Goal: Task Accomplishment & Management: Manage account settings

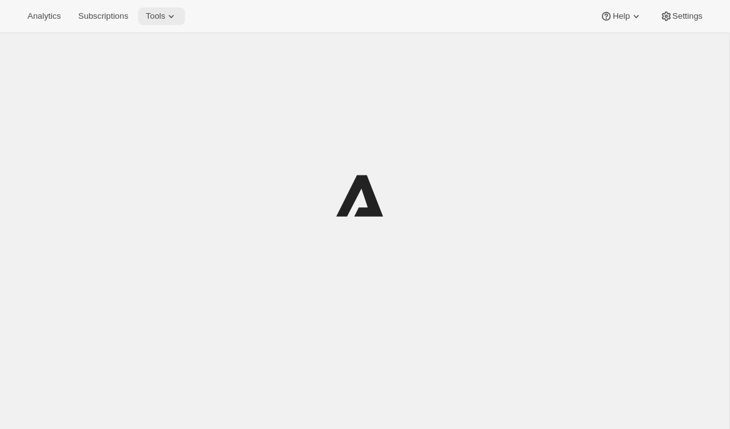
click at [165, 18] on span "Tools" at bounding box center [155, 16] width 19 height 10
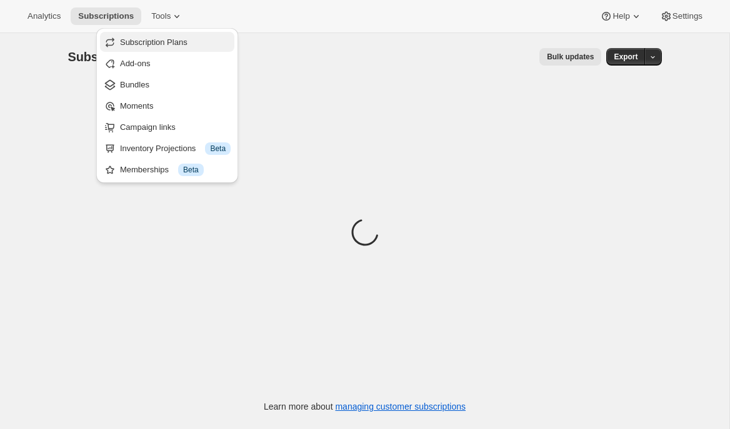
click at [169, 38] on span "Subscription Plans" at bounding box center [154, 42] width 68 height 9
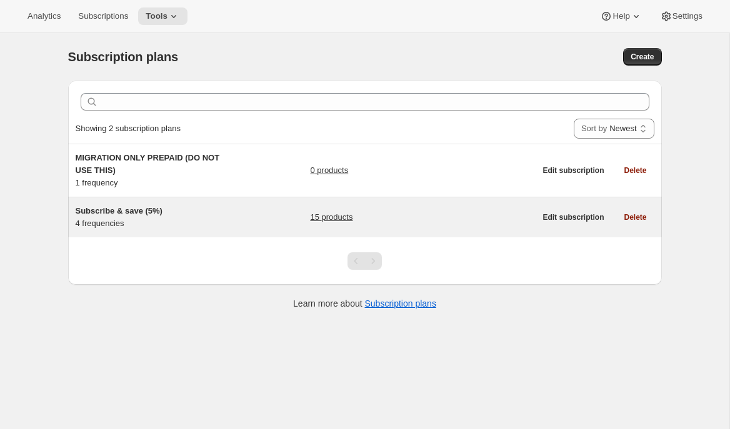
click at [224, 221] on div "Subscribe & save (5%) 4 frequencies" at bounding box center [154, 217] width 156 height 25
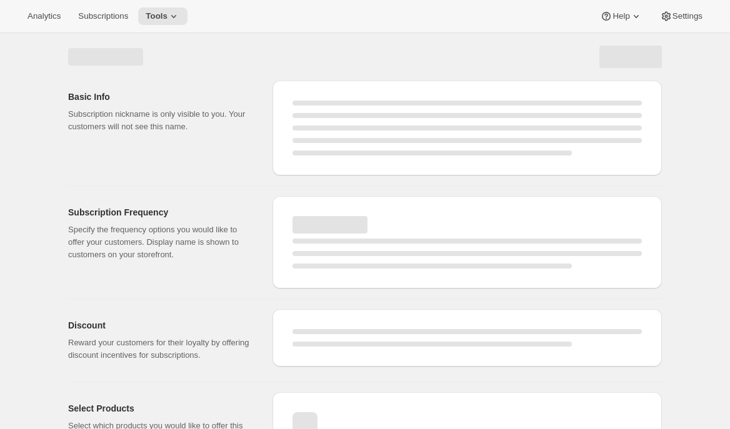
select select "WEEK"
select select "MONTH"
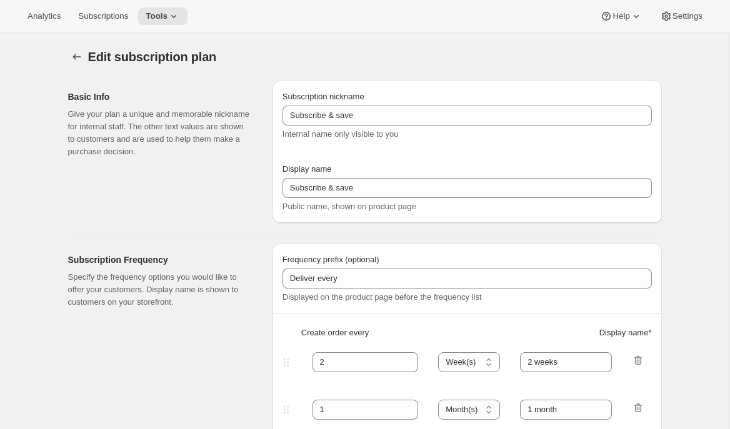
type input "Subscribe & save (5%)"
type input "Subscribe & Save"
type input "1"
type input "1 week"
type input "2"
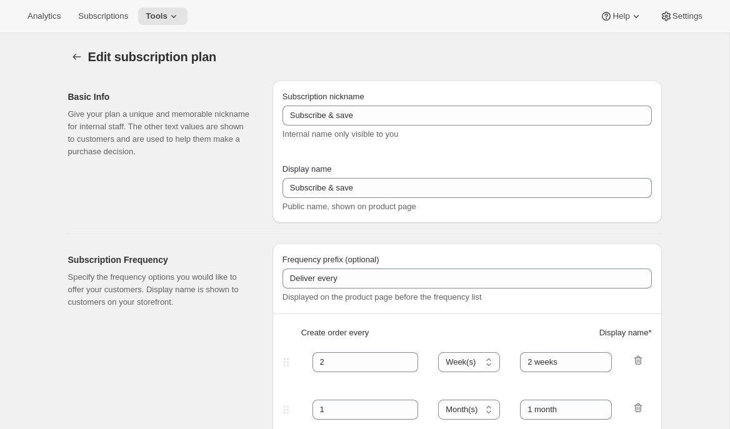
select select "WEEK"
type input "2 weeks"
type input "4"
select select "WEEK"
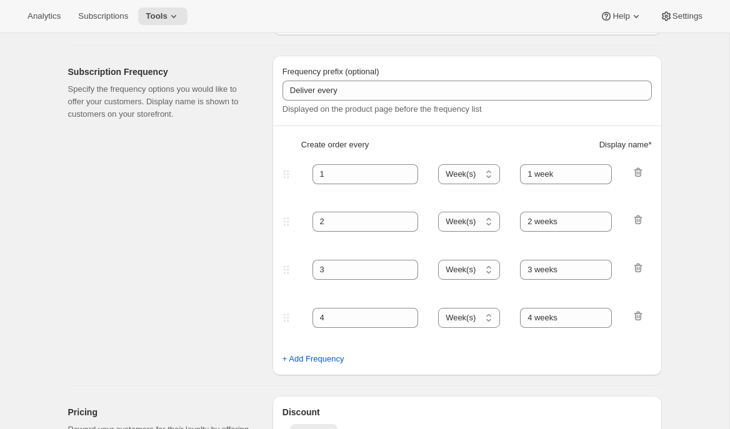
scroll to position [16, 0]
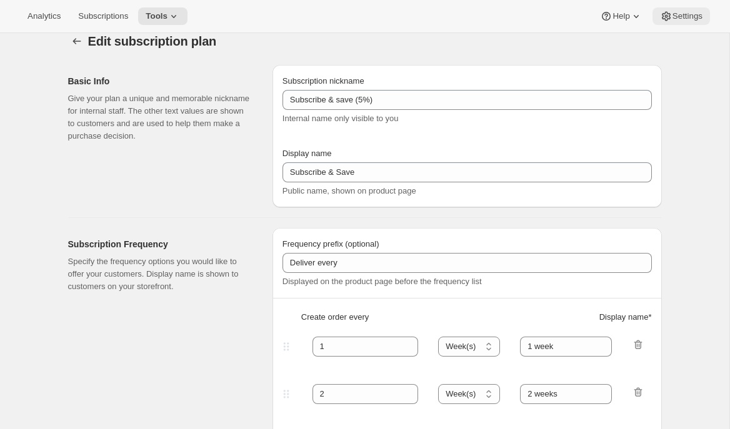
click at [681, 16] on span "Settings" at bounding box center [688, 16] width 30 height 10
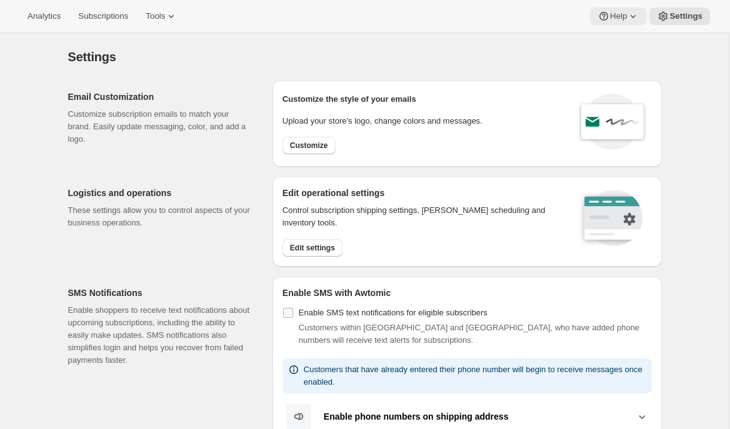
click at [621, 11] on span "Help" at bounding box center [618, 16] width 17 height 10
click at [604, 36] on span "Setup guide" at bounding box center [615, 42] width 43 height 13
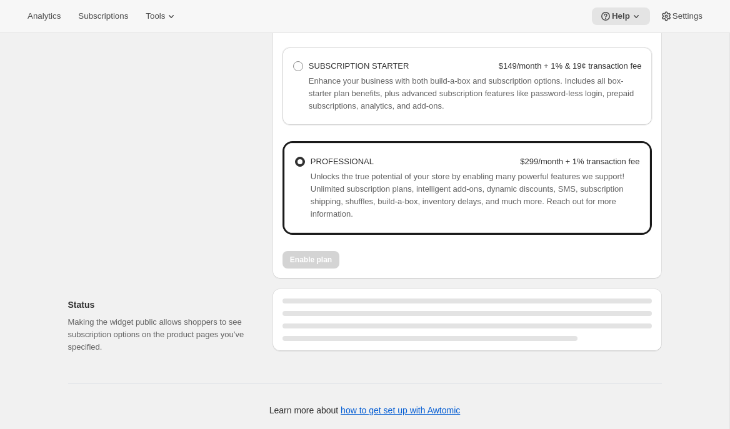
scroll to position [943, 0]
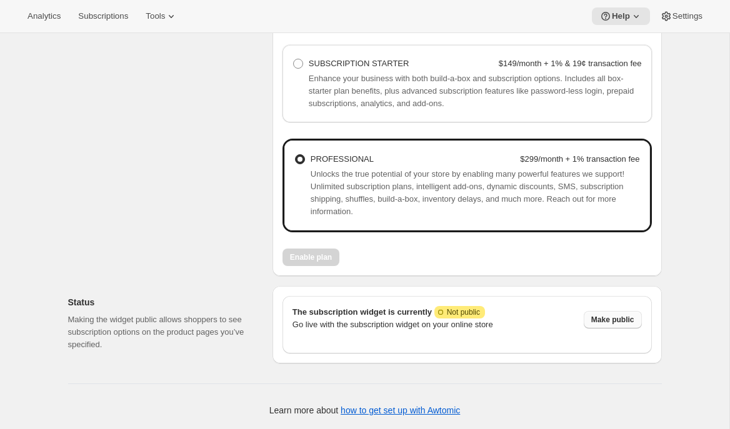
click at [616, 319] on span "Make public" at bounding box center [612, 320] width 43 height 10
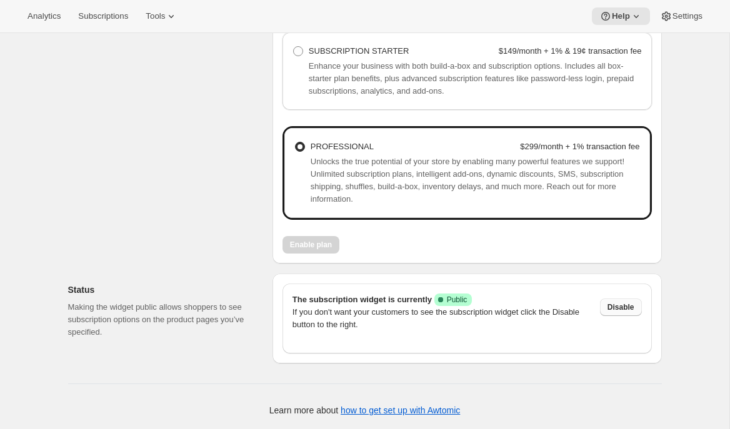
click at [619, 313] on span "Disable" at bounding box center [621, 308] width 27 height 10
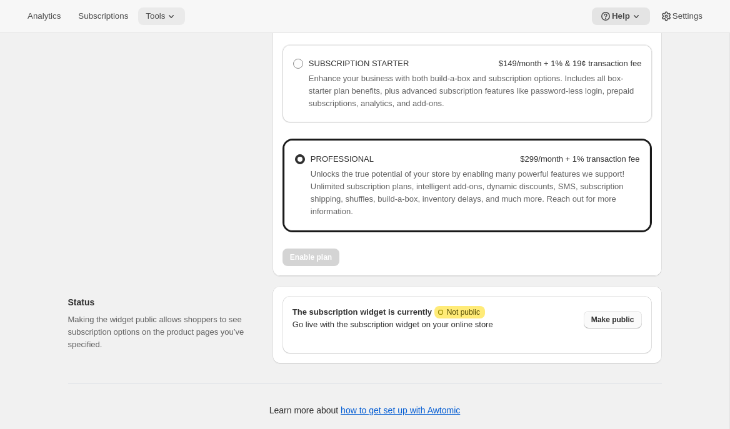
click at [167, 23] on button "Tools" at bounding box center [161, 17] width 47 height 18
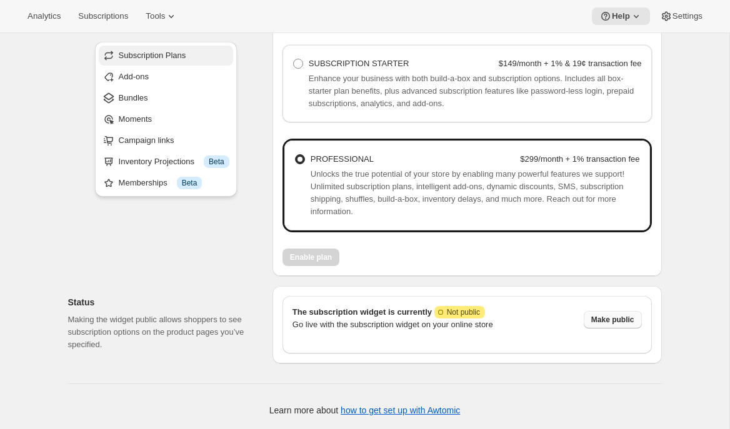
click at [191, 49] on span "Subscription Plans" at bounding box center [174, 55] width 111 height 13
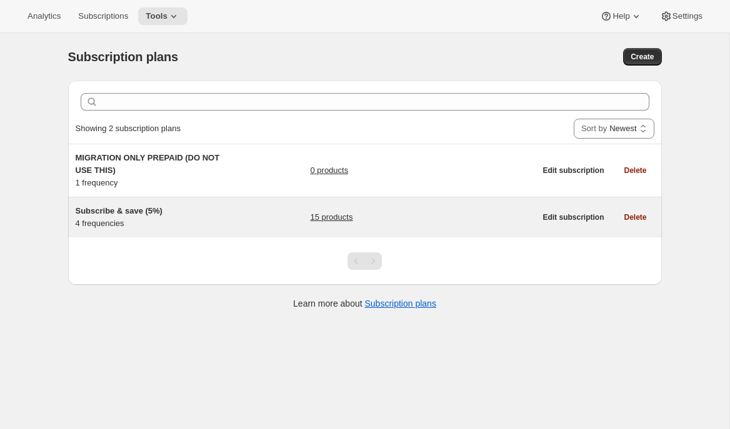
click at [167, 201] on div "Subscribe & save (5%) 4 frequencies 15 products Edit subscription Delete" at bounding box center [365, 218] width 594 height 40
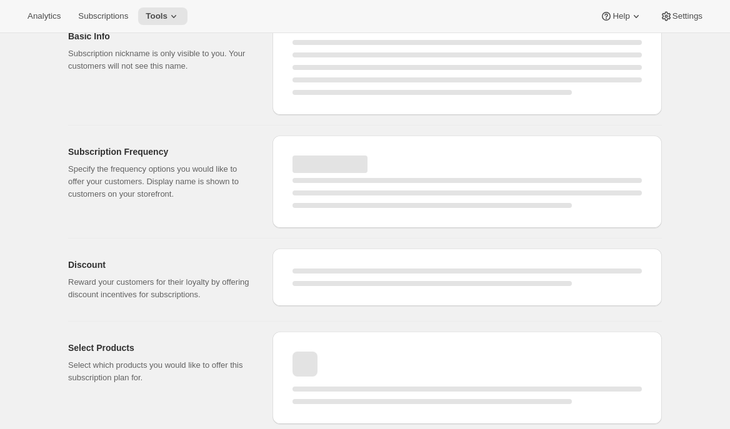
select select "WEEK"
select select "MONTH"
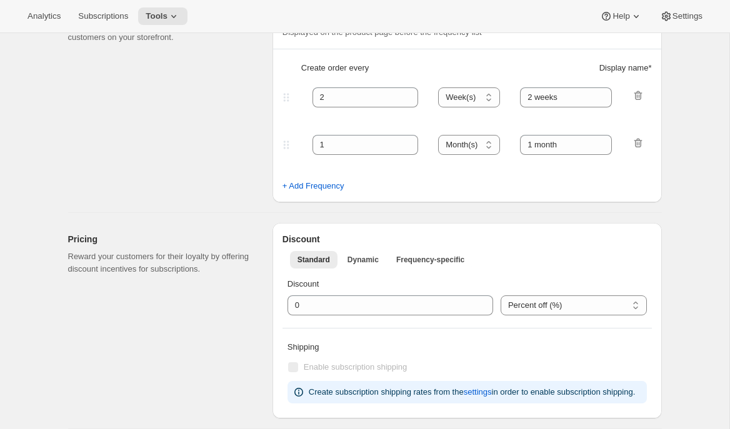
type input "Subscribe & save (5%)"
type input "Subscribe & Save"
type input "1"
type input "1 week"
type input "2"
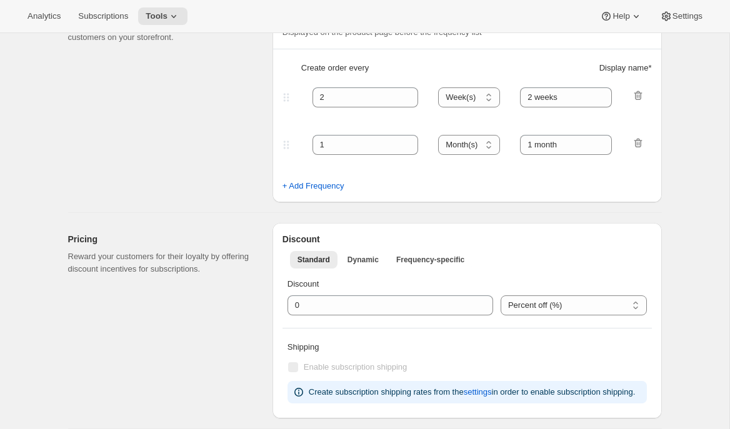
select select "WEEK"
type input "2 weeks"
type input "4"
select select "WEEK"
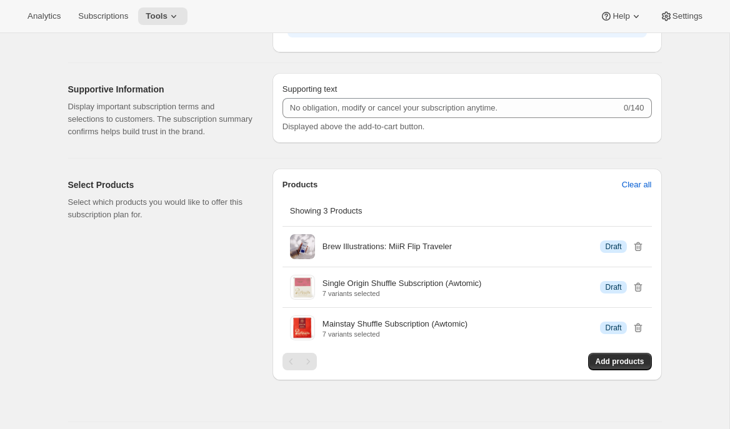
scroll to position [858, 0]
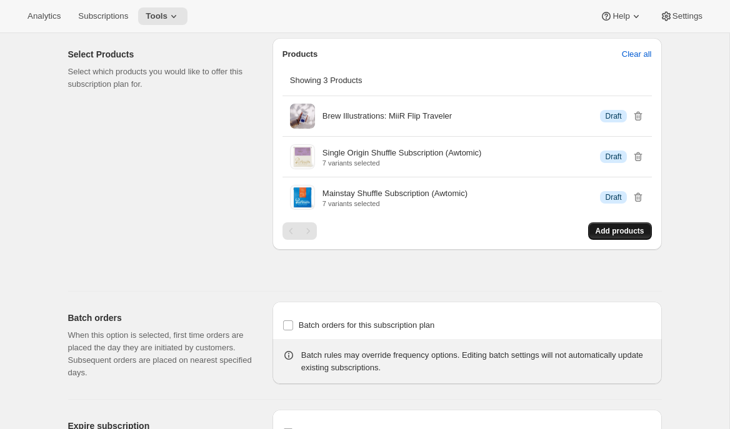
click at [624, 240] on button "Add products" at bounding box center [620, 232] width 64 height 18
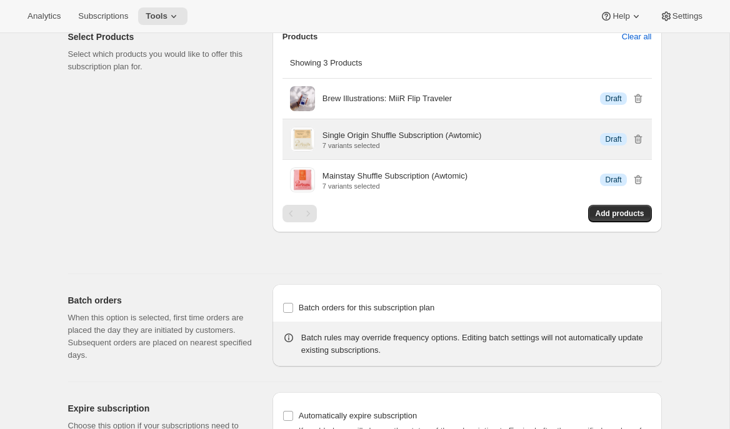
scroll to position [885, 0]
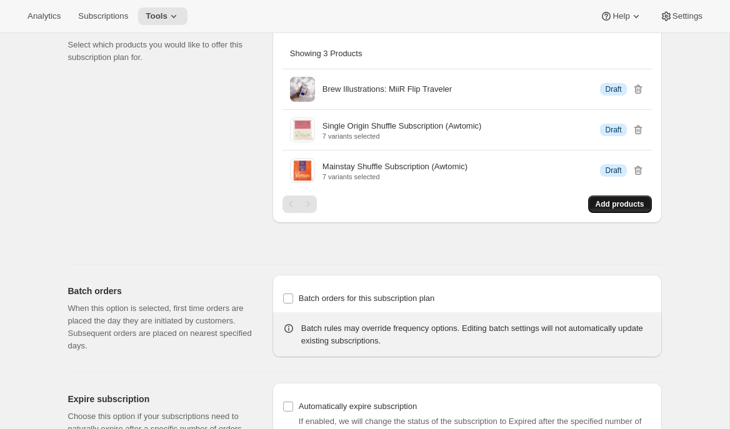
click at [613, 209] on span "Add products" at bounding box center [620, 204] width 49 height 10
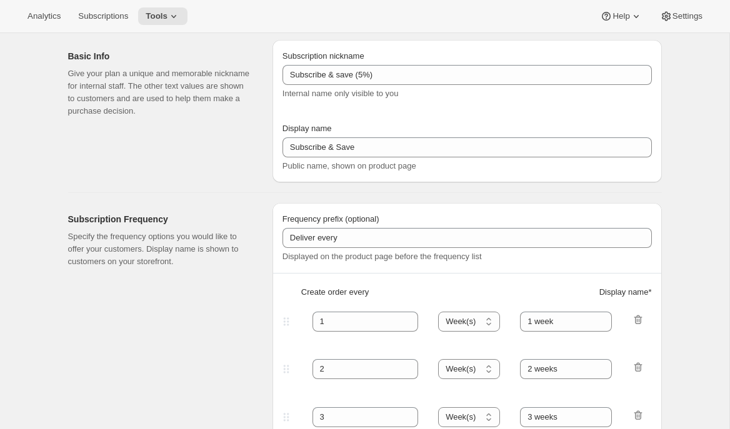
scroll to position [0, 0]
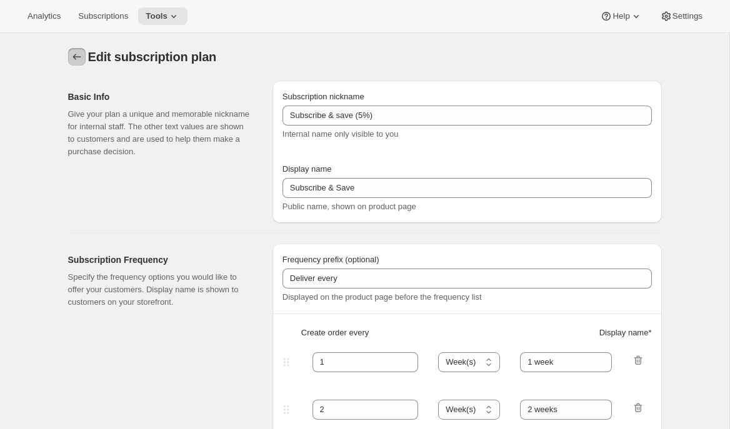
click at [77, 54] on icon "Subscription plans" at bounding box center [77, 57] width 13 height 13
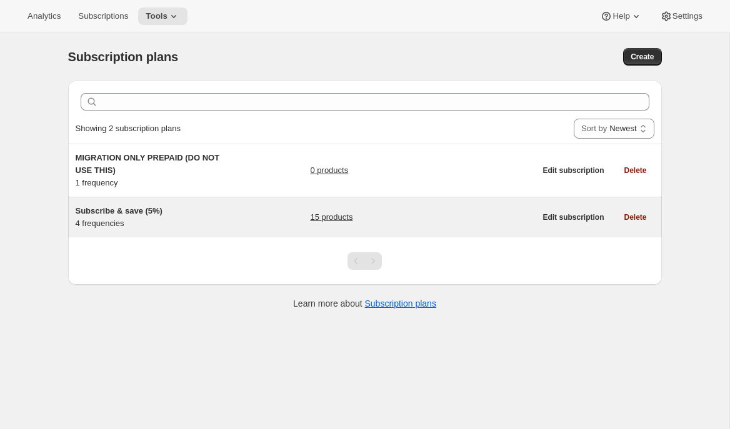
click at [171, 220] on div "Subscribe & save (5%) 4 frequencies" at bounding box center [154, 217] width 156 height 25
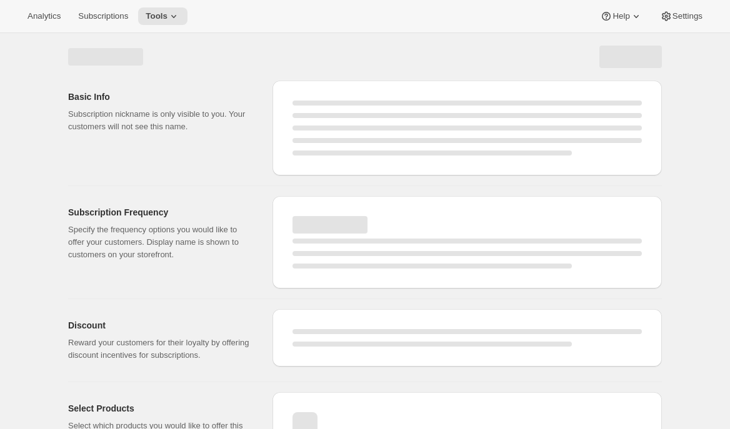
select select "WEEK"
select select "MONTH"
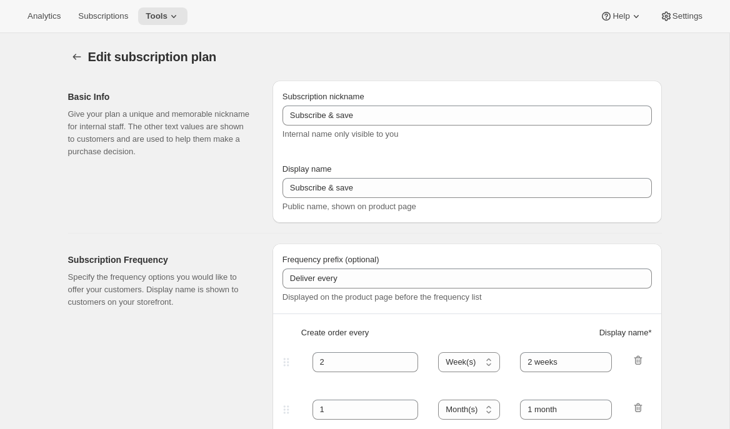
type input "Subscribe & save (5%)"
type input "Subscribe & Save"
type input "1"
type input "1 week"
type input "2"
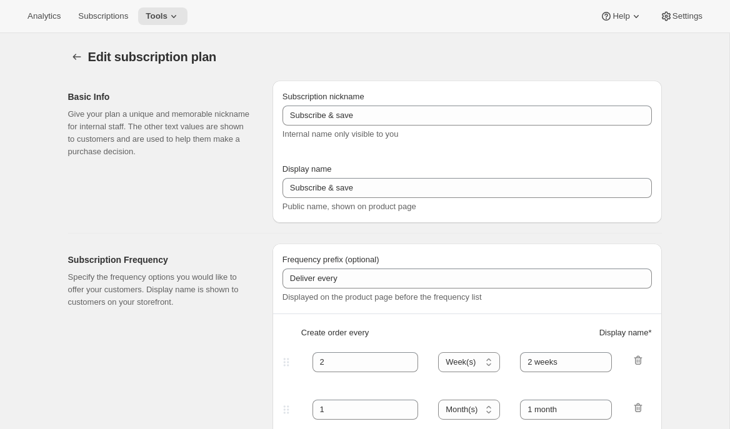
select select "WEEK"
type input "2 weeks"
type input "4"
select select "WEEK"
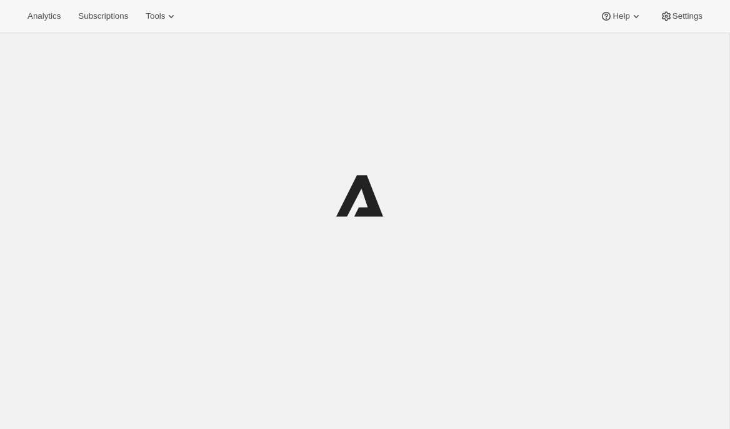
click at [179, 33] on div at bounding box center [365, 192] width 594 height 318
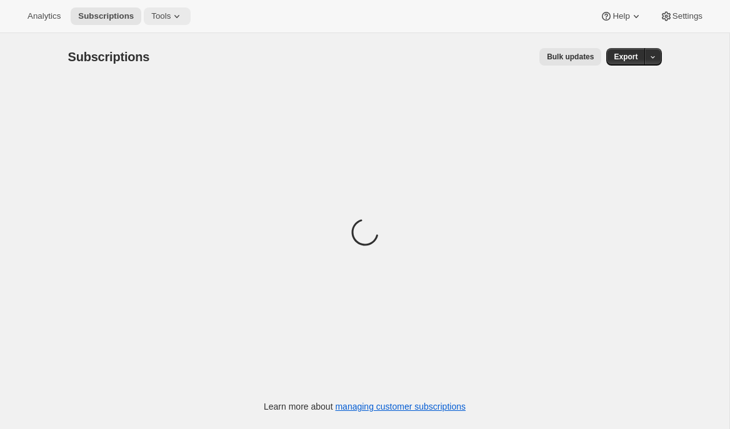
click at [177, 22] on icon at bounding box center [177, 16] width 13 height 13
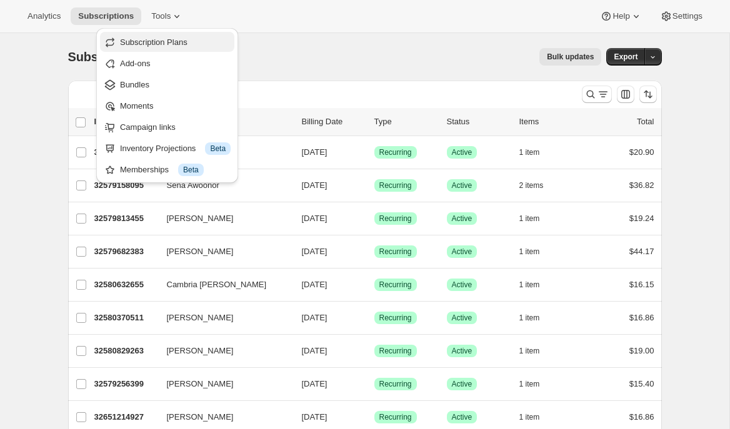
click at [176, 44] on span "Subscription Plans" at bounding box center [154, 42] width 68 height 9
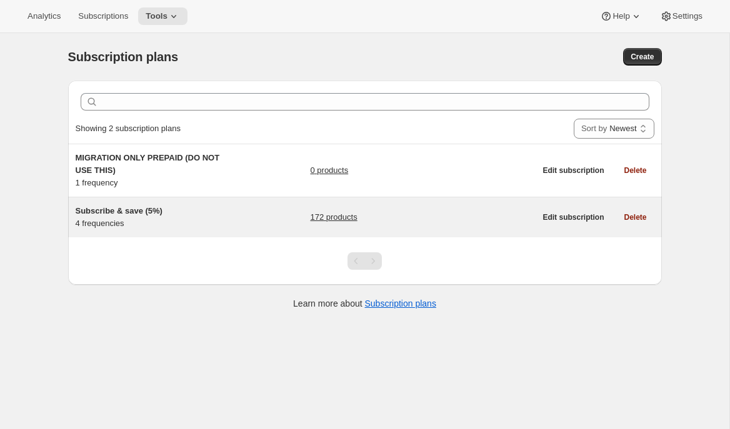
click at [96, 216] on h5 "Subscribe & save (5%)" at bounding box center [154, 211] width 156 height 13
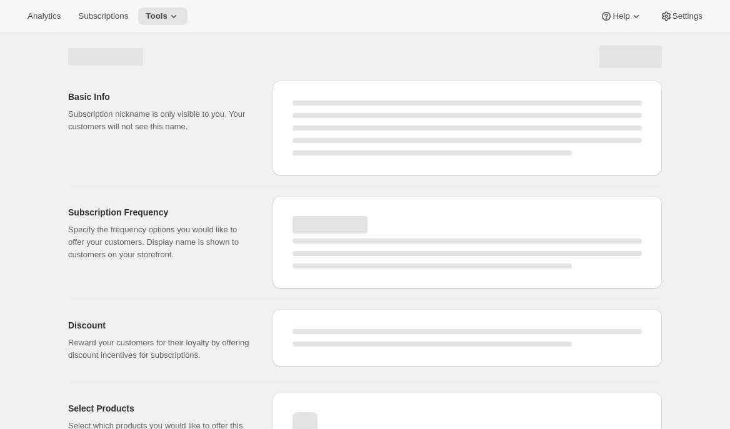
select select "WEEK"
select select "MONTH"
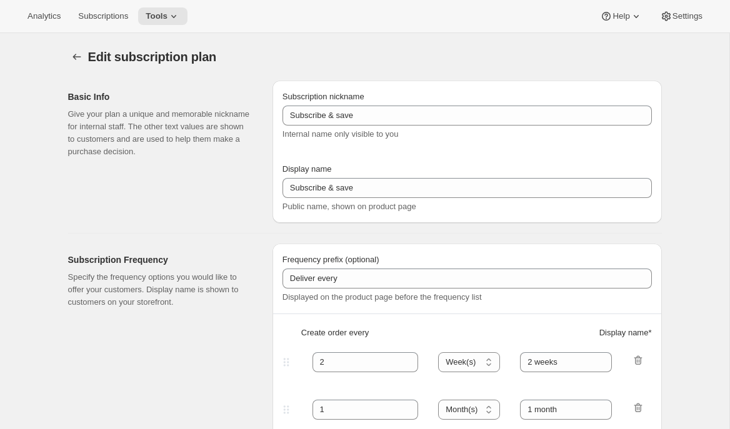
type input "Subscribe & save (5%)"
type input "Subscribe & Save"
type input "1"
type input "1 week"
type input "2"
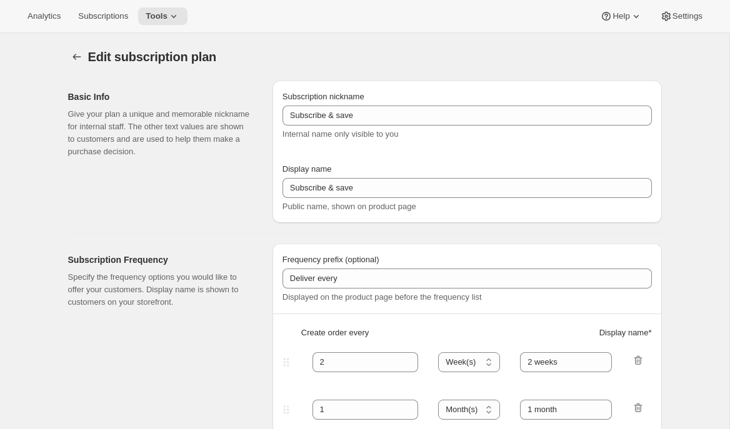
select select "WEEK"
type input "2 weeks"
type input "4"
select select "WEEK"
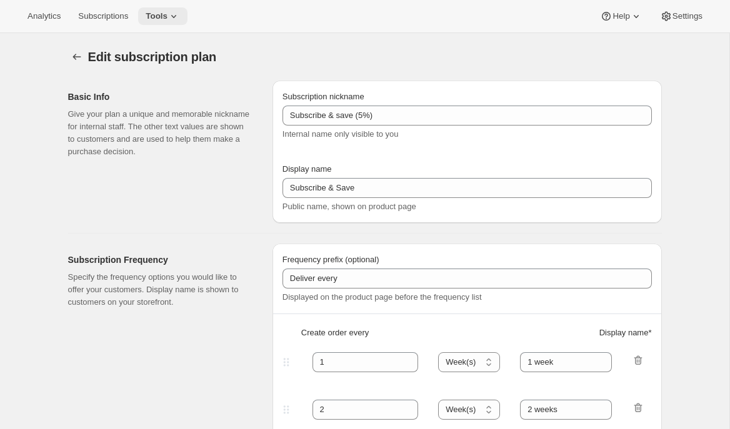
click at [159, 22] on button "Tools" at bounding box center [162, 17] width 49 height 18
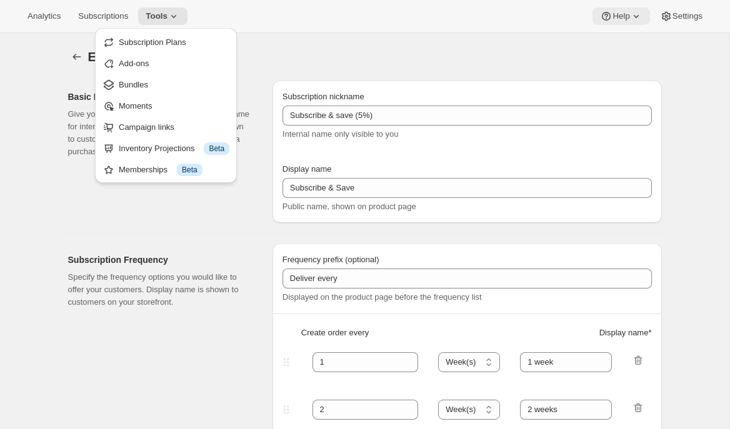
click at [625, 21] on button "Help" at bounding box center [621, 17] width 57 height 18
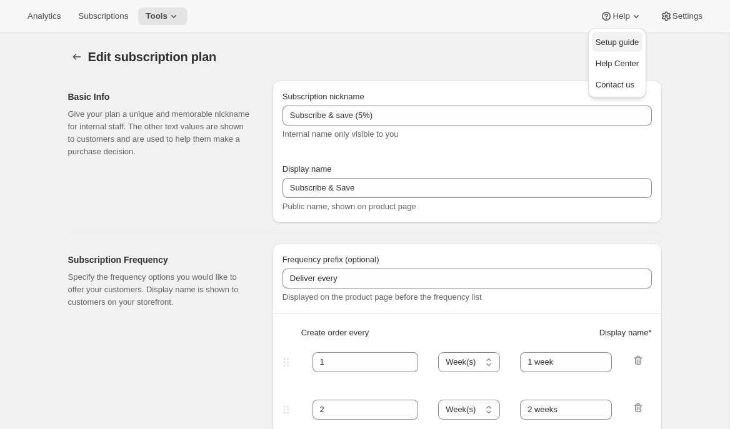
click at [616, 40] on span "Setup guide" at bounding box center [617, 42] width 43 height 9
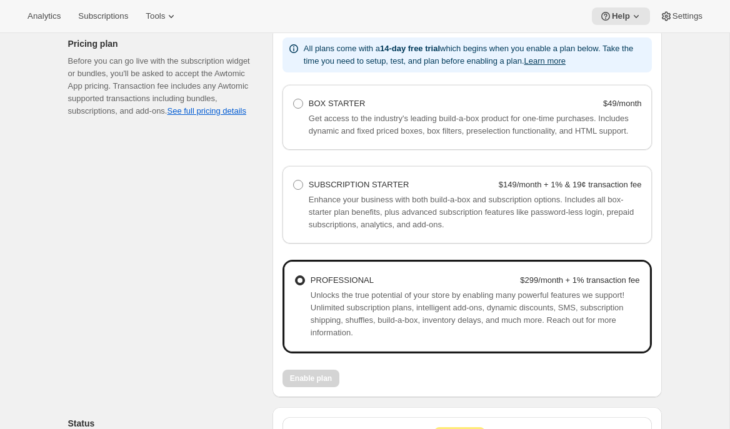
scroll to position [881, 0]
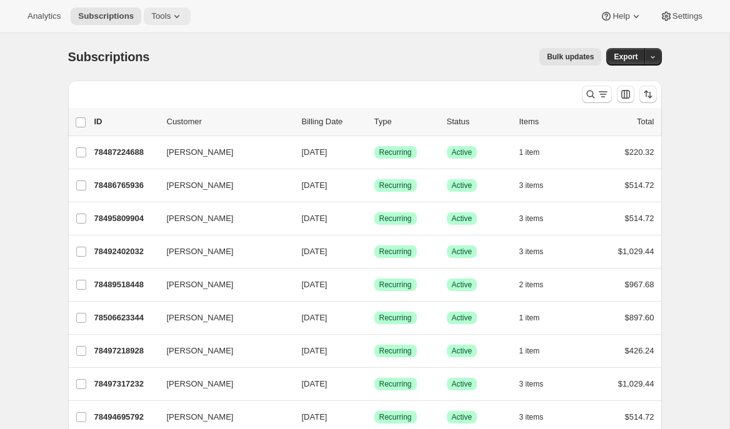
click at [171, 18] on span "Tools" at bounding box center [160, 16] width 19 height 10
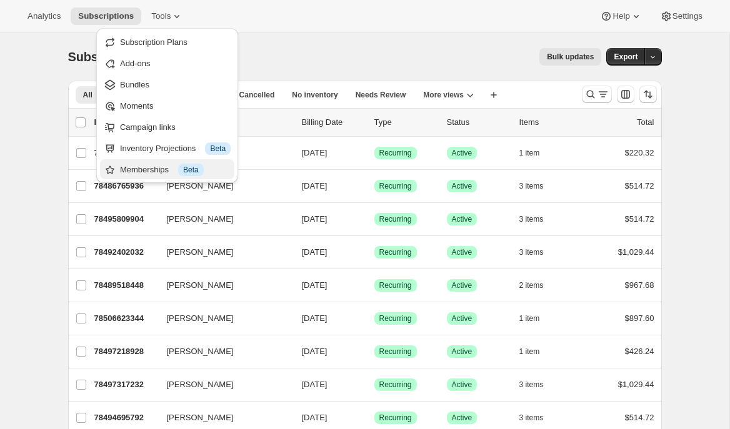
click at [135, 169] on div "Memberships Info Beta" at bounding box center [175, 170] width 111 height 13
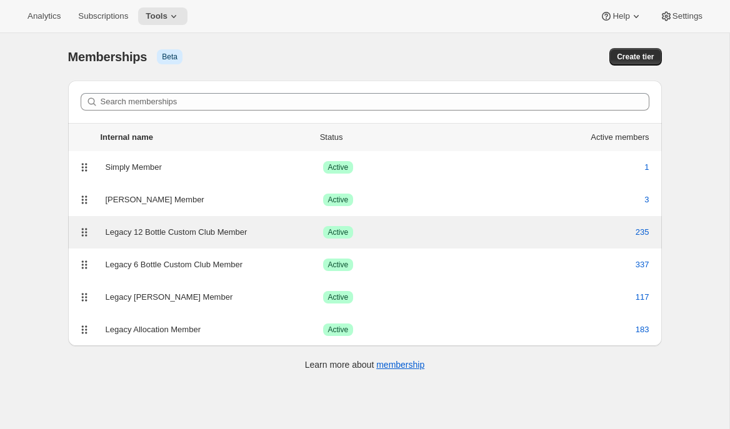
click at [206, 228] on div "Legacy 12 Bottle Custom Club Member" at bounding box center [215, 232] width 218 height 13
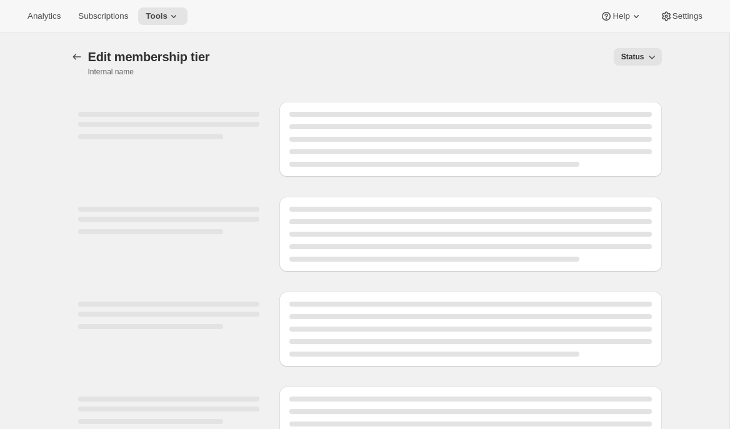
select select "products"
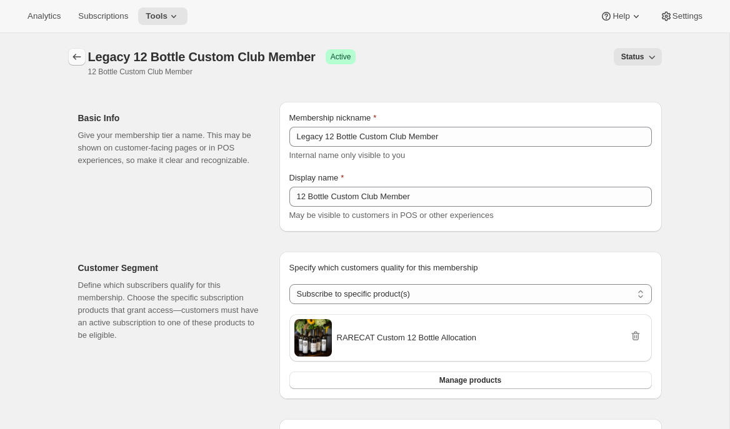
click at [77, 54] on icon "Memberships" at bounding box center [77, 57] width 13 height 13
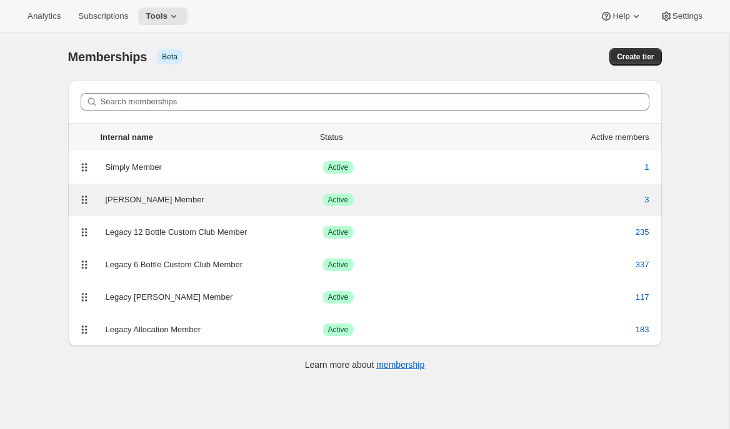
click at [116, 199] on div "Audrey Member" at bounding box center [215, 200] width 218 height 13
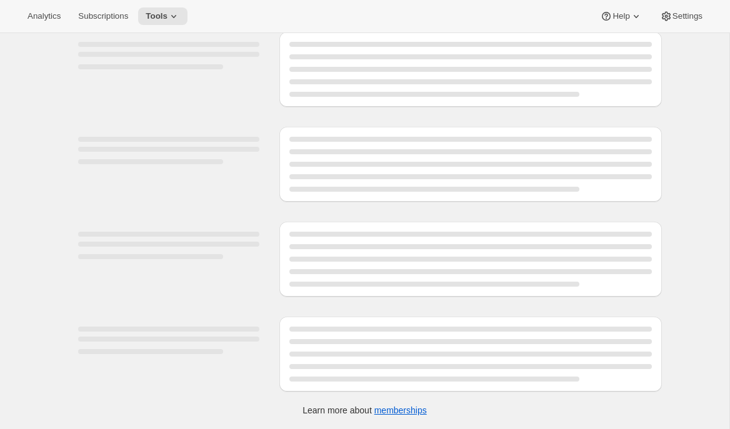
select select "variants"
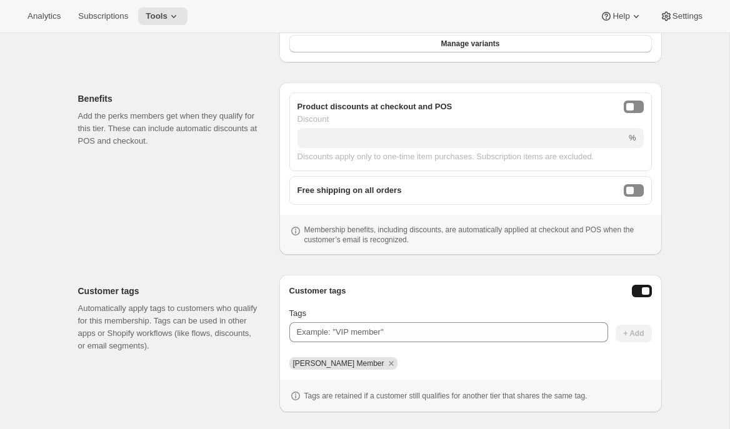
scroll to position [318, 0]
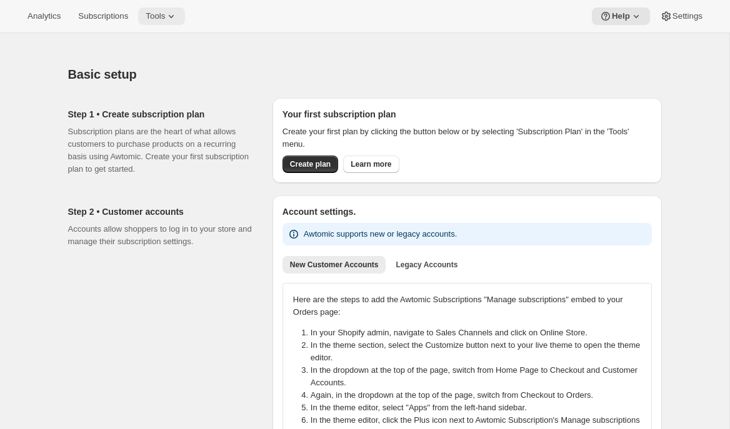
click at [180, 24] on button "Tools" at bounding box center [161, 17] width 47 height 18
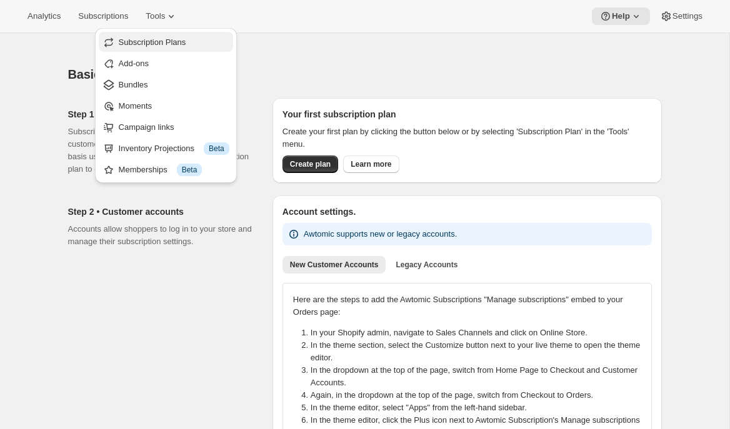
click at [178, 44] on span "Subscription Plans" at bounding box center [153, 42] width 68 height 9
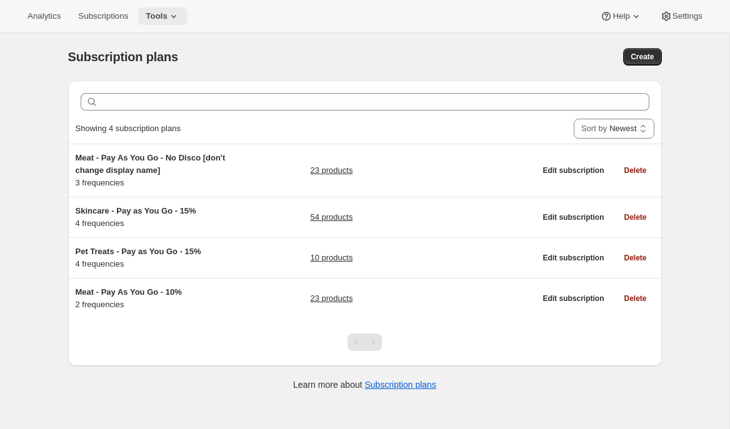
click at [173, 21] on icon at bounding box center [174, 16] width 13 height 13
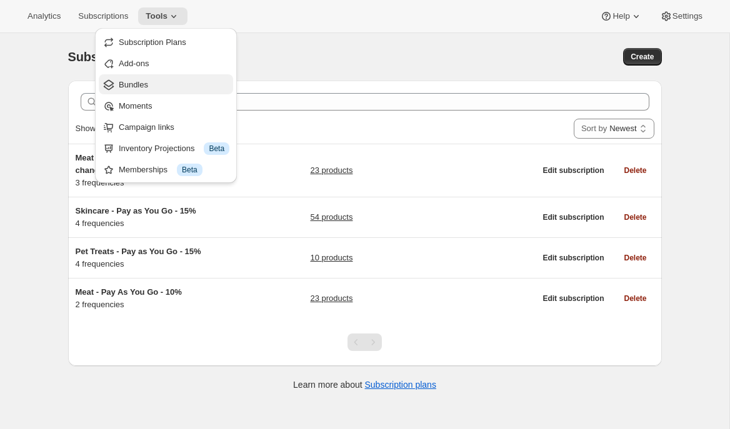
click at [154, 86] on span "Bundles" at bounding box center [174, 85] width 111 height 13
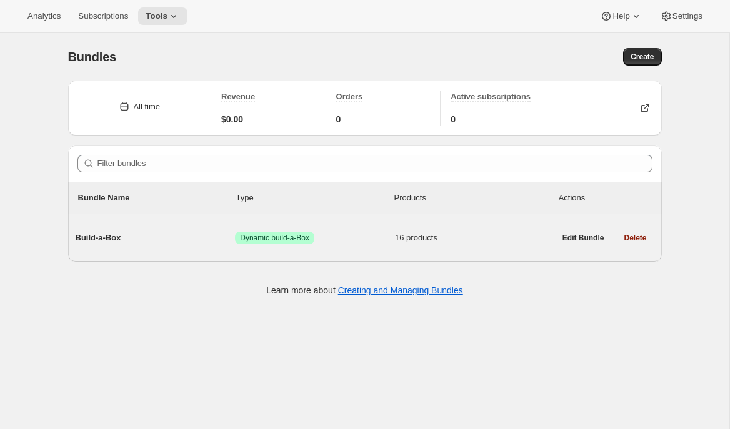
click at [176, 236] on span "Build-a-Box" at bounding box center [156, 238] width 160 height 13
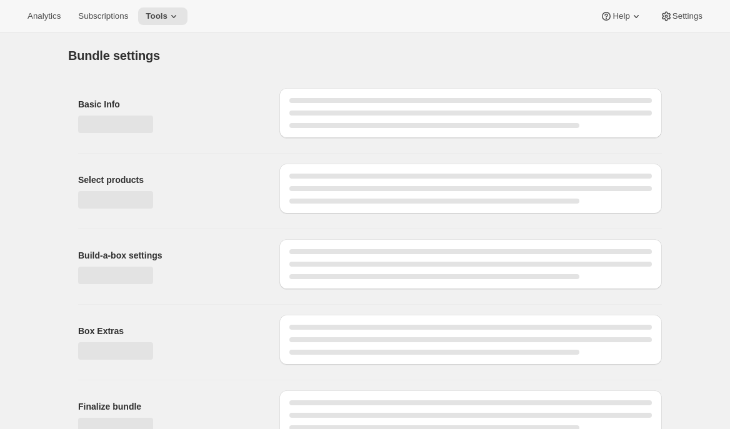
type input "Build-a-Box"
radio input "true"
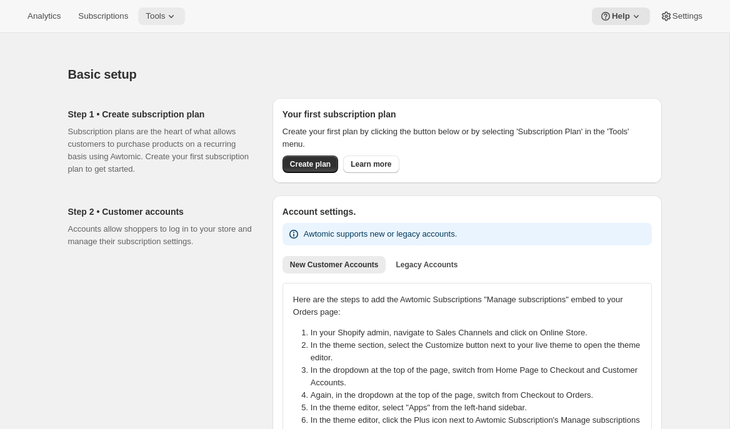
click at [178, 10] on icon at bounding box center [171, 16] width 13 height 13
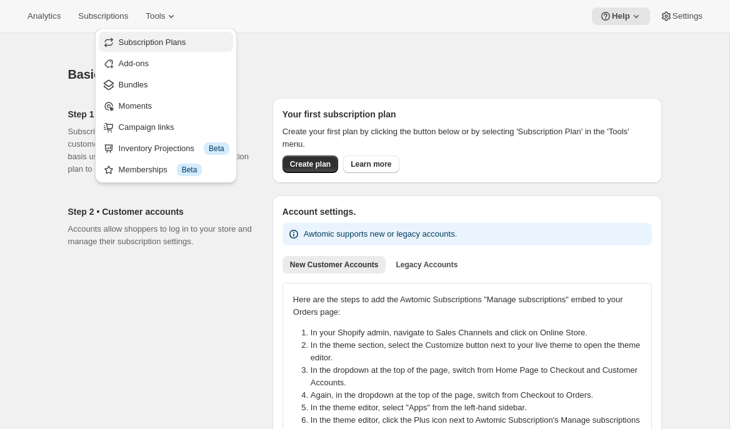
click at [169, 43] on span "Subscription Plans" at bounding box center [153, 42] width 68 height 9
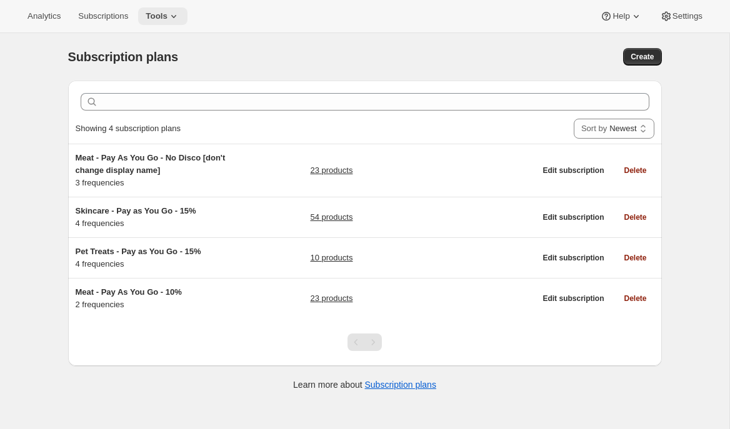
click at [164, 24] on button "Tools" at bounding box center [162, 17] width 49 height 18
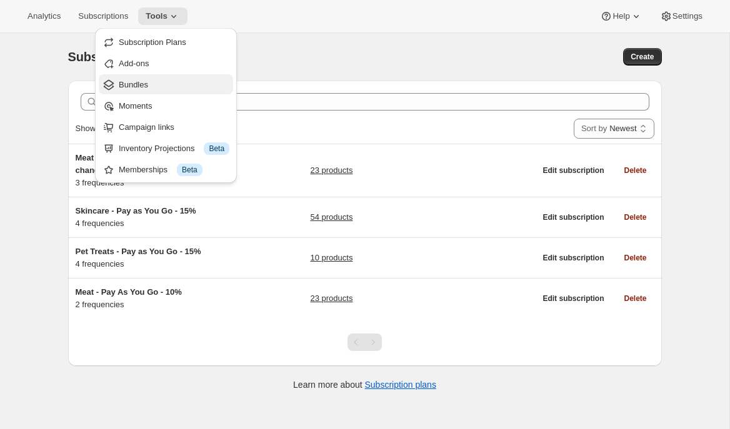
click at [148, 84] on span "Bundles" at bounding box center [133, 84] width 29 height 9
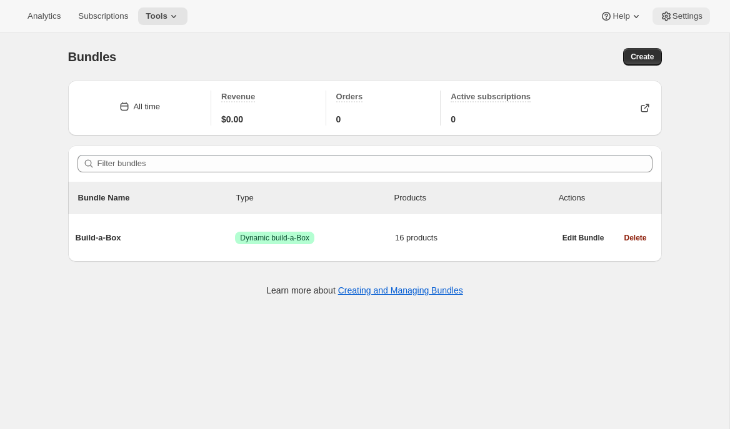
click at [693, 21] on span "Settings" at bounding box center [688, 16] width 30 height 10
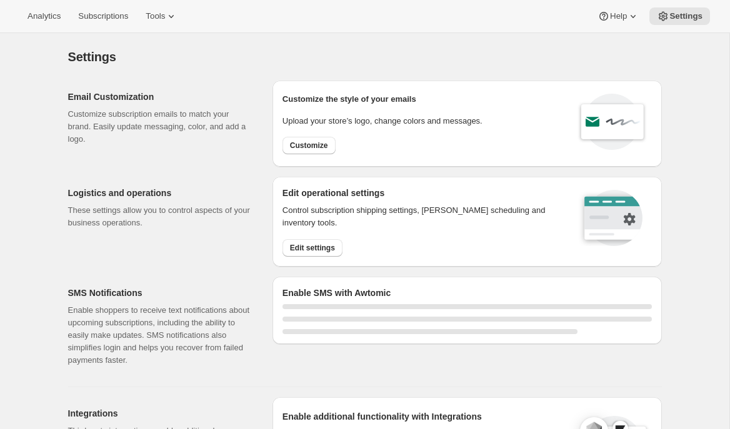
select select "18:00"
select select "09:00"
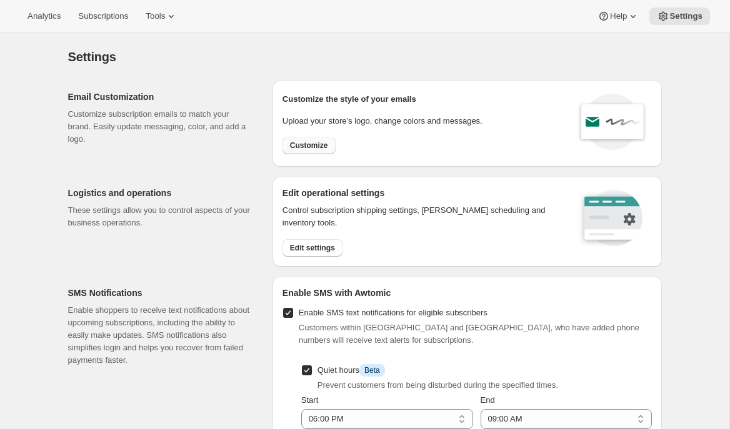
click at [297, 141] on span "Customize" at bounding box center [309, 146] width 38 height 10
select select "subscriptionMessage"
select select "5"
select select "15"
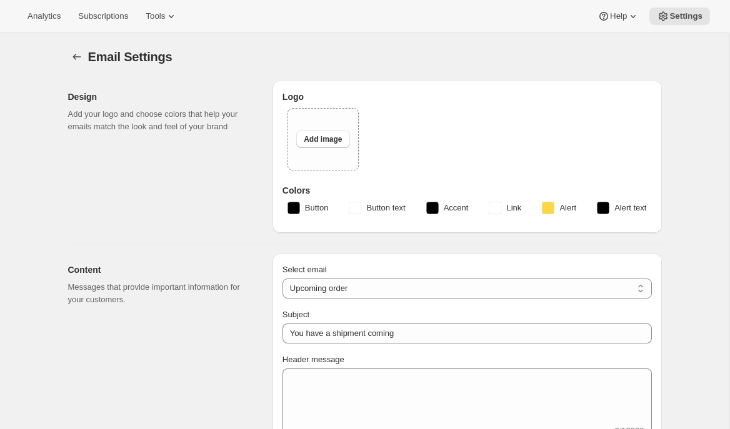
type input "American Ostrich Farms"
click at [71, 51] on icon "Settings" at bounding box center [77, 57] width 13 height 13
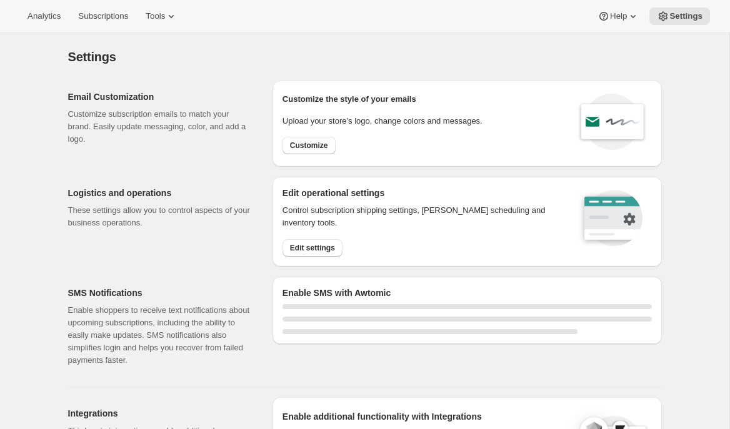
select select "18:00"
select select "09:00"
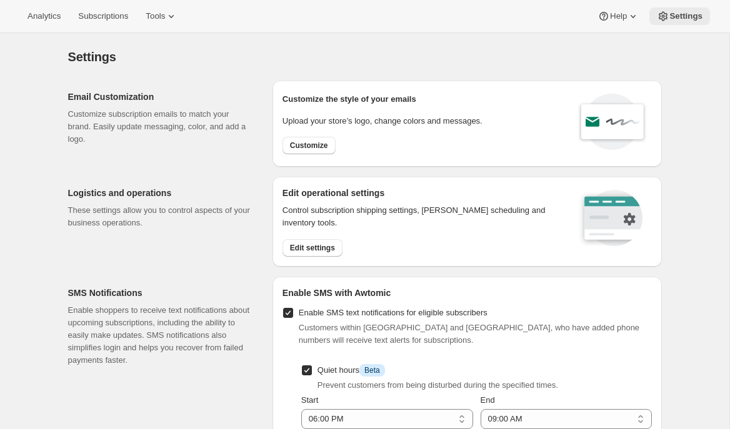
click at [683, 22] on button "Settings" at bounding box center [679, 17] width 61 height 18
click at [168, 10] on button "Tools" at bounding box center [161, 17] width 47 height 18
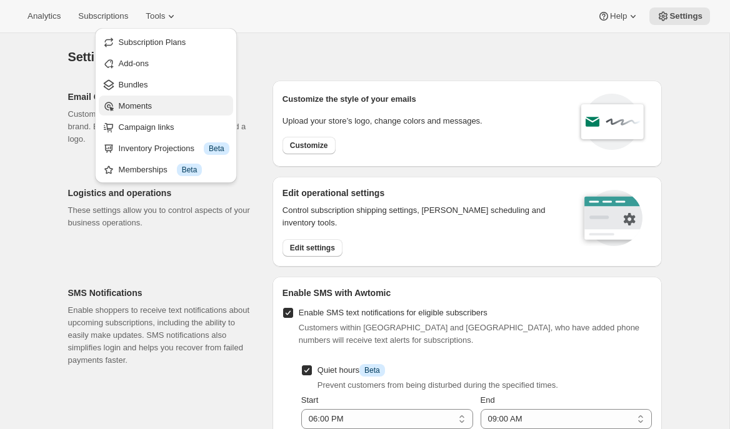
click at [140, 109] on span "Moments" at bounding box center [135, 105] width 33 height 9
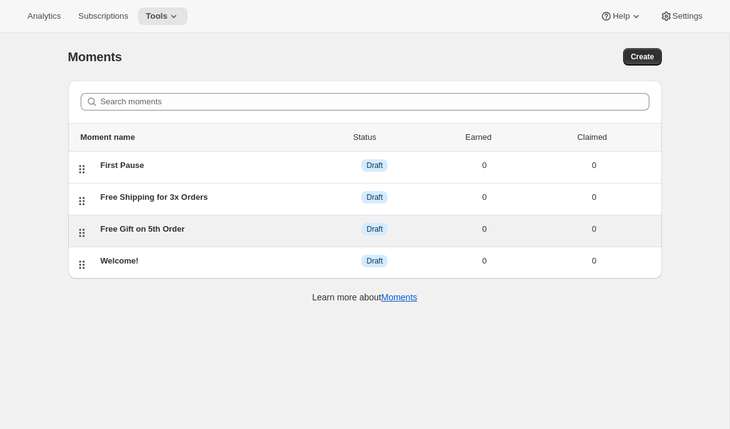
click at [143, 231] on div "Free Gift on 5th Order" at bounding box center [210, 229] width 219 height 13
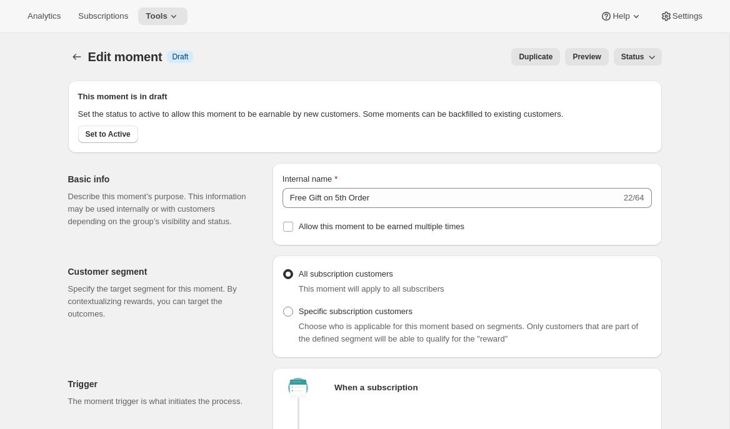
click at [84, 46] on div "Edit moment. This page is ready Edit moment Info Draft Duplicate Preview Status…" at bounding box center [365, 57] width 594 height 48
click at [75, 53] on icon "Create moment" at bounding box center [77, 57] width 13 height 13
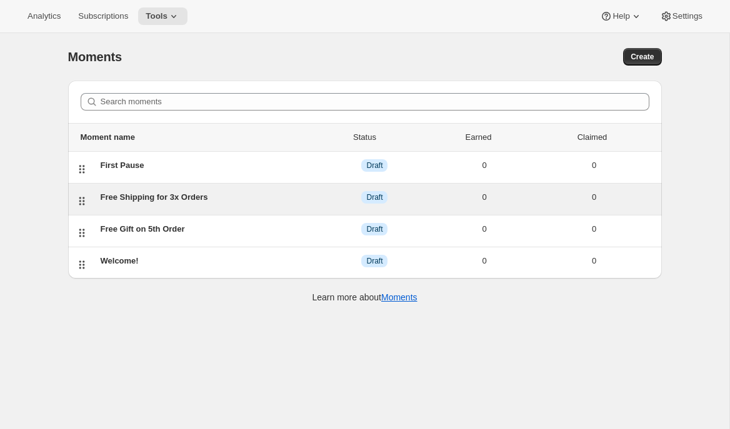
click at [156, 192] on div "Free Shipping for 3x Orders" at bounding box center [210, 197] width 219 height 13
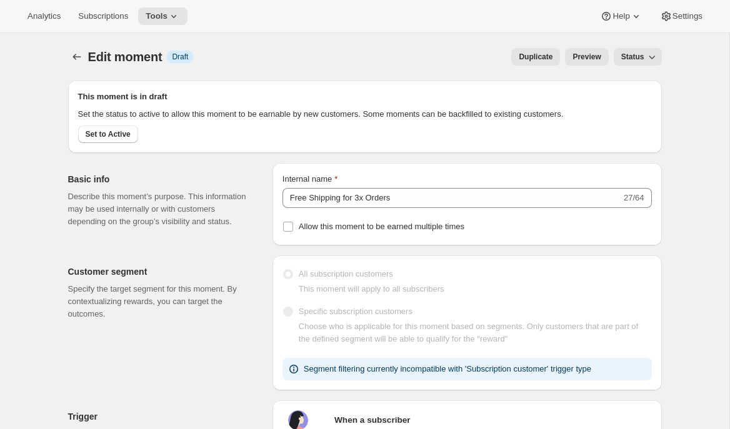
click at [592, 56] on span "Preview" at bounding box center [587, 57] width 28 height 10
click at [71, 53] on icon "Create moment" at bounding box center [77, 57] width 13 height 13
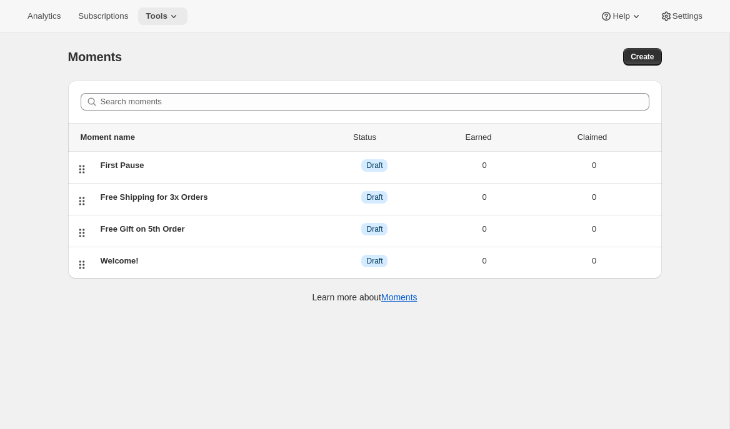
click at [179, 21] on icon at bounding box center [174, 16] width 13 height 13
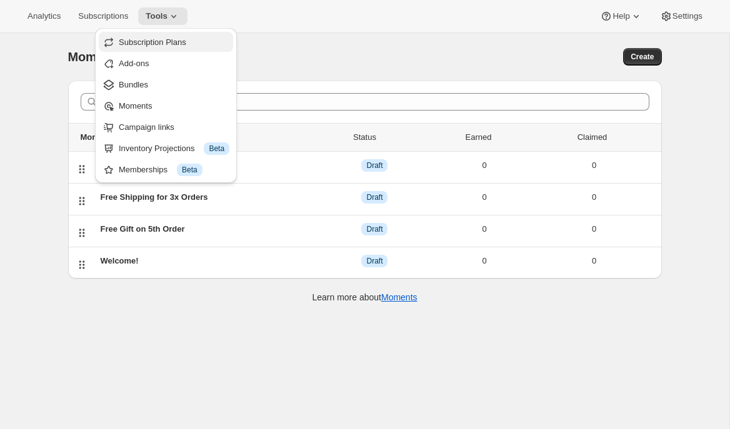
click at [176, 34] on button "Subscription Plans" at bounding box center [166, 42] width 134 height 20
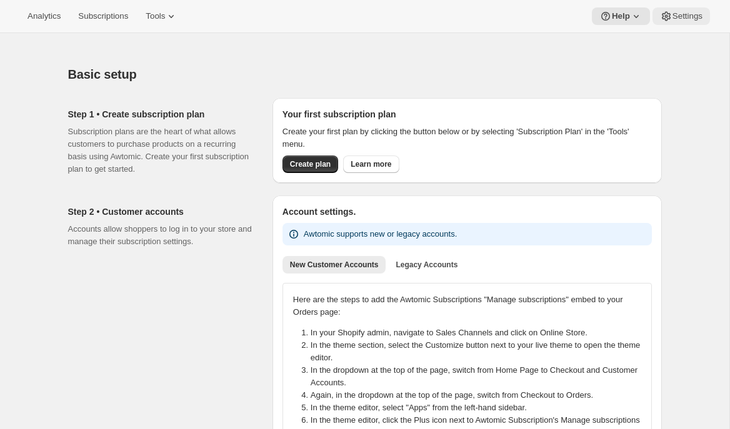
click at [677, 23] on button "Settings" at bounding box center [682, 17] width 58 height 18
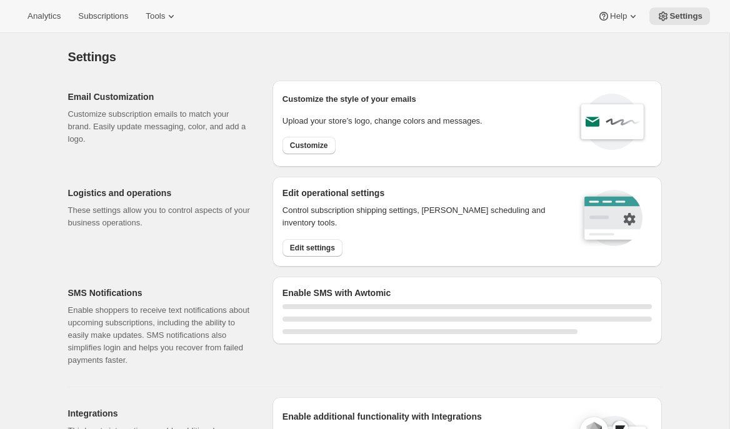
select select "18:00"
select select "09:00"
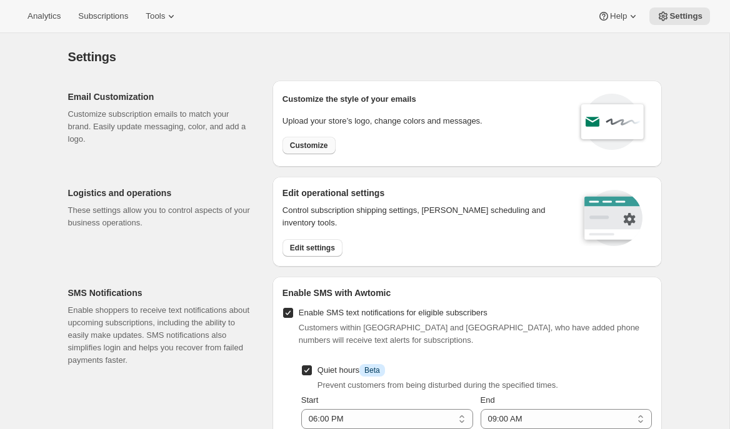
click at [309, 146] on span "Customize" at bounding box center [309, 146] width 38 height 10
select select "subscriptionMessage"
select select "5"
select select "15"
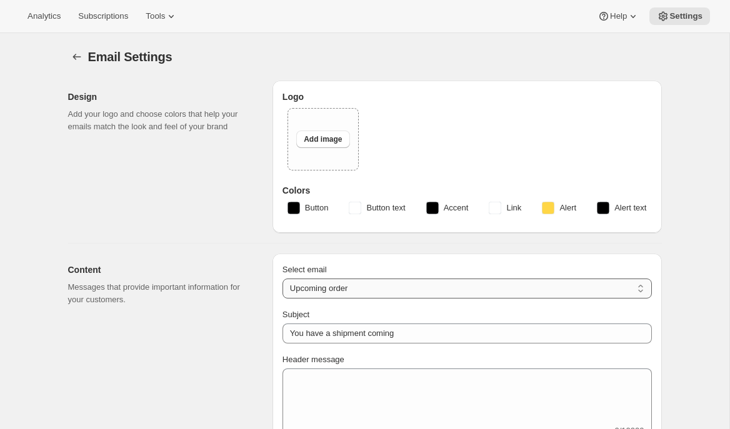
type input "American Ostrich Farms"
click at [76, 57] on icon "Settings" at bounding box center [77, 57] width 8 height 6
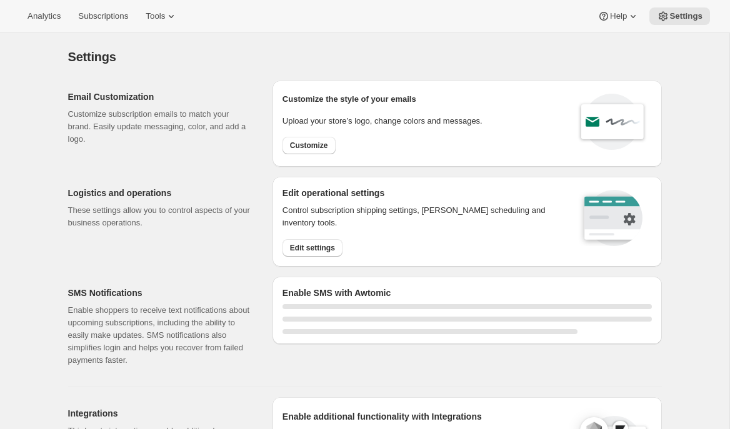
select select "18:00"
select select "09:00"
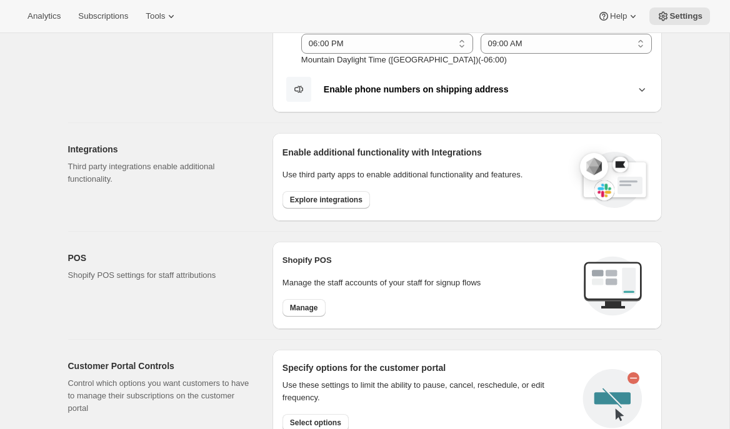
scroll to position [364, 0]
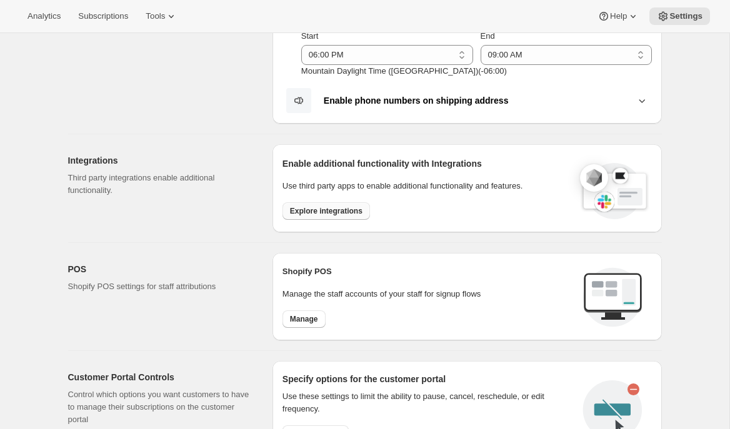
click at [301, 211] on span "Explore integrations" at bounding box center [326, 211] width 73 height 10
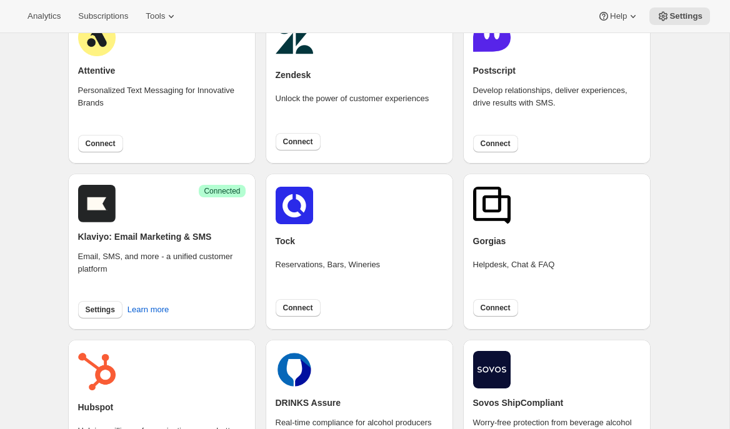
scroll to position [119, 0]
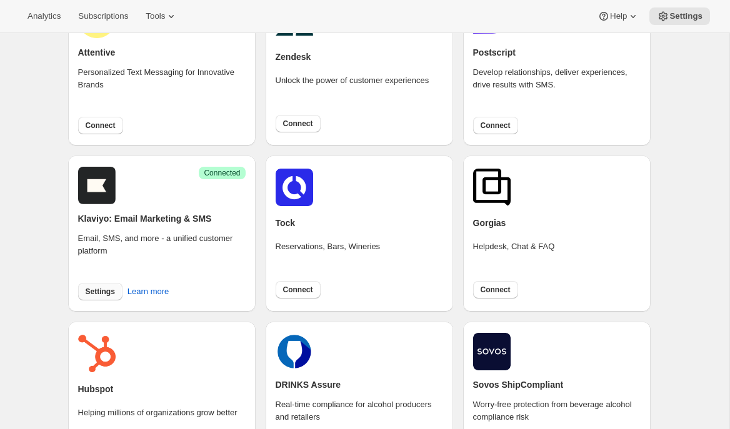
click at [94, 296] on span "Settings" at bounding box center [100, 292] width 29 height 10
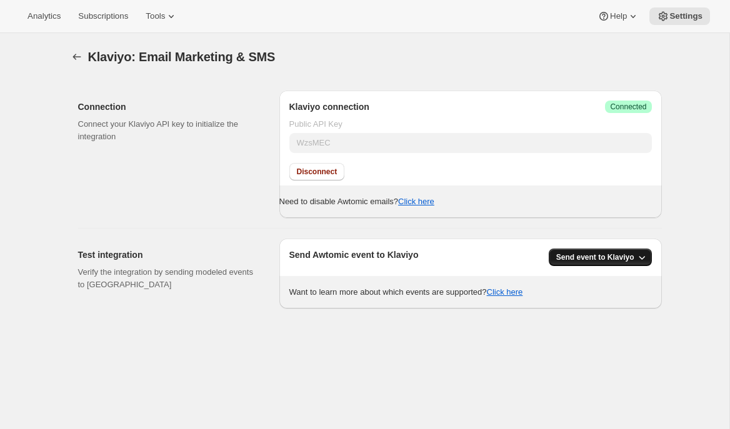
click at [605, 262] on span "Send event to Klaviyo" at bounding box center [595, 258] width 78 height 10
click at [680, 348] on div "Klaviyo: Email Marketing & SMS. This page is ready Klaviyo: Email Marketing & S…" at bounding box center [365, 247] width 730 height 429
click at [676, 23] on button "Settings" at bounding box center [679, 17] width 61 height 18
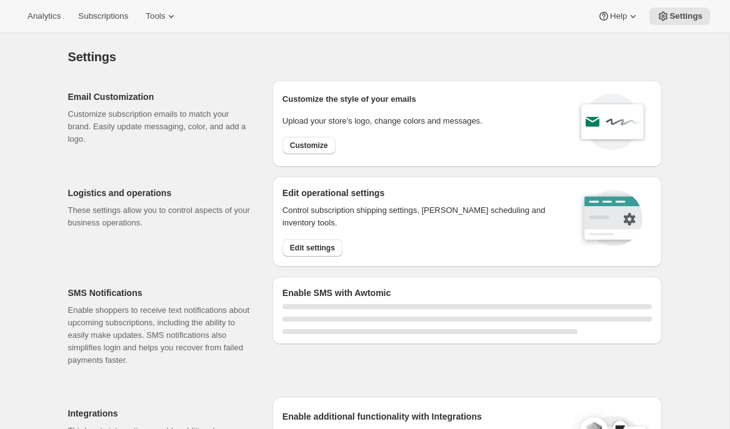
select select "18:00"
select select "09:00"
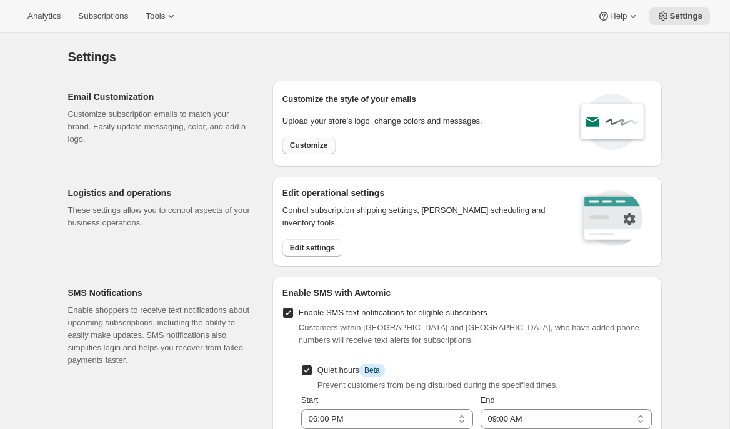
click at [309, 139] on button "Customize" at bounding box center [309, 146] width 53 height 18
select select "subscriptionMessage"
select select "5"
select select "15"
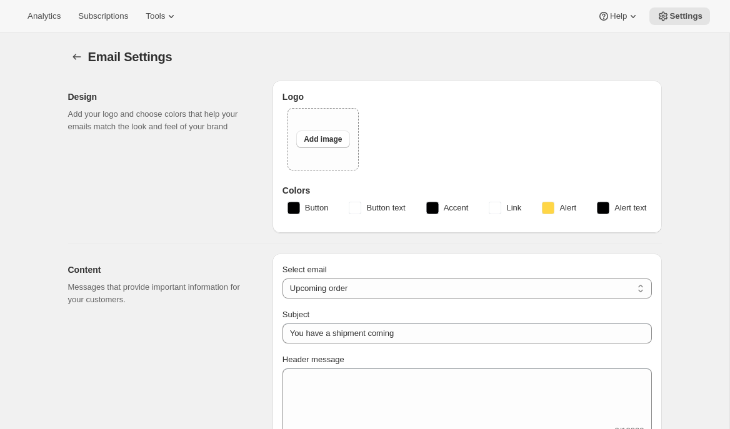
type input "American Ostrich Farms"
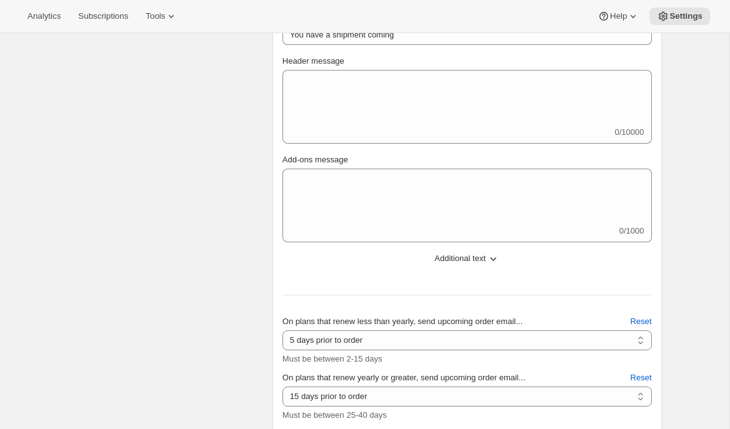
scroll to position [326, 0]
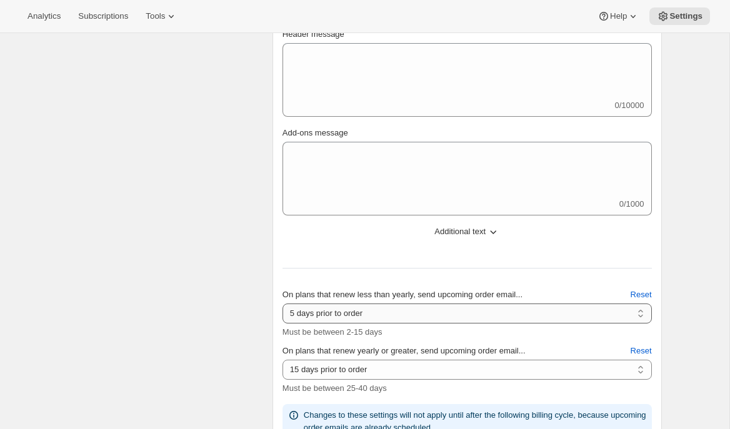
click at [372, 311] on select "2 days prior to order 3 days prior to order 4 days prior to order 5 days prior …" at bounding box center [467, 314] width 369 height 20
click at [283, 304] on select "2 days prior to order 3 days prior to order 4 days prior to order 5 days prior …" at bounding box center [467, 314] width 369 height 20
click at [346, 316] on select "2 days prior to order 3 days prior to order 4 days prior to order 5 days prior …" at bounding box center [467, 314] width 369 height 20
select select "5"
click at [283, 304] on select "2 days prior to order 3 days prior to order 4 days prior to order 5 days prior …" at bounding box center [467, 314] width 369 height 20
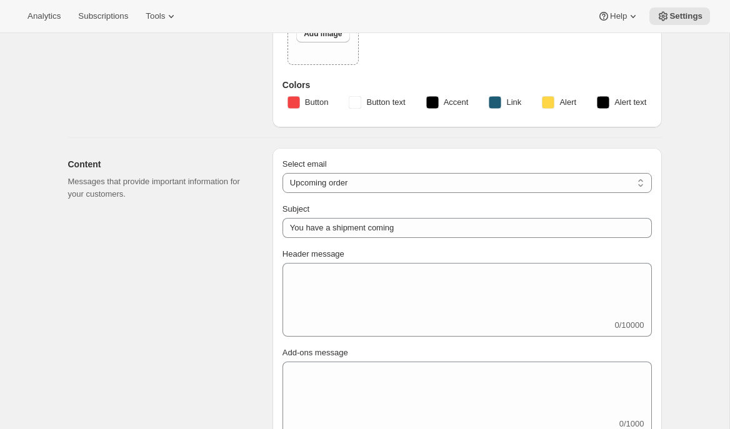
scroll to position [0, 0]
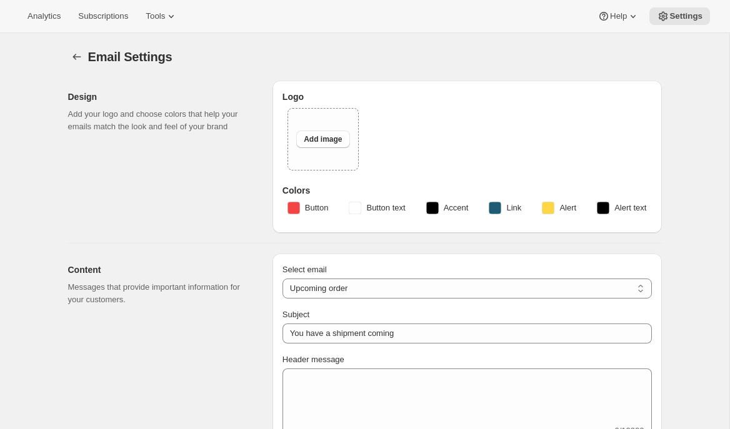
click at [73, 55] on icon "Settings" at bounding box center [77, 57] width 13 height 13
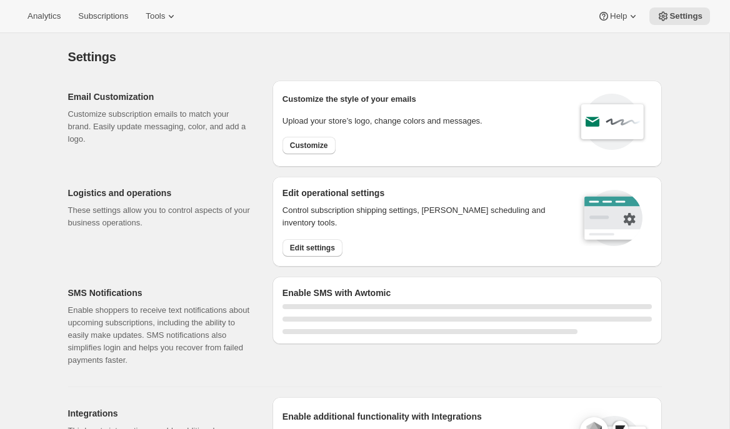
select select "22:00"
select select "09:00"
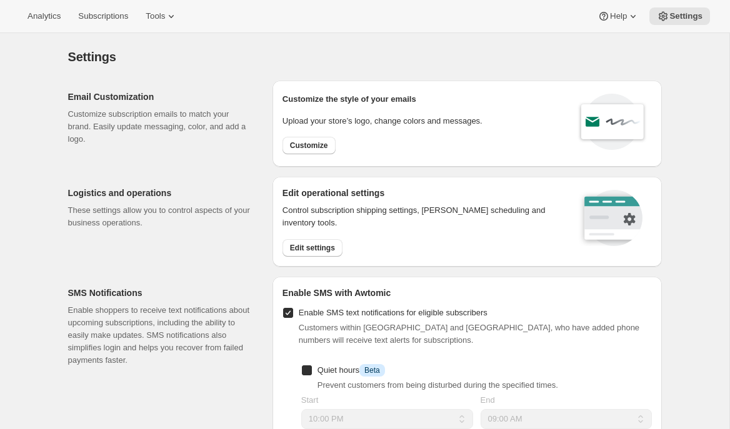
checkbox input "true"
select select "18:00"
click at [311, 252] on span "Edit settings" at bounding box center [312, 248] width 45 height 10
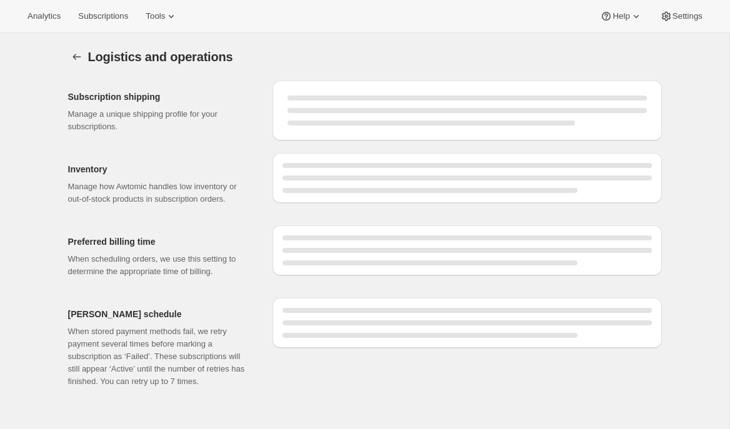
select select "DAY"
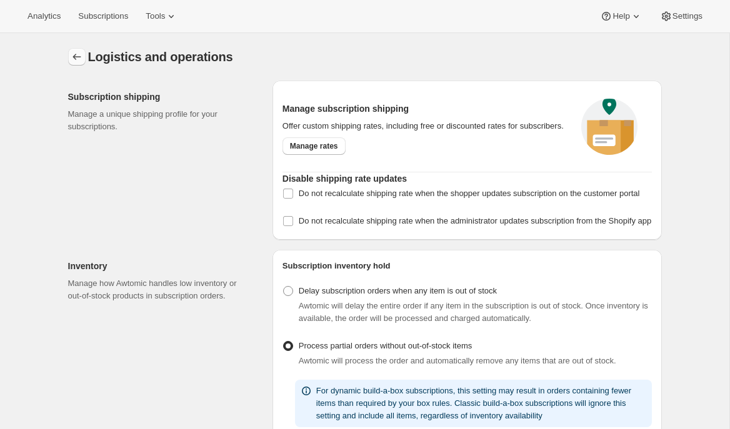
click at [71, 57] on icon "Settings" at bounding box center [77, 57] width 13 height 13
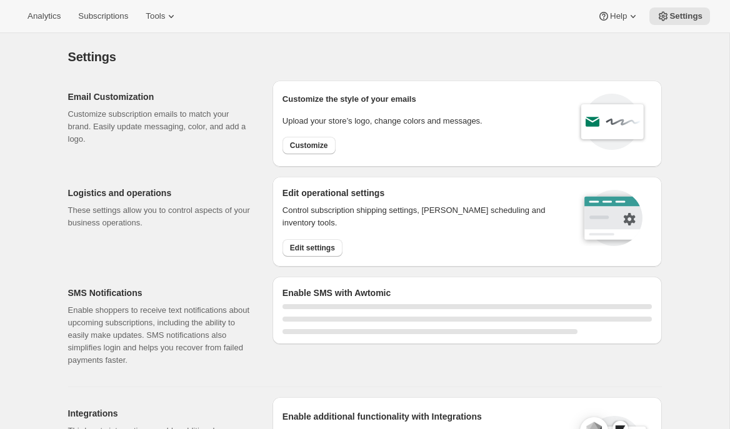
select select "18:00"
select select "09:00"
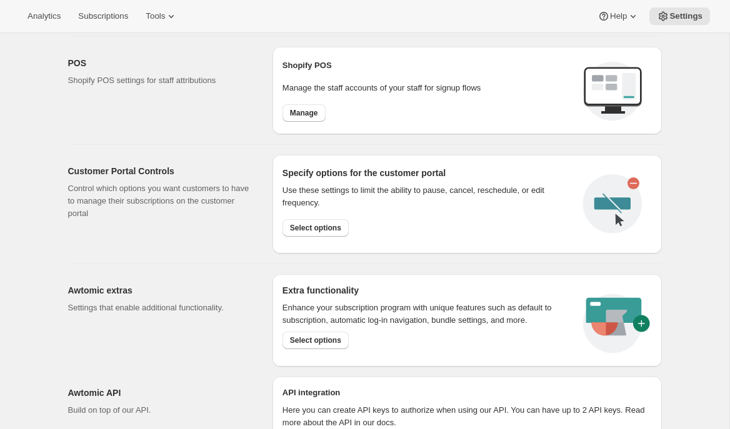
scroll to position [544, 0]
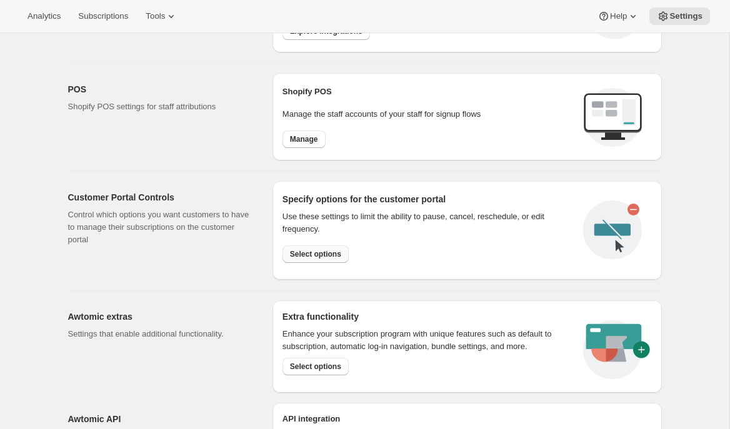
click at [301, 259] on button "Select options" at bounding box center [316, 255] width 66 height 18
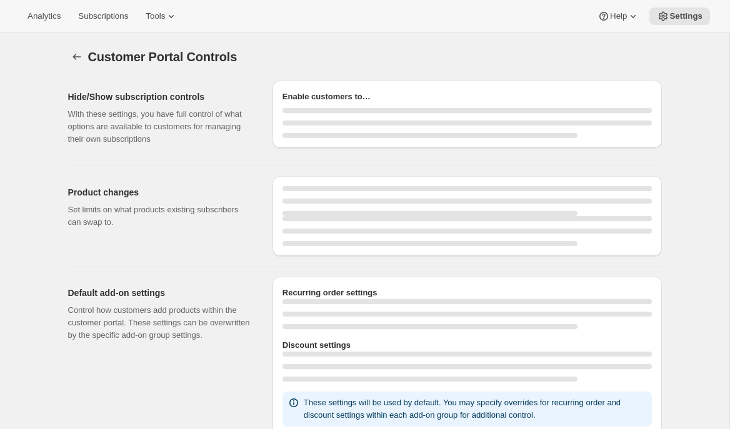
select select "INTERVAL"
select select "MONTH"
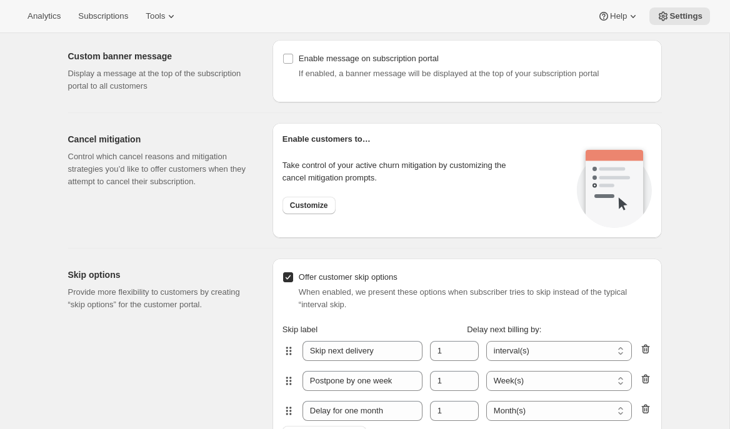
scroll to position [876, 0]
click at [311, 211] on span "Customize" at bounding box center [309, 207] width 38 height 10
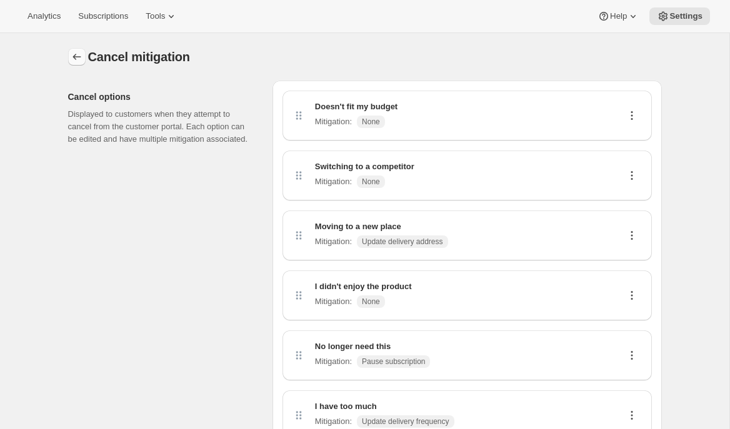
click at [75, 62] on icon "Customer Portal Controls" at bounding box center [77, 57] width 13 height 13
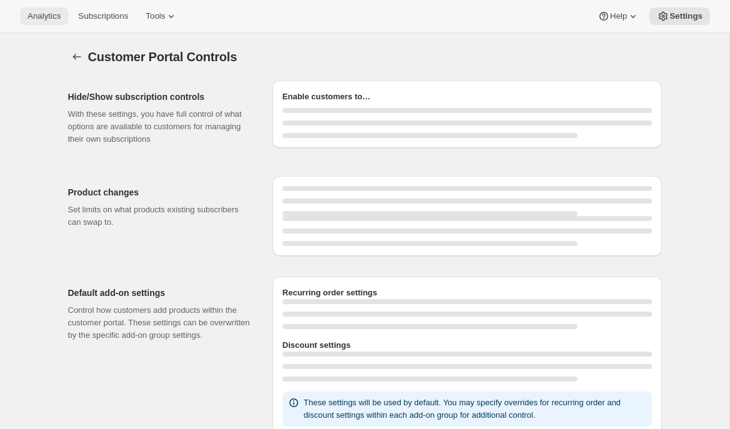
select select "INTERVAL"
select select "MONTH"
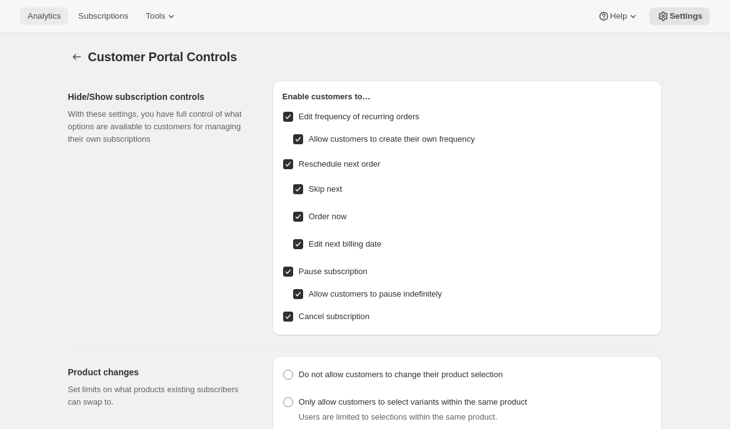
click at [40, 17] on span "Analytics" at bounding box center [44, 16] width 33 height 10
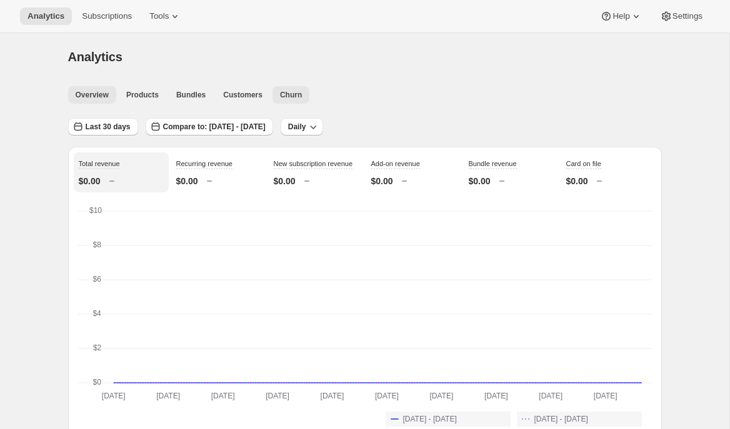
click at [291, 96] on span "Churn" at bounding box center [291, 95] width 22 height 10
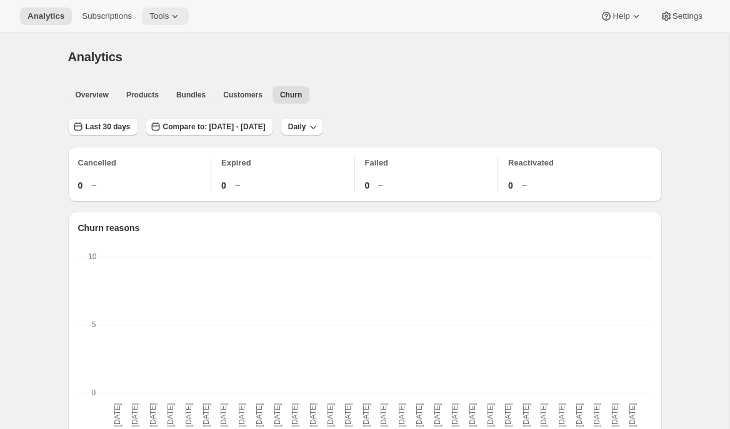
click at [158, 13] on span "Tools" at bounding box center [158, 16] width 19 height 10
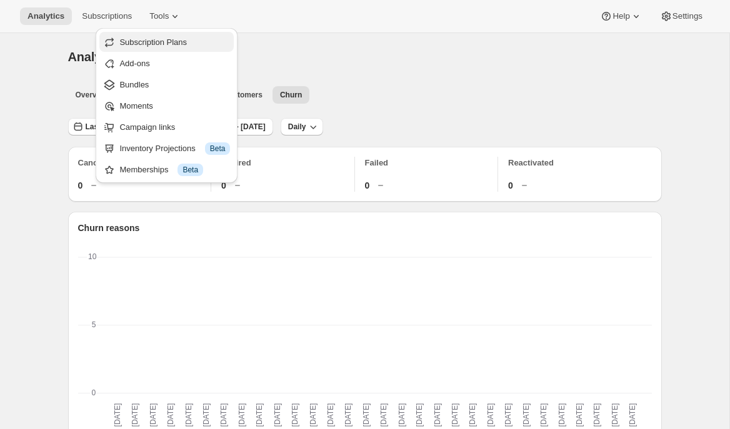
click at [173, 40] on span "Subscription Plans" at bounding box center [153, 42] width 68 height 9
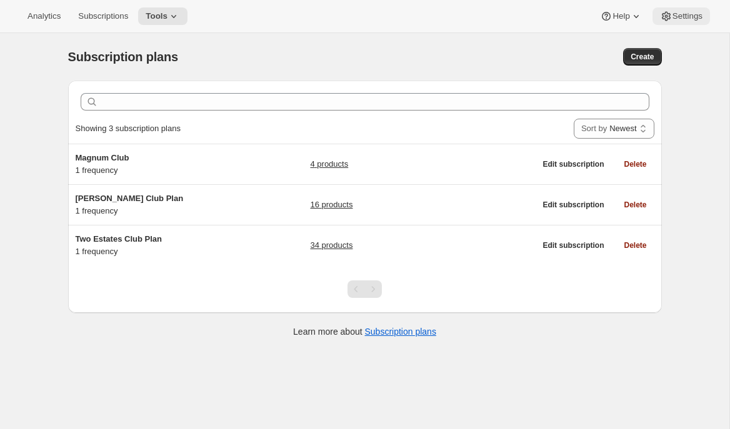
click at [677, 15] on span "Settings" at bounding box center [688, 16] width 30 height 10
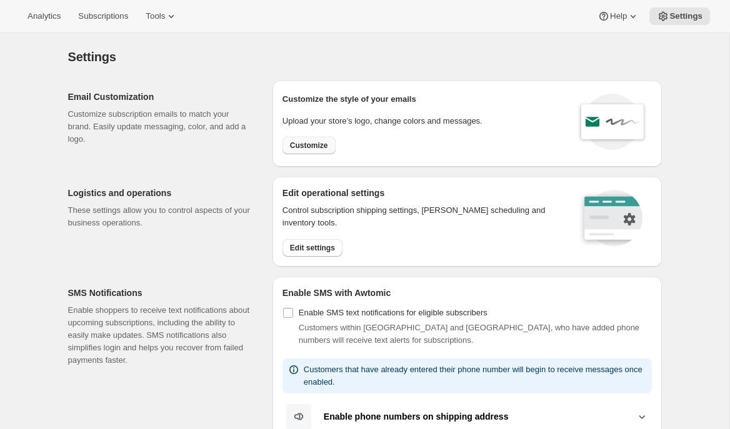
click at [311, 144] on span "Customize" at bounding box center [309, 146] width 38 height 10
select select "subscriptionMessage"
select select "5"
select select "15"
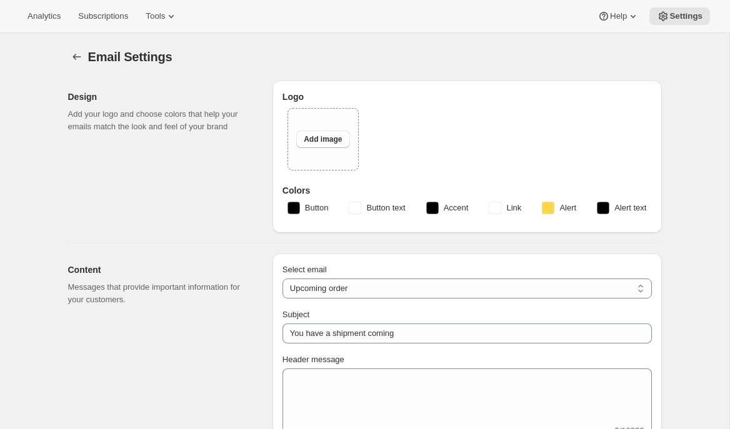
select select "6"
type input "Two Estates"
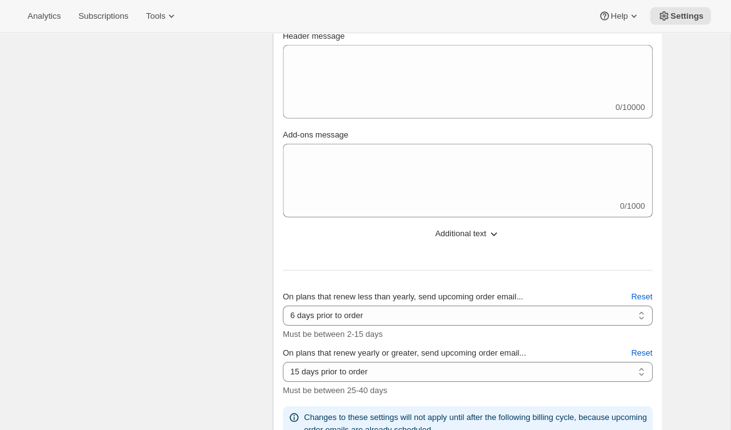
scroll to position [403, 0]
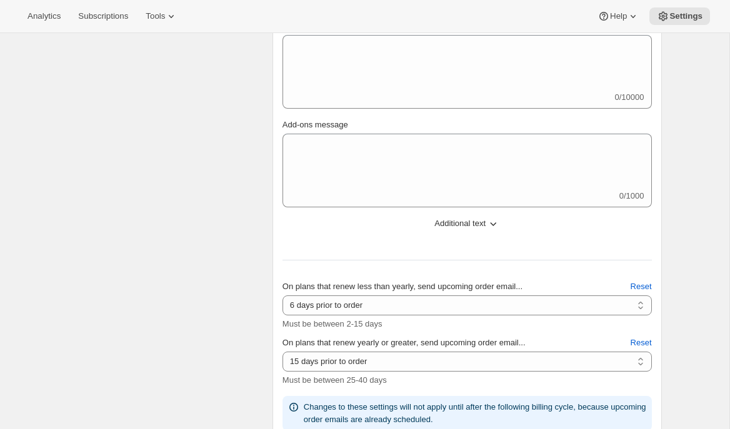
click at [383, 311] on select "2 days prior to order 3 days prior to order 4 days prior to order 5 days prior …" at bounding box center [467, 306] width 369 height 20
select select "5"
click at [283, 296] on select "2 days prior to order 3 days prior to order 4 days prior to order 5 days prior …" at bounding box center [467, 306] width 369 height 20
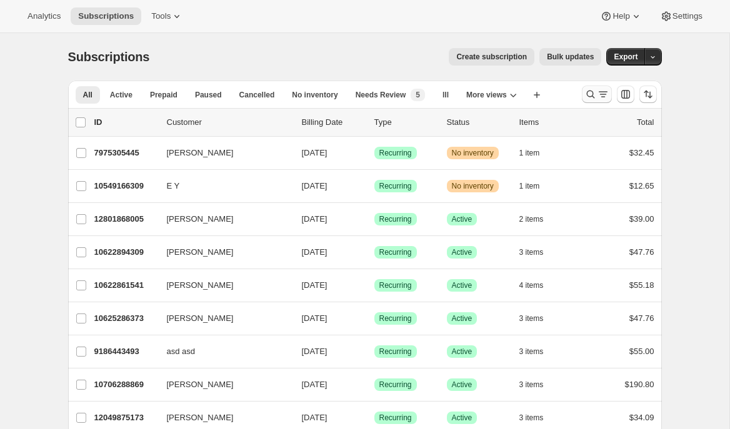
click at [591, 97] on icon "Search and filter results" at bounding box center [590, 94] width 13 height 13
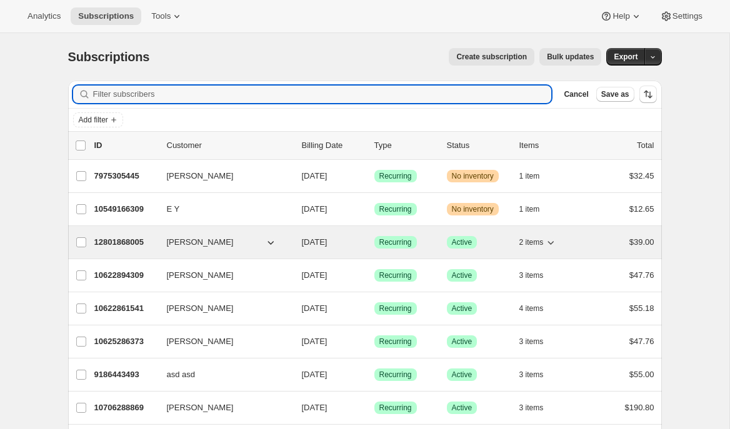
click at [132, 245] on p "12801868005" at bounding box center [125, 242] width 63 height 13
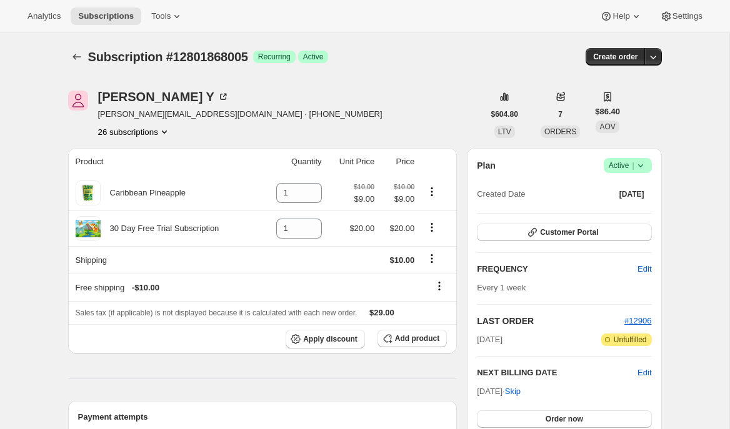
click at [643, 166] on icon at bounding box center [640, 165] width 13 height 13
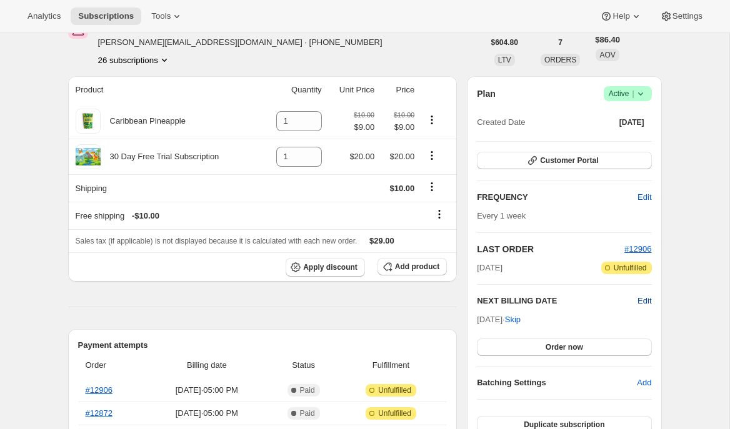
click at [639, 298] on span "Edit" at bounding box center [645, 301] width 14 height 13
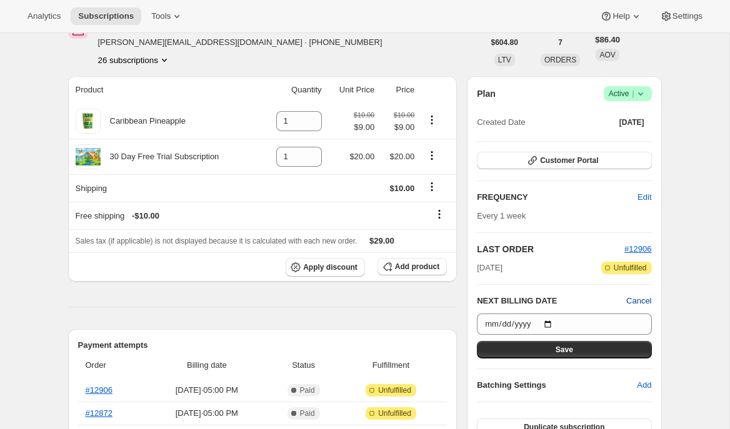
click at [640, 301] on span "Cancel" at bounding box center [638, 301] width 25 height 13
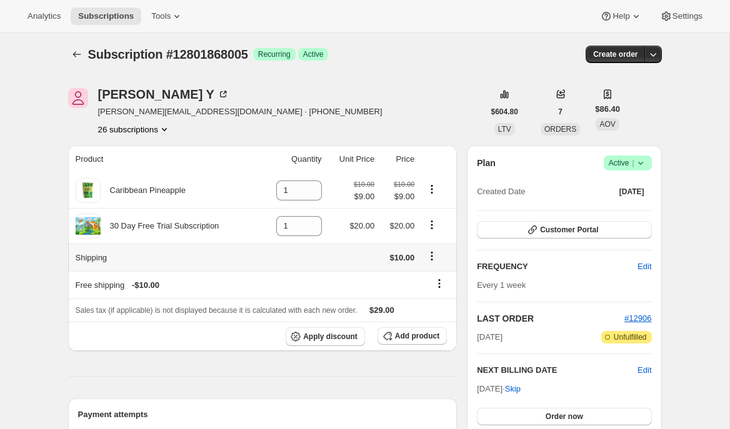
scroll to position [0, 0]
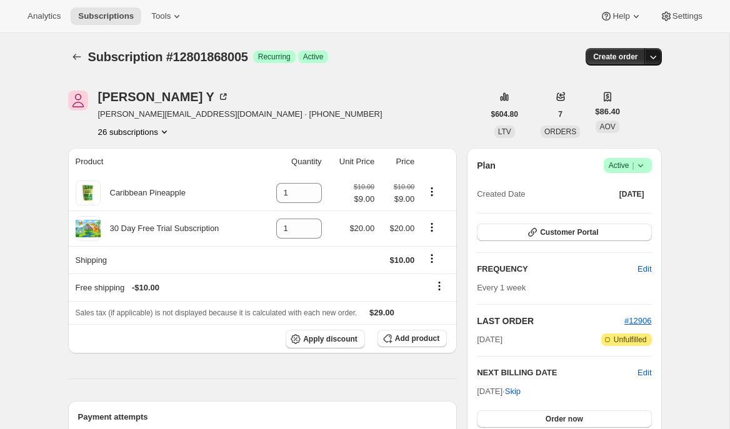
click at [660, 58] on button "button" at bounding box center [653, 57] width 18 height 18
click at [615, 101] on span "Create custom one-time order" at bounding box center [600, 103] width 108 height 9
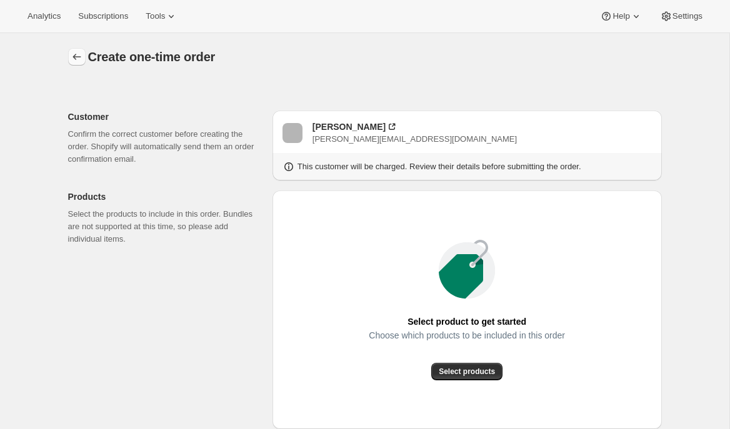
click at [72, 56] on icon "button" at bounding box center [77, 57] width 13 height 13
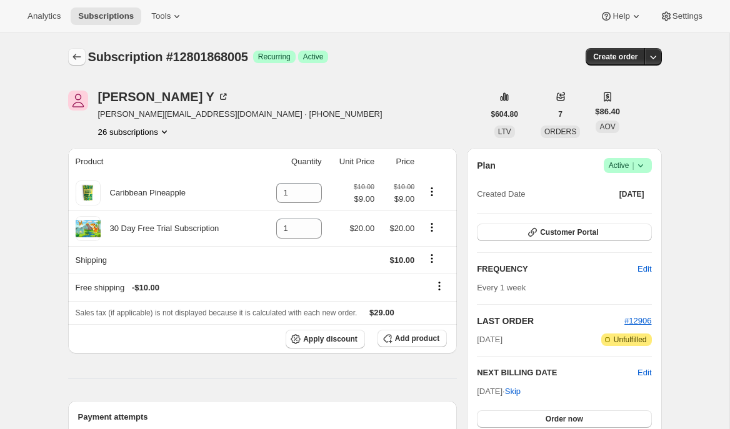
click at [71, 57] on icon "Subscriptions" at bounding box center [77, 57] width 13 height 13
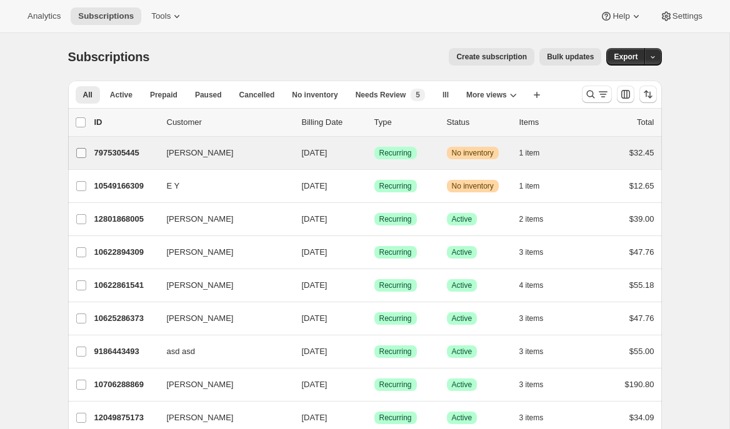
click at [81, 152] on input "Brian Singer" at bounding box center [81, 153] width 10 height 10
checkbox input "true"
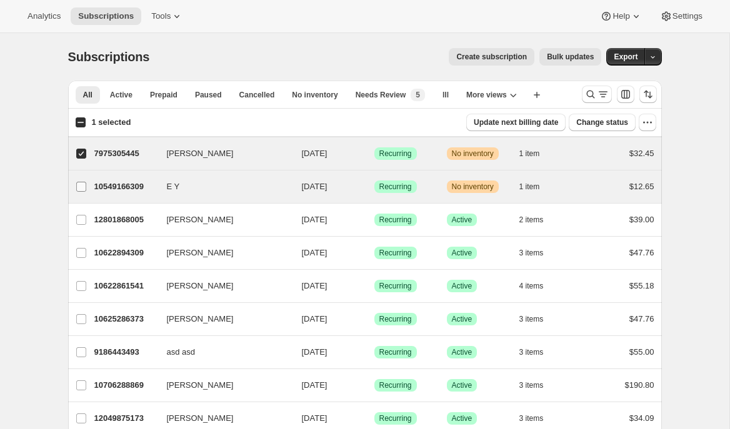
click at [79, 188] on input "E Y" at bounding box center [81, 187] width 10 height 10
checkbox input "true"
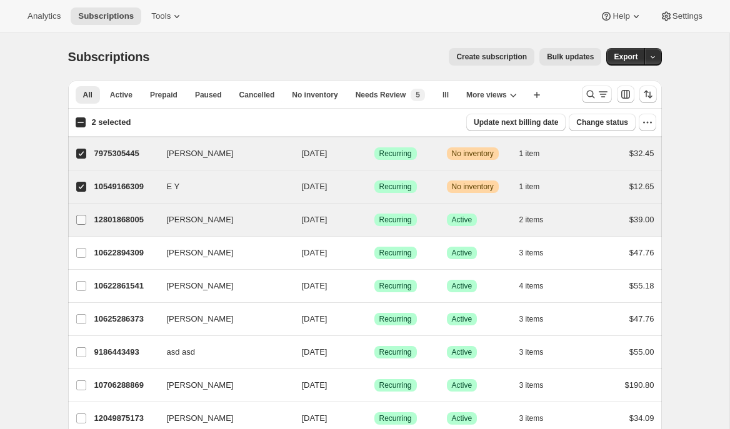
click at [78, 221] on input "Emily Y" at bounding box center [81, 220] width 10 height 10
checkbox input "true"
click at [563, 58] on span "Bulk updates" at bounding box center [570, 57] width 47 height 10
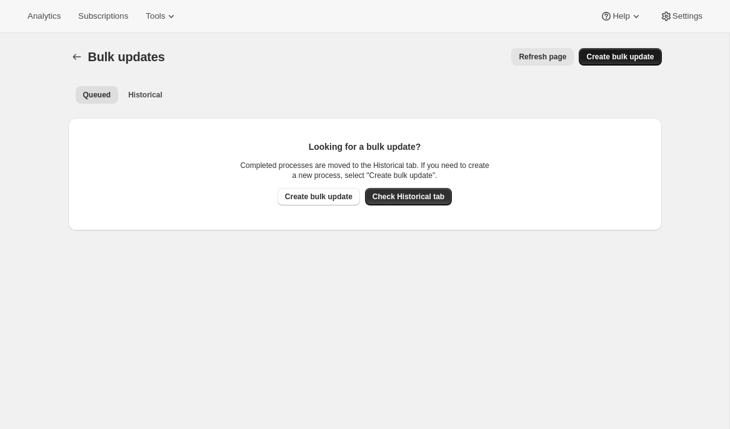
click at [622, 55] on span "Create bulk update" at bounding box center [620, 57] width 68 height 10
select select "12"
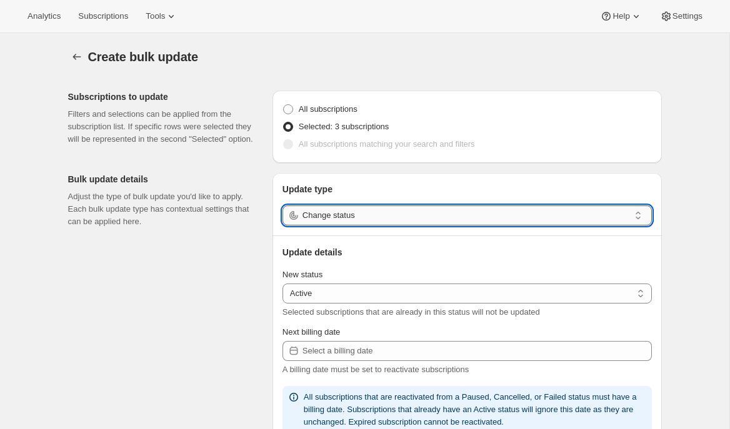
click at [471, 218] on input "Change status" at bounding box center [466, 216] width 327 height 20
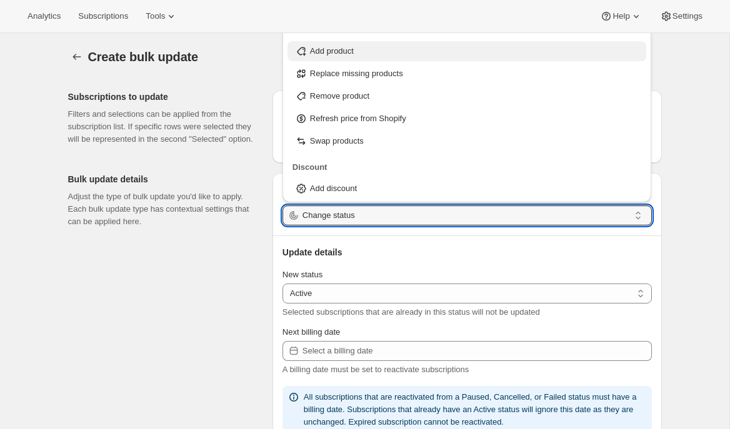
scroll to position [150, 0]
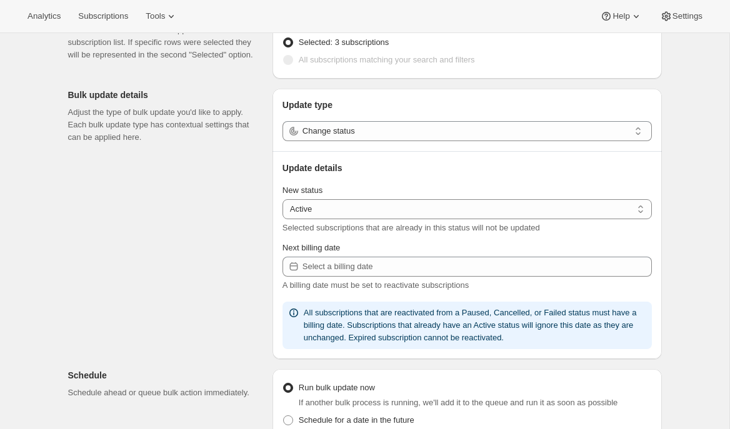
scroll to position [0, 0]
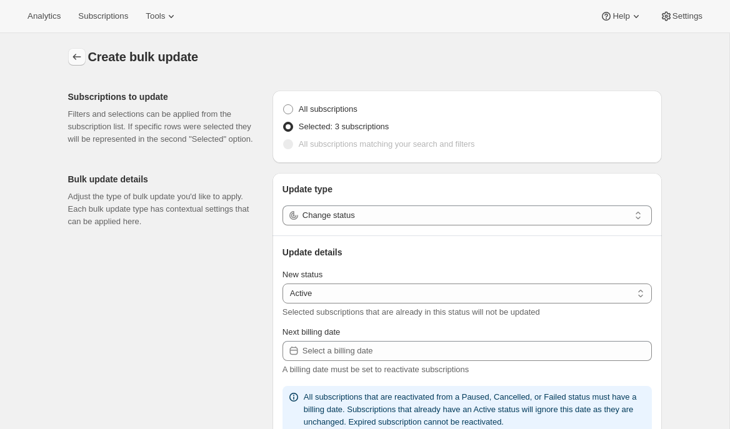
click at [75, 61] on icon "button" at bounding box center [77, 57] width 13 height 13
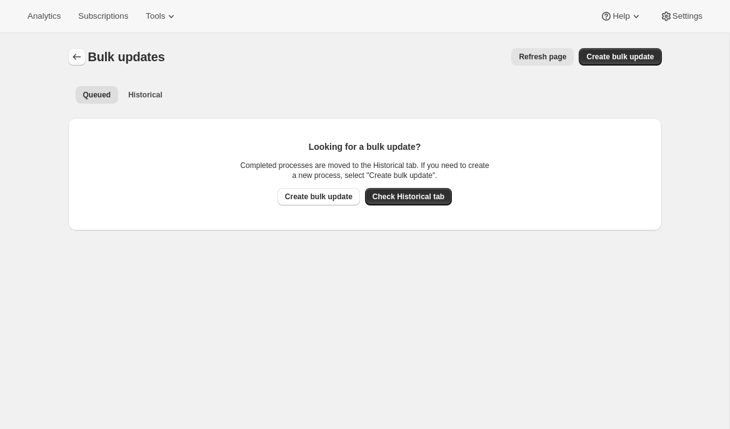
click at [68, 57] on button "Bulk updates" at bounding box center [77, 57] width 18 height 18
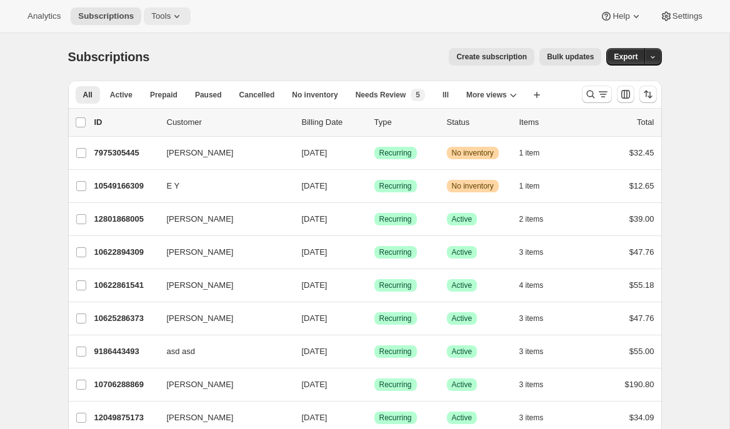
click at [179, 21] on icon at bounding box center [177, 16] width 13 height 13
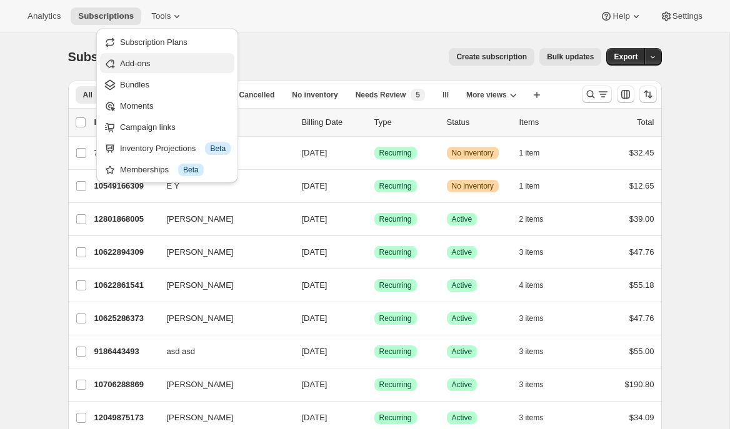
click at [139, 66] on span "Add-ons" at bounding box center [135, 63] width 30 height 9
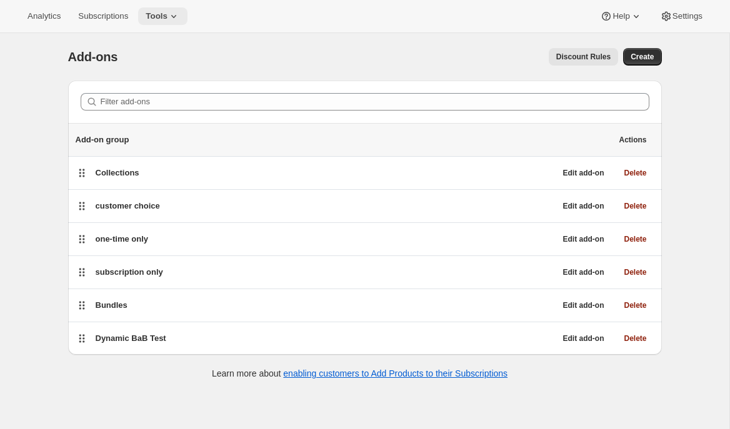
click at [179, 14] on icon at bounding box center [174, 16] width 13 height 13
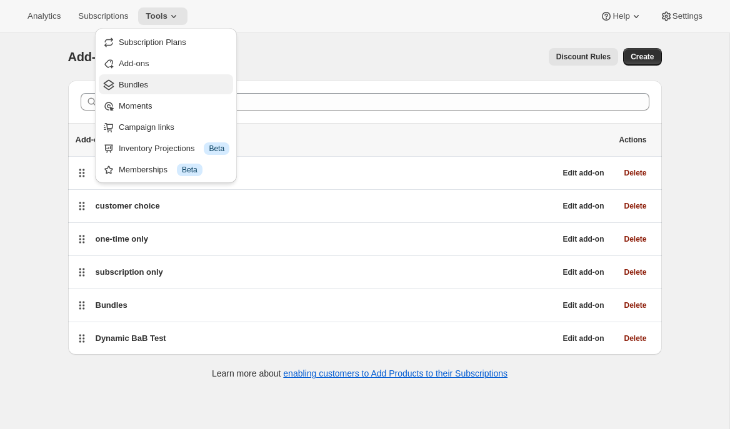
click at [151, 91] on span "Bundles" at bounding box center [174, 85] width 111 height 13
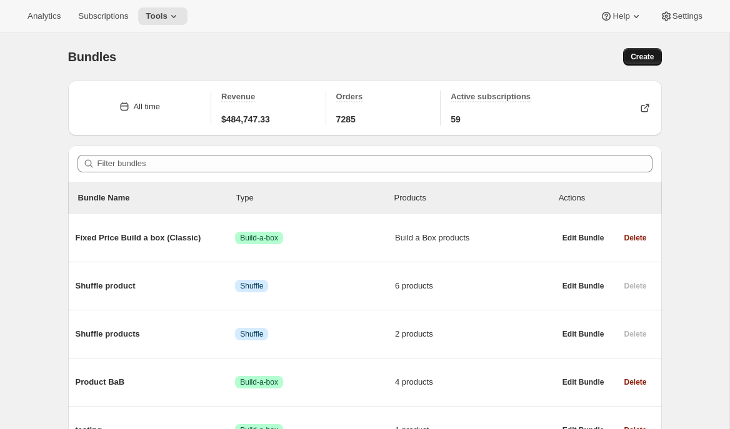
click at [631, 63] on button "Create" at bounding box center [642, 57] width 38 height 18
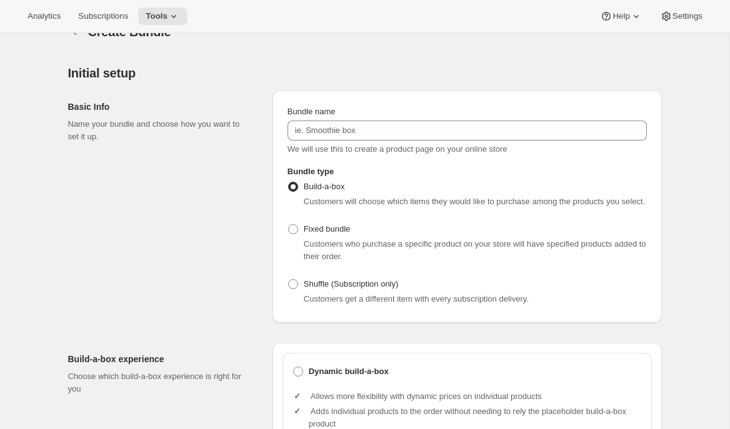
scroll to position [104, 0]
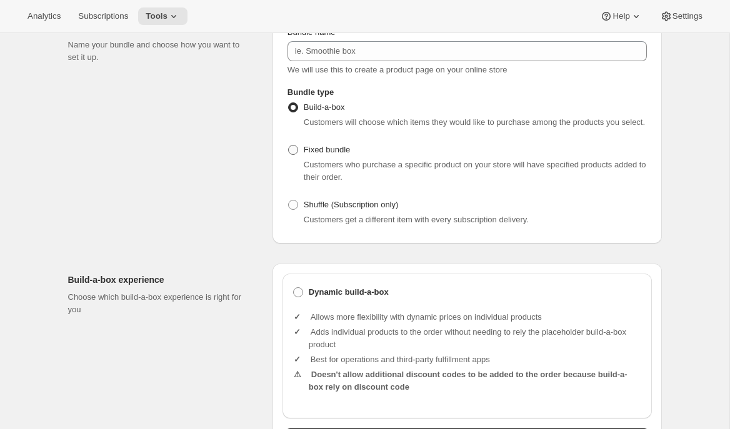
click at [333, 156] on span "Fixed bundle" at bounding box center [327, 150] width 46 height 13
click at [289, 146] on input "Fixed bundle" at bounding box center [288, 145] width 1 height 1
radio input "true"
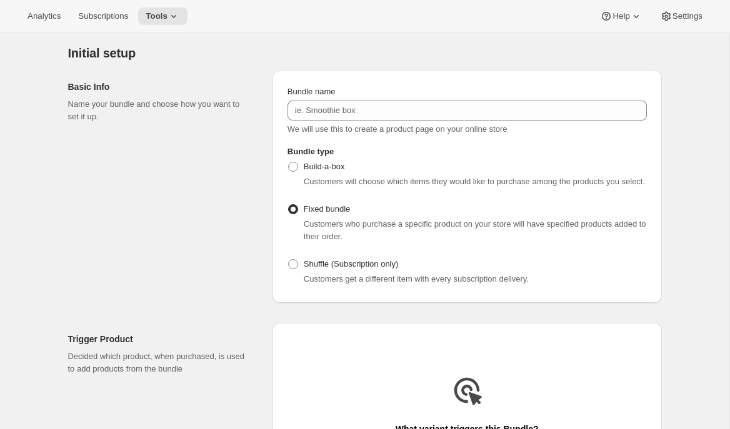
scroll to position [46, 0]
click at [104, 18] on span "Subscriptions" at bounding box center [103, 16] width 50 height 10
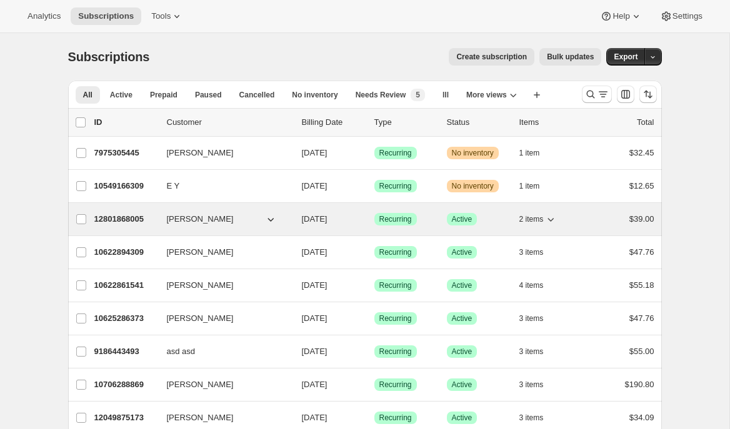
click at [120, 223] on p "12801868005" at bounding box center [125, 219] width 63 height 13
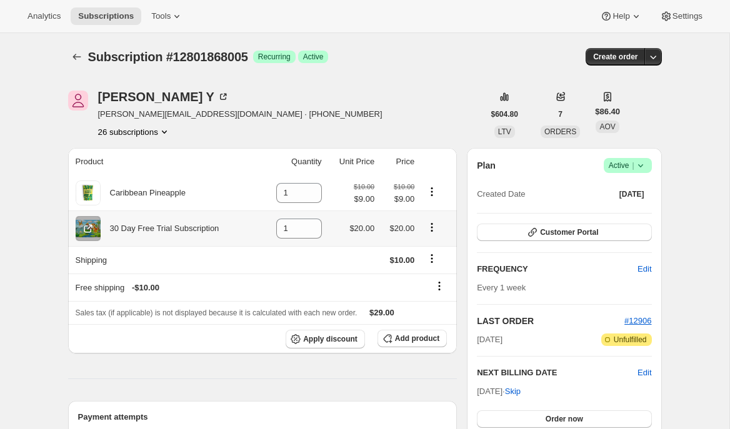
click at [435, 234] on icon "Product actions" at bounding box center [432, 227] width 13 height 13
click at [434, 254] on span "Remove" at bounding box center [424, 252] width 30 height 9
type input "0"
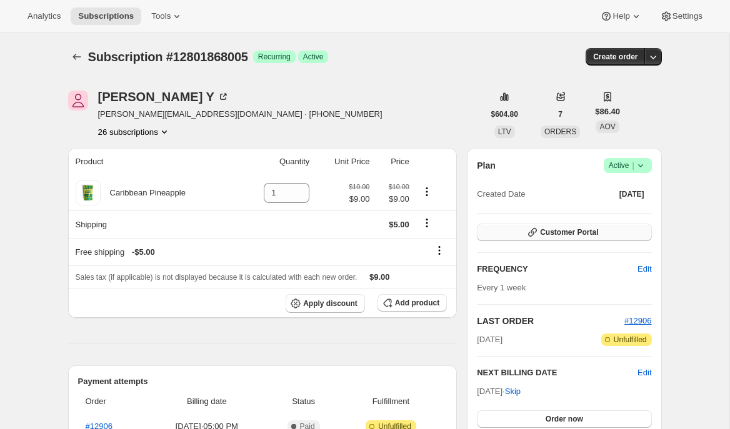
click at [536, 234] on icon "button" at bounding box center [532, 232] width 13 height 13
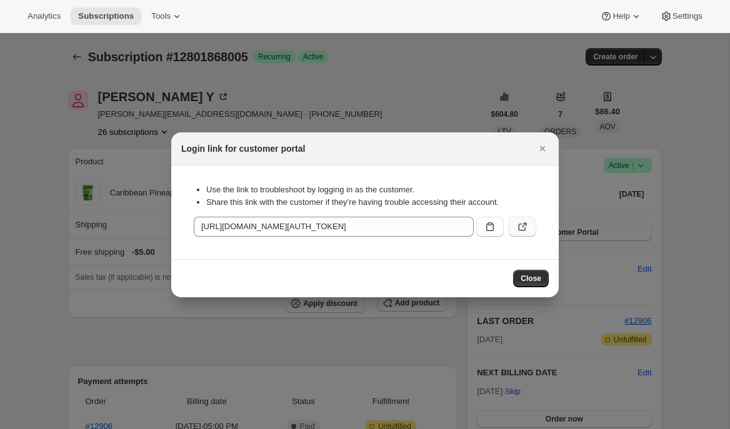
click at [520, 231] on icon ":r1p4:" at bounding box center [522, 227] width 13 height 13
click at [542, 147] on icon "Close" at bounding box center [542, 149] width 13 height 13
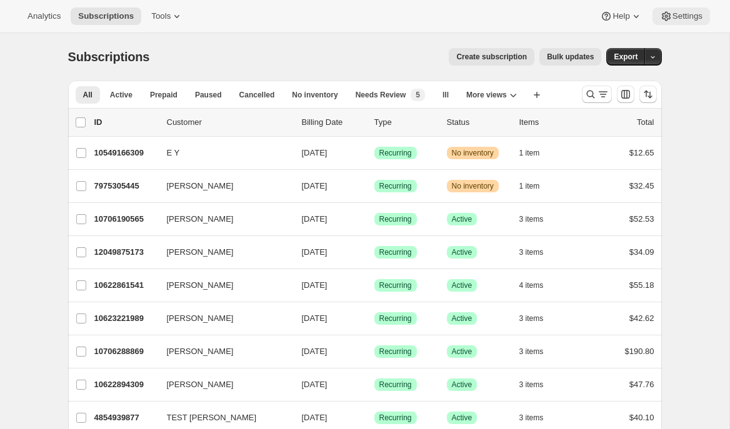
click at [689, 13] on span "Settings" at bounding box center [688, 16] width 30 height 10
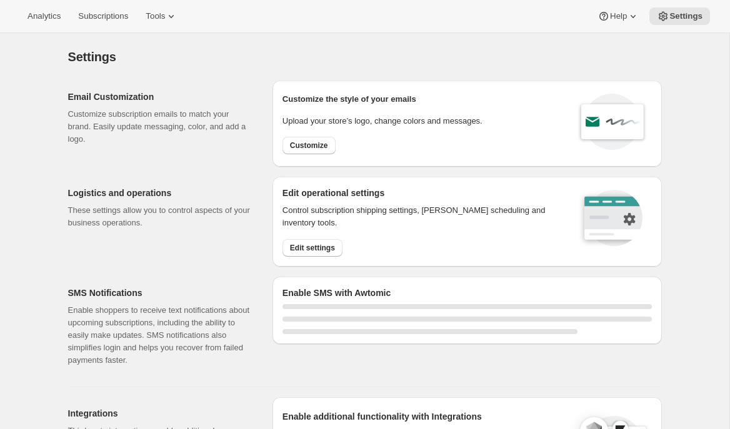
select select "22:00"
select select "09:00"
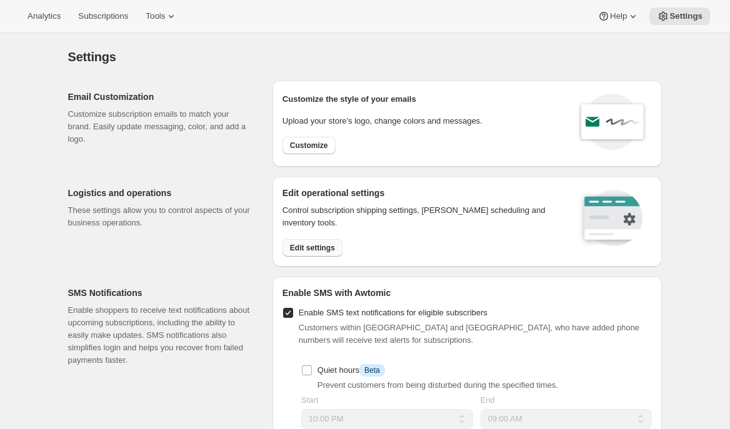
click at [302, 246] on span "Edit settings" at bounding box center [312, 248] width 45 height 10
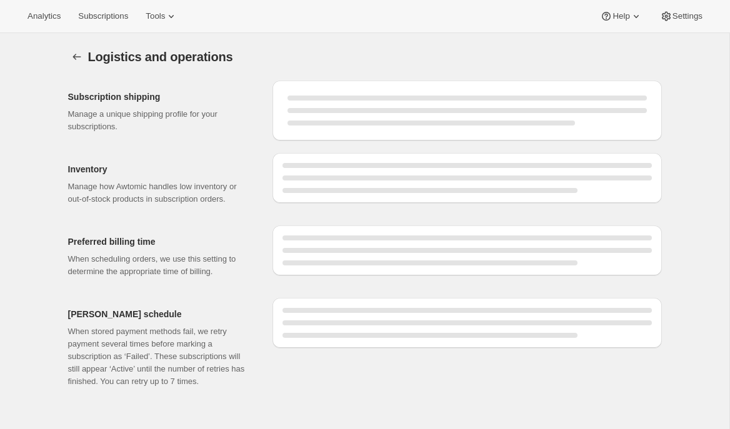
select select "05:00"
select select "PM"
select select "DAY"
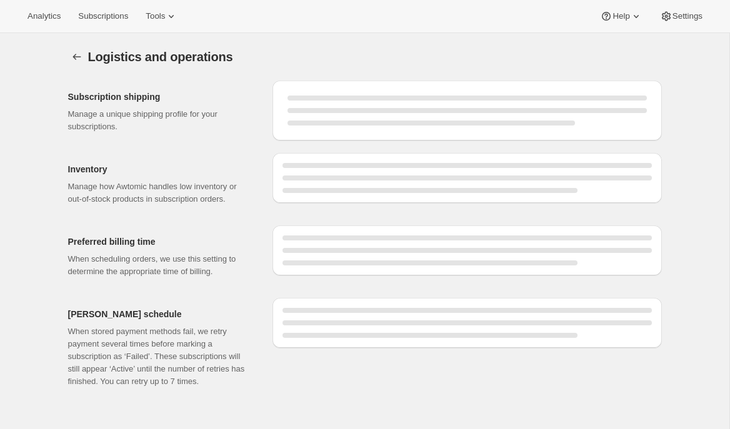
select select "DAY"
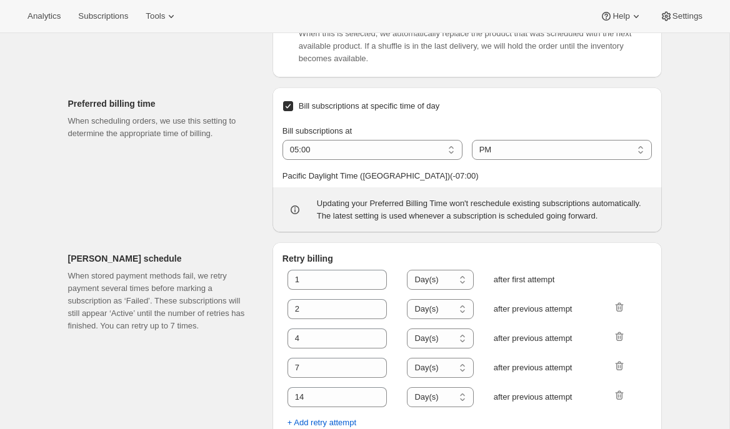
scroll to position [648, 0]
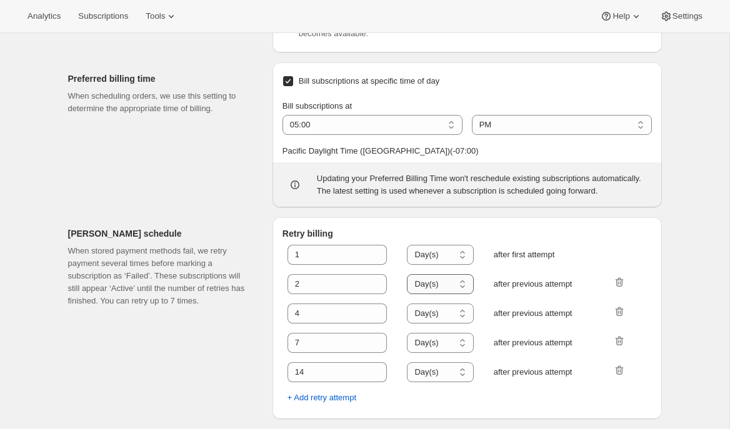
click at [453, 288] on select "Hour(s) Day(s)" at bounding box center [440, 284] width 66 height 20
click at [407, 274] on select "Hour(s) Day(s)" at bounding box center [440, 284] width 66 height 20
click at [443, 286] on select "Hour(s) Day(s)" at bounding box center [440, 284] width 66 height 20
select select "DAY"
click at [407, 274] on select "Hour(s) Day(s)" at bounding box center [440, 284] width 66 height 20
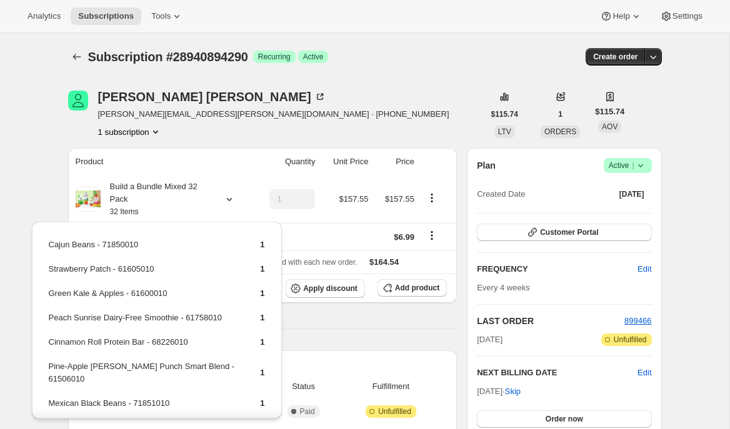
click at [421, 56] on div "Subscription #28940894290 Success Recurring Success Active" at bounding box center [269, 57] width 362 height 18
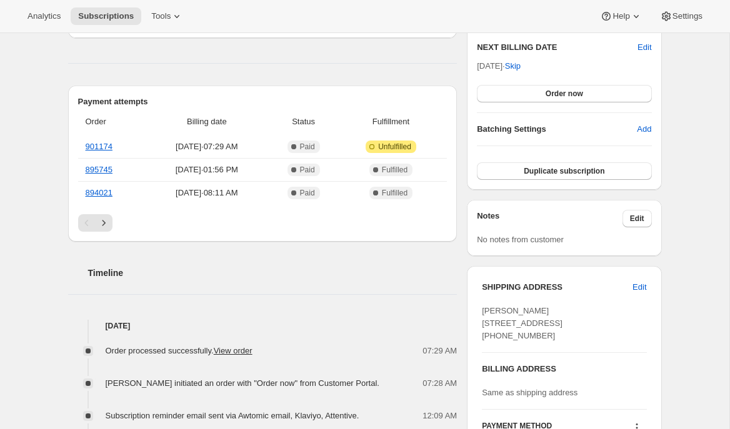
scroll to position [324, 0]
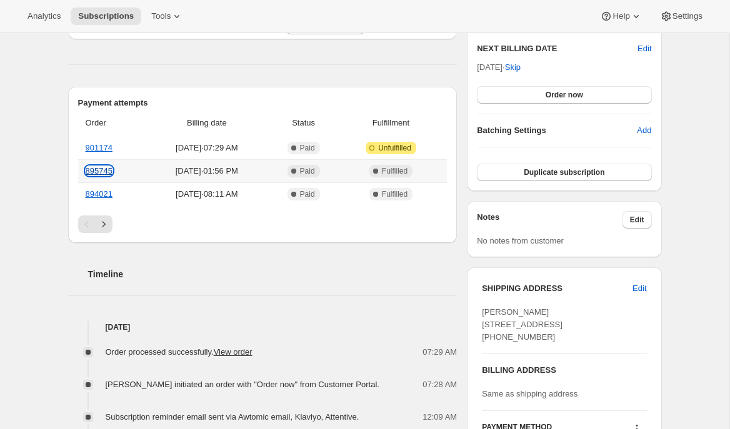
click at [97, 169] on link "895745" at bounding box center [99, 170] width 27 height 9
click at [94, 195] on link "894021" at bounding box center [99, 193] width 27 height 9
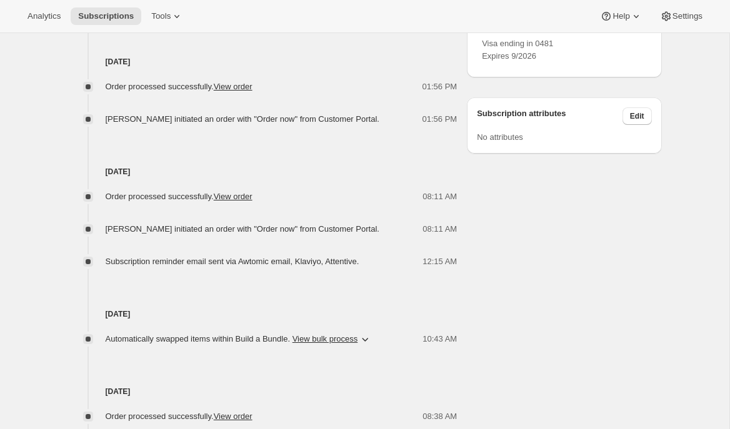
scroll to position [835, 0]
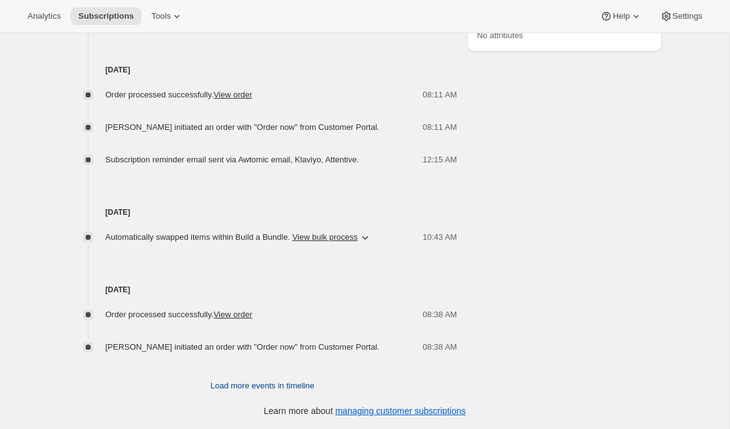
click at [279, 388] on span "Load more events in timeline" at bounding box center [263, 386] width 104 height 13
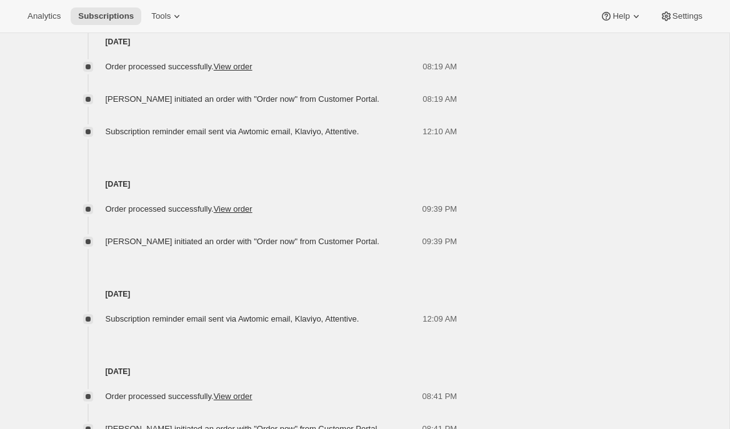
scroll to position [1365, 0]
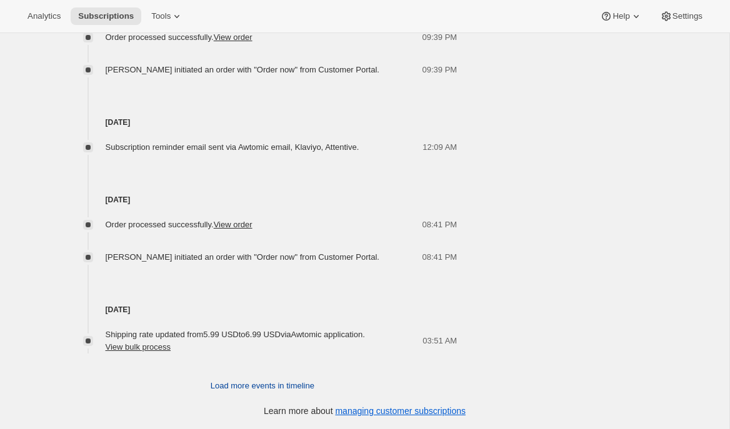
click at [273, 381] on span "Load more events in timeline" at bounding box center [263, 386] width 104 height 13
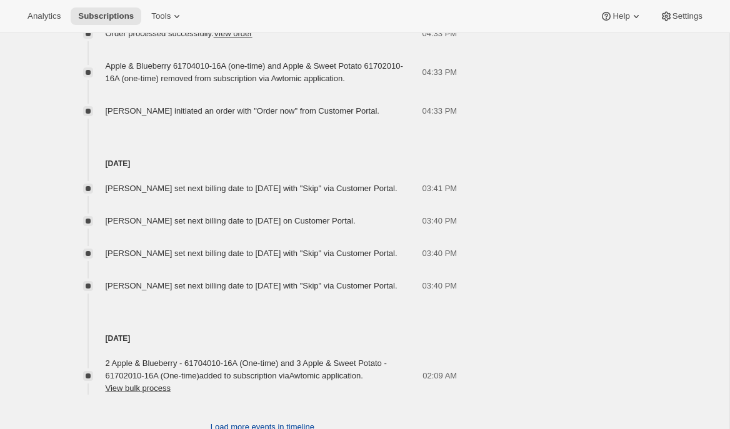
scroll to position [2100, 0]
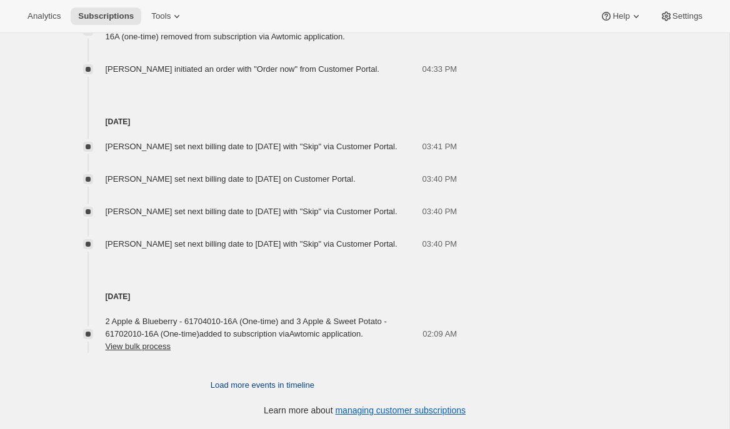
click at [271, 386] on span "Load more events in timeline" at bounding box center [263, 385] width 104 height 13
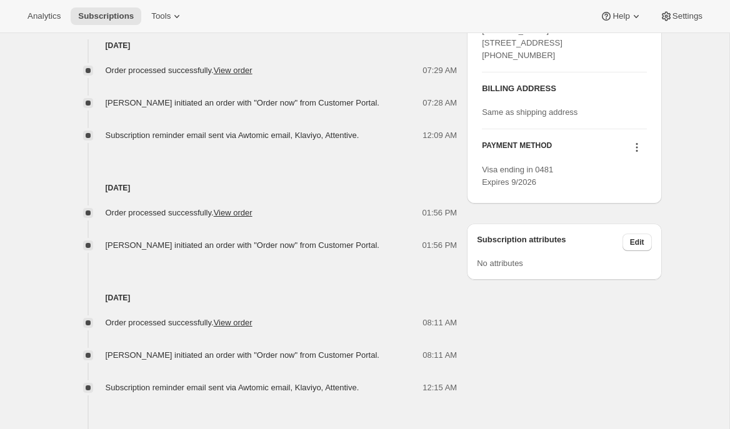
scroll to position [290, 0]
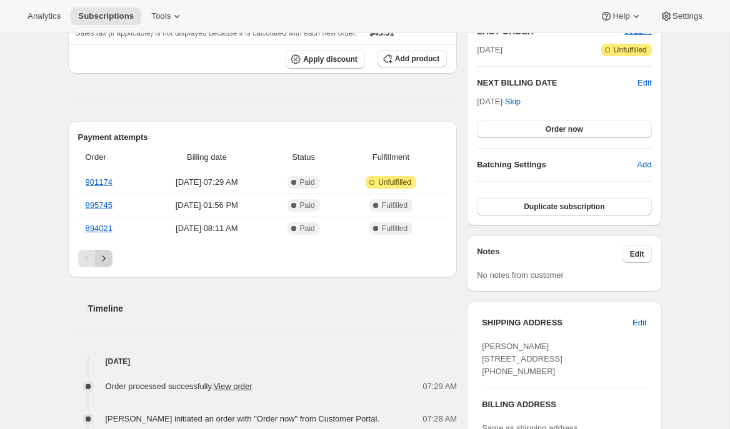
click at [106, 260] on icon "Next" at bounding box center [104, 259] width 13 height 13
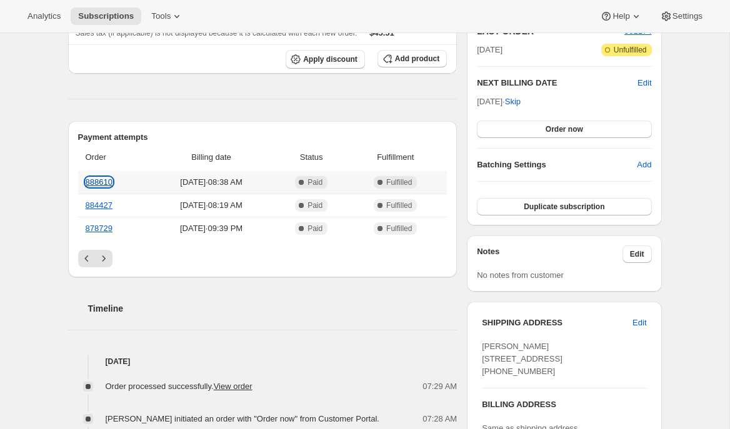
click at [101, 181] on link "888610" at bounding box center [99, 182] width 27 height 9
click at [109, 206] on link "884427" at bounding box center [99, 205] width 27 height 9
click at [101, 228] on link "878729" at bounding box center [99, 228] width 27 height 9
click at [104, 259] on icon "Next" at bounding box center [103, 259] width 3 height 6
click at [104, 181] on link "871970" at bounding box center [99, 182] width 27 height 9
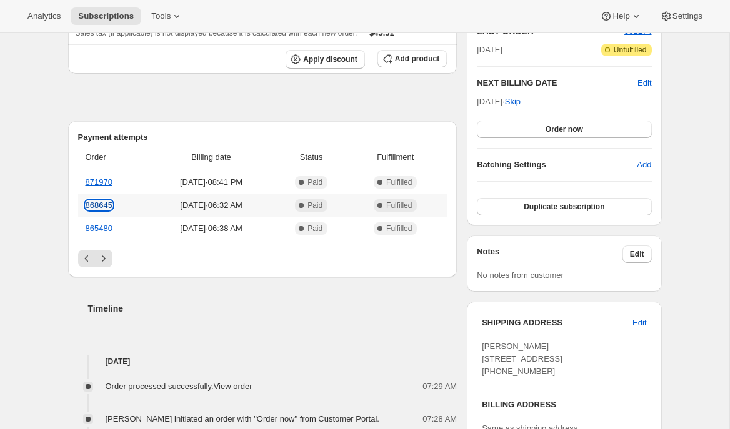
click at [93, 206] on link "868645" at bounding box center [99, 205] width 27 height 9
click at [90, 229] on link "865480" at bounding box center [99, 228] width 27 height 9
click at [107, 255] on icon "Next" at bounding box center [104, 259] width 13 height 13
click at [102, 183] on link "860286" at bounding box center [99, 182] width 27 height 9
click at [97, 206] on link "849219" at bounding box center [99, 205] width 27 height 9
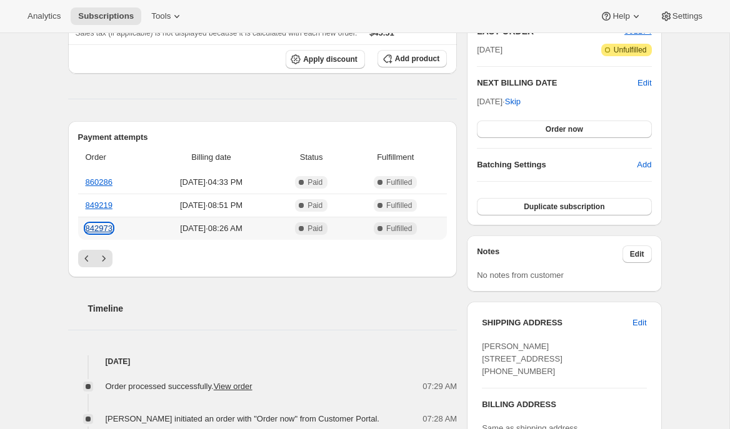
click at [109, 230] on link "842973" at bounding box center [99, 228] width 27 height 9
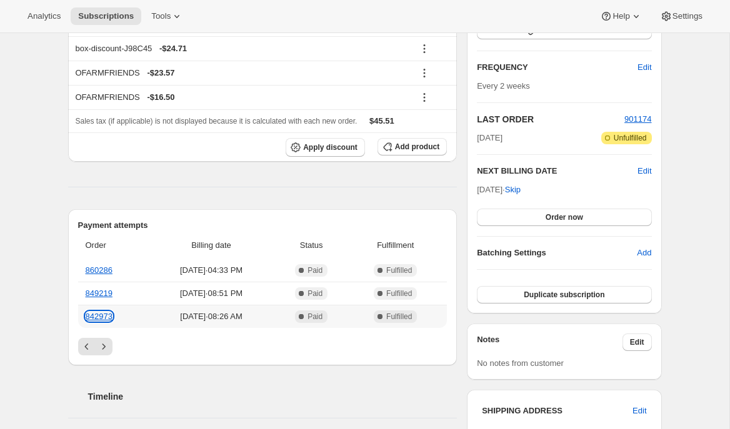
scroll to position [104, 0]
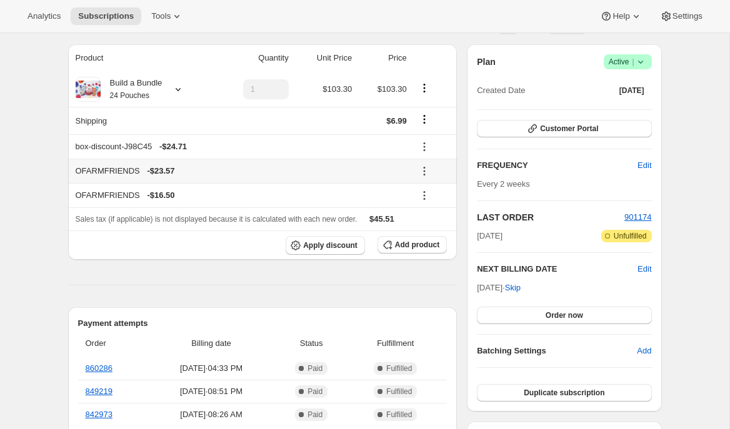
click at [108, 171] on div "OFARMFRIENDS - $23.57" at bounding box center [241, 171] width 331 height 13
copy div "OFARMFRIENDS"
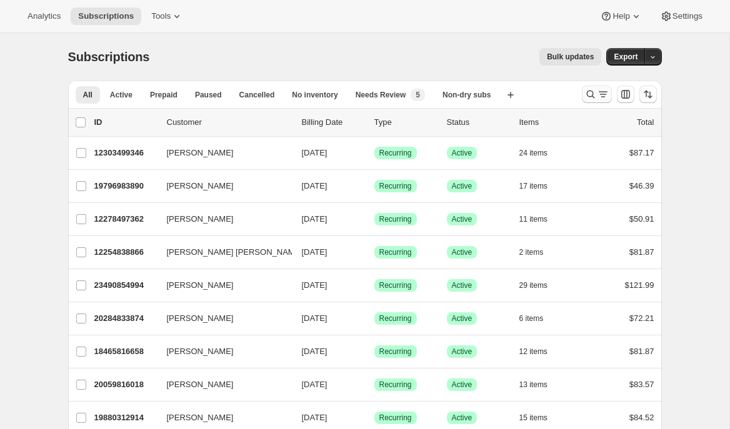
click at [587, 100] on icon "Search and filter results" at bounding box center [590, 94] width 13 height 13
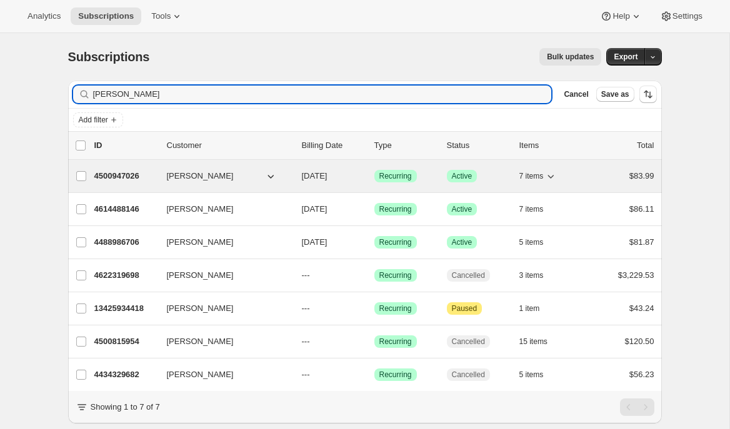
type input "[PERSON_NAME]"
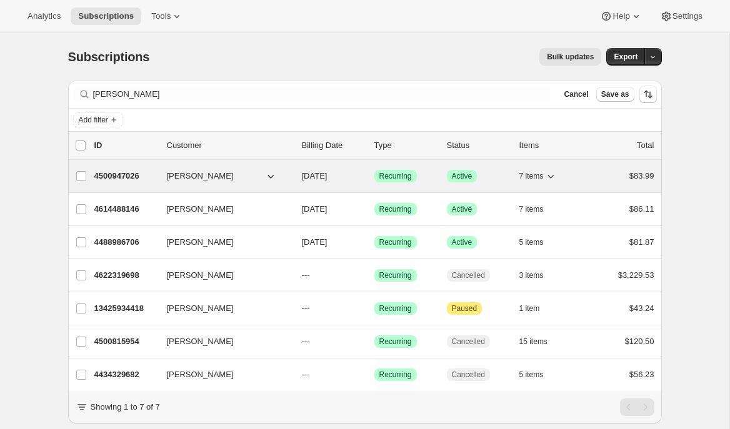
click at [129, 176] on p "4500947026" at bounding box center [125, 176] width 63 height 13
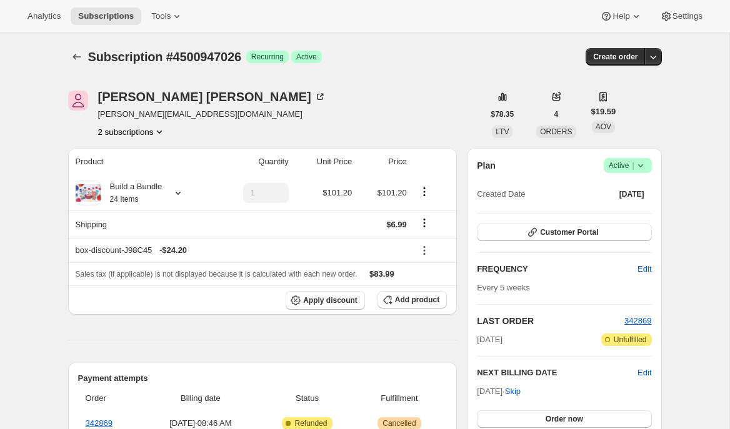
scroll to position [1, 0]
click at [573, 232] on span "Customer Portal" at bounding box center [569, 232] width 58 height 10
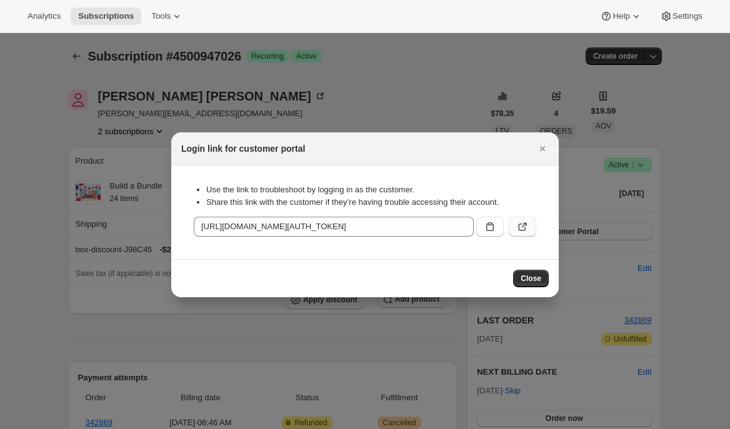
click at [523, 228] on icon ":rcd:" at bounding box center [522, 227] width 13 height 13
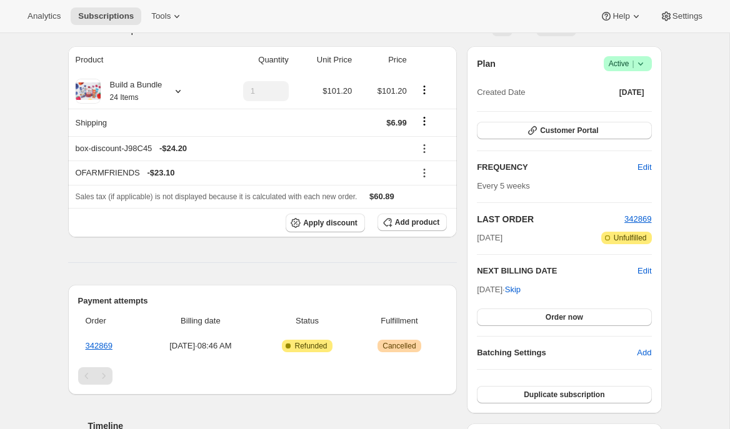
scroll to position [96, 0]
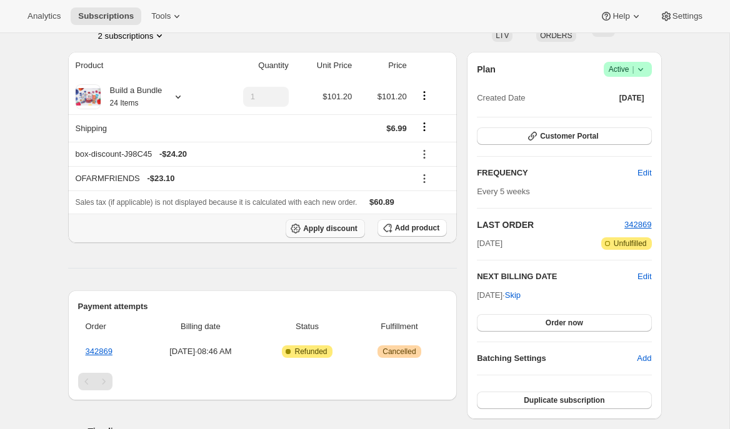
click at [296, 227] on icon "button" at bounding box center [295, 229] width 13 height 13
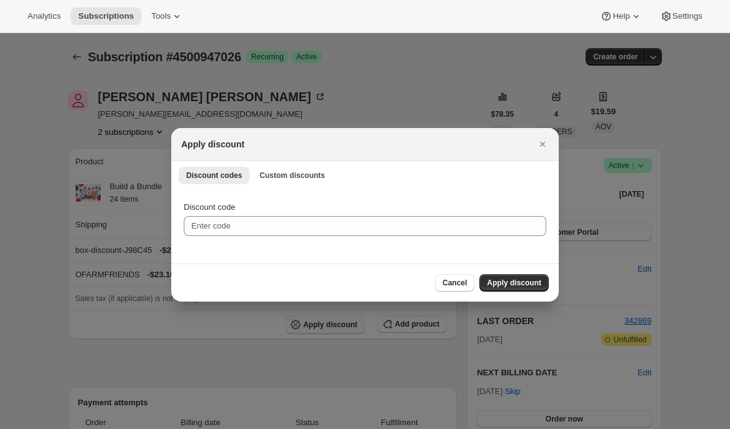
scroll to position [0, 0]
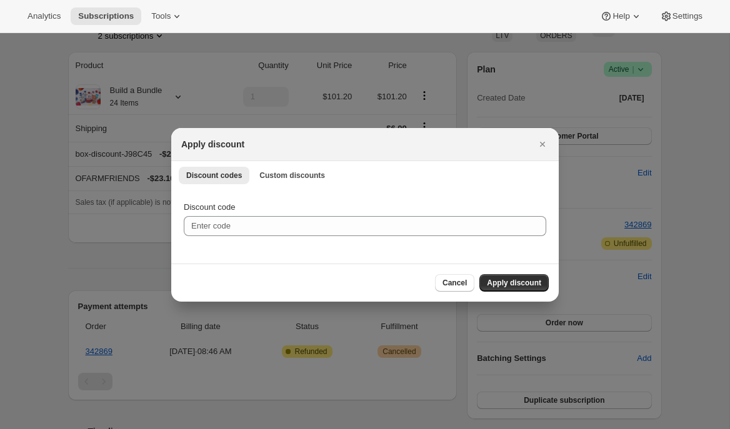
click at [227, 241] on div "Discount code" at bounding box center [365, 226] width 388 height 75
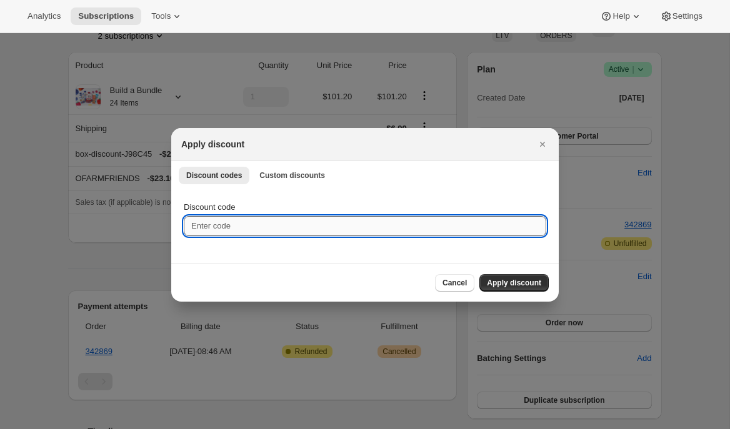
click at [224, 229] on input "Discount code" at bounding box center [365, 226] width 363 height 20
paste input "OFARMFRIENDS"
type input "OFARMFRIENDS"
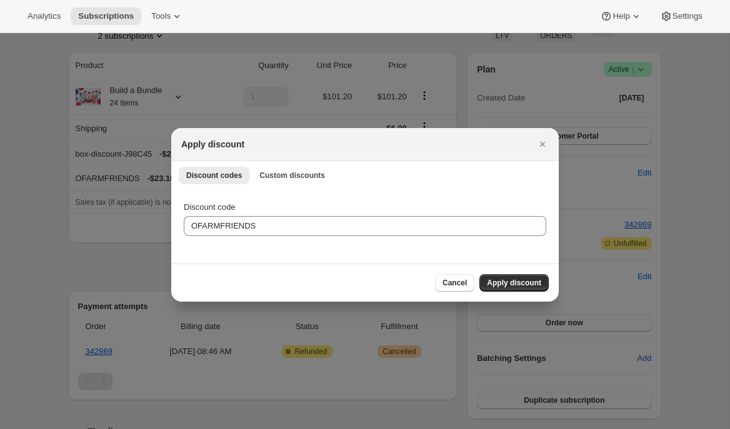
click at [511, 292] on div "Cancel Apply discount" at bounding box center [365, 283] width 388 height 38
click at [511, 284] on span "Apply discount" at bounding box center [514, 283] width 54 height 10
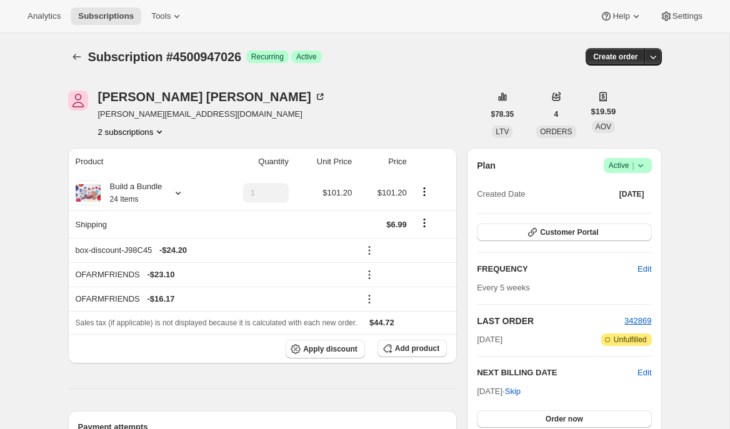
click at [646, 166] on icon at bounding box center [640, 165] width 13 height 13
click at [614, 190] on span "Pause subscription" at bounding box center [623, 190] width 69 height 9
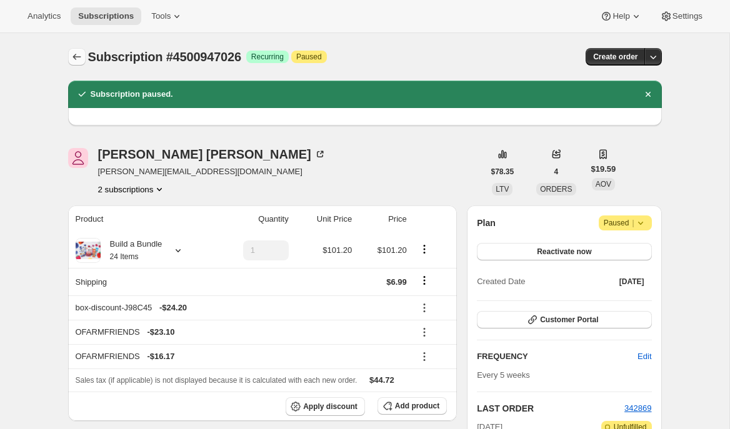
click at [78, 56] on icon "Subscriptions" at bounding box center [77, 57] width 13 height 13
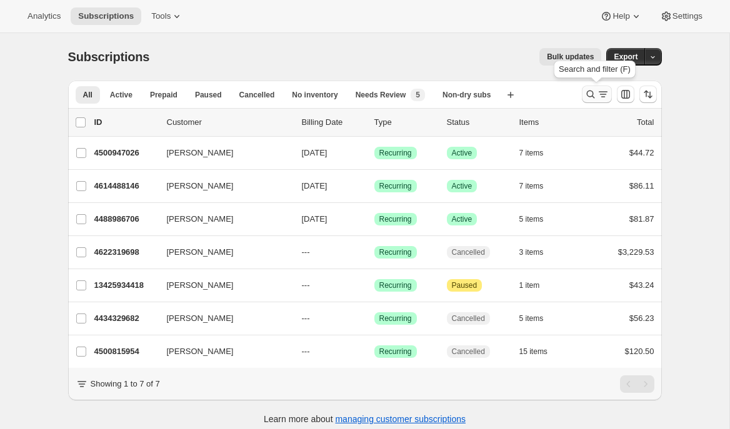
click at [589, 87] on button "Search and filter results" at bounding box center [597, 95] width 30 height 18
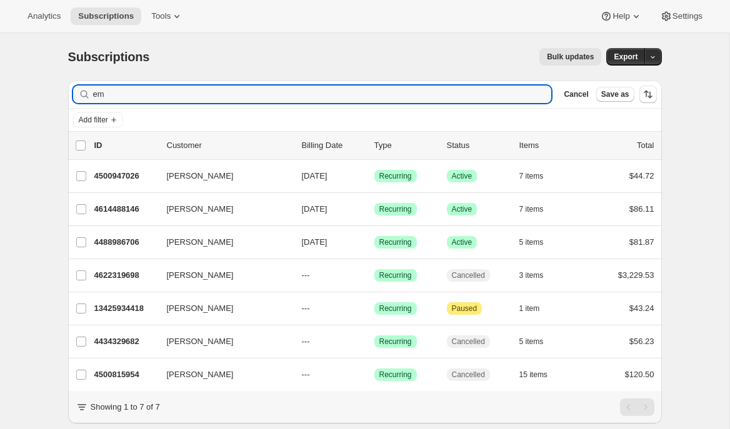
type input "e"
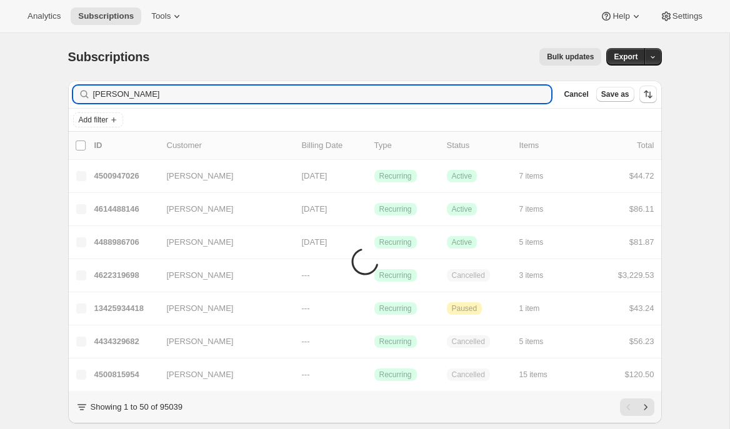
scroll to position [33, 0]
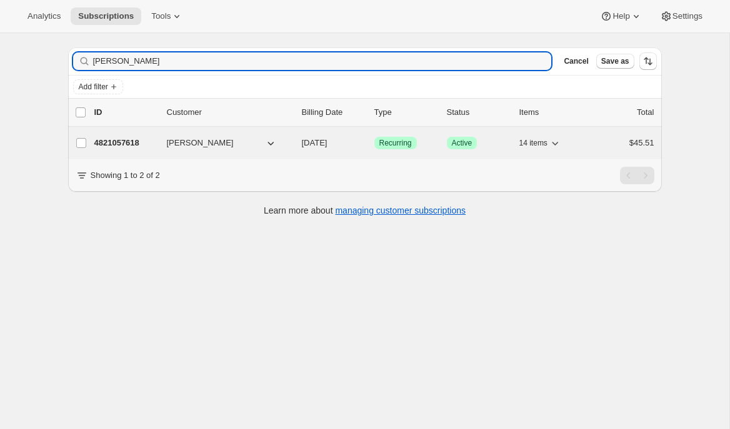
type input "jessamine wong"
click at [109, 140] on p "4821057618" at bounding box center [125, 143] width 63 height 13
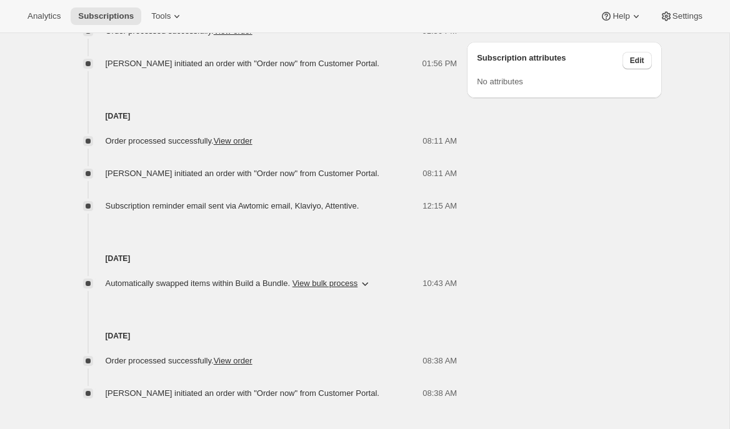
scroll to position [835, 0]
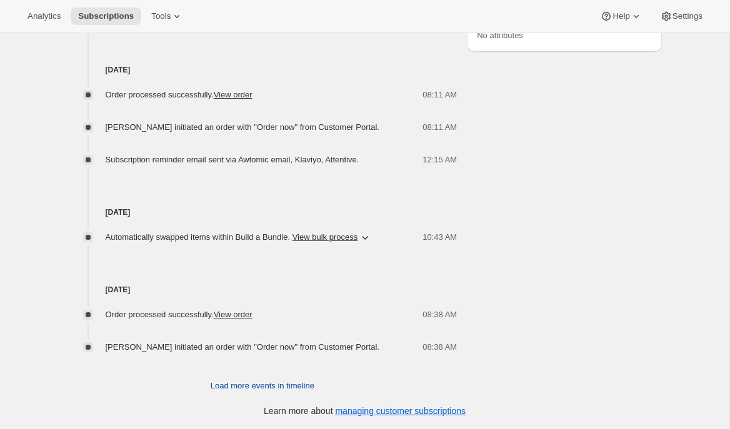
click at [301, 388] on span "Load more events in timeline" at bounding box center [263, 386] width 104 height 13
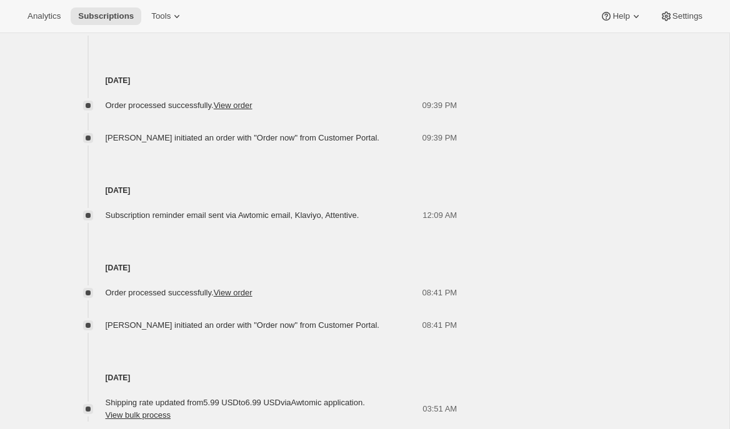
scroll to position [1365, 0]
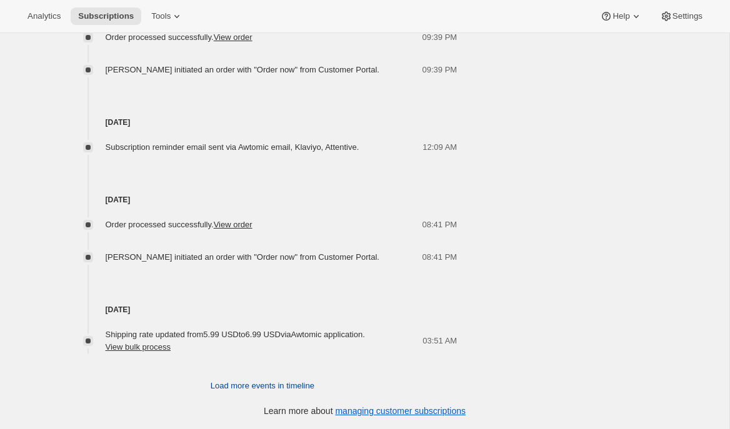
click at [288, 385] on span "Load more events in timeline" at bounding box center [263, 386] width 104 height 13
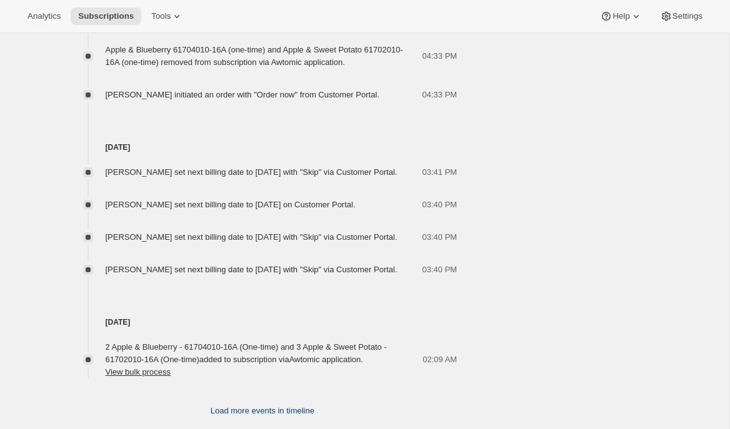
scroll to position [2100, 0]
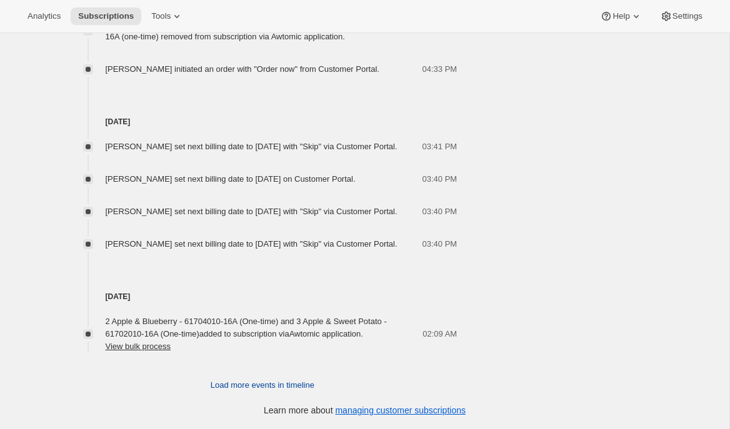
click at [288, 385] on span "Load more events in timeline" at bounding box center [263, 385] width 104 height 13
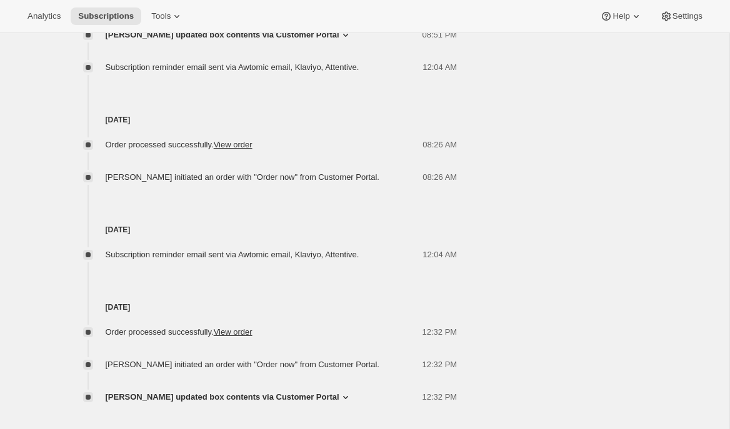
scroll to position [2682, 0]
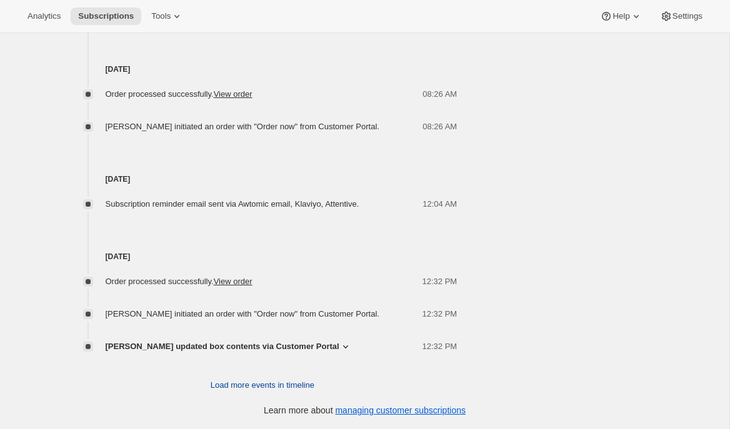
click at [286, 388] on span "Load more events in timeline" at bounding box center [263, 385] width 104 height 13
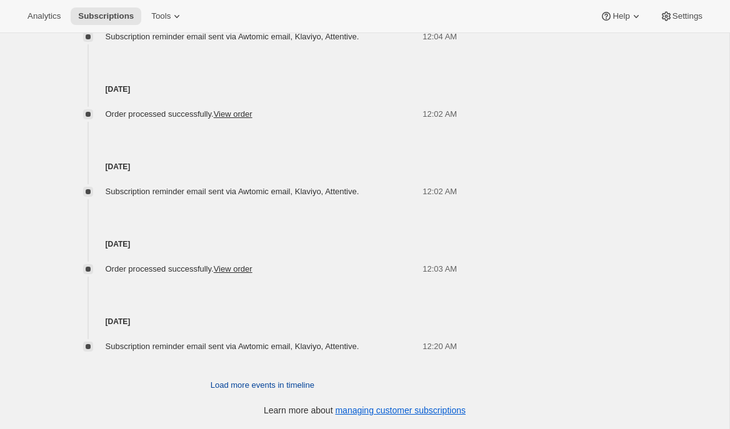
scroll to position [3070, 0]
click at [286, 388] on span "Load more events in timeline" at bounding box center [263, 385] width 104 height 13
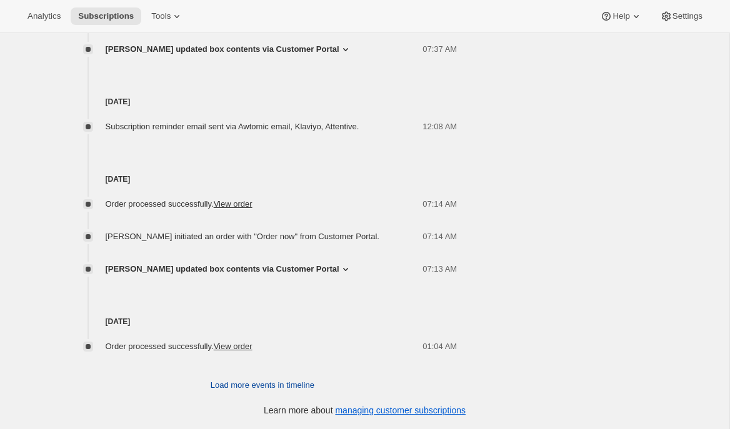
scroll to position [3583, 0]
click at [259, 392] on span "Load more events in timeline" at bounding box center [263, 385] width 104 height 13
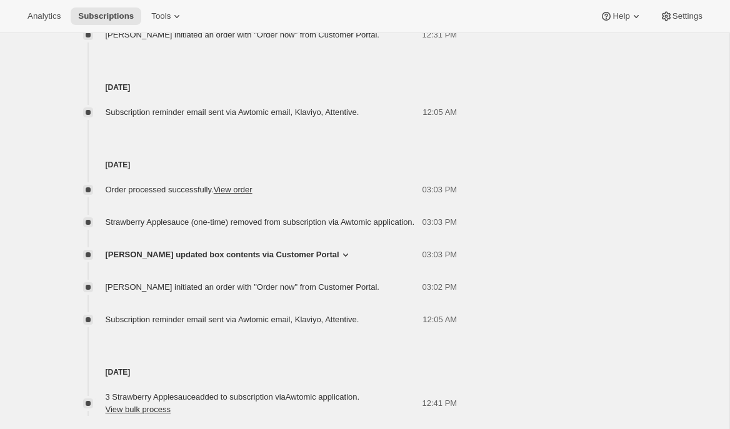
scroll to position [4195, 0]
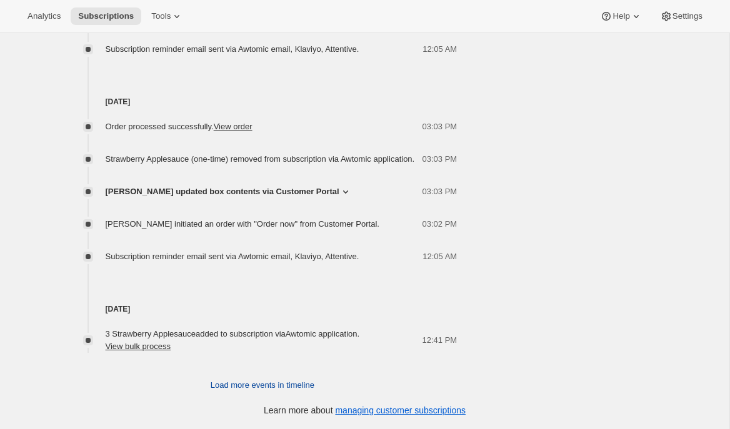
click at [227, 394] on button "Load more events in timeline" at bounding box center [262, 386] width 119 height 20
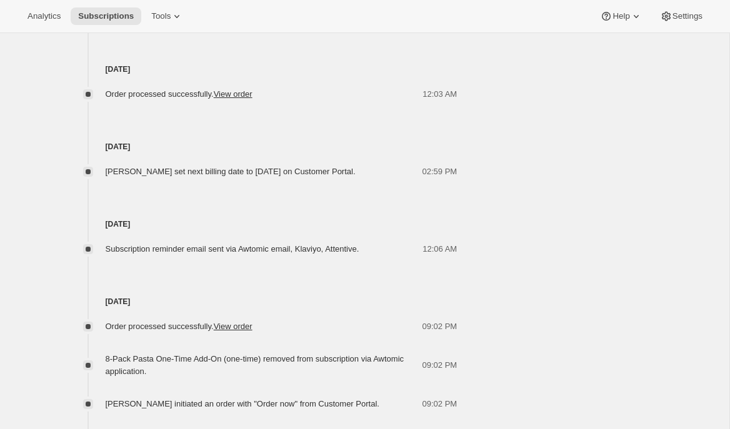
scroll to position [4783, 0]
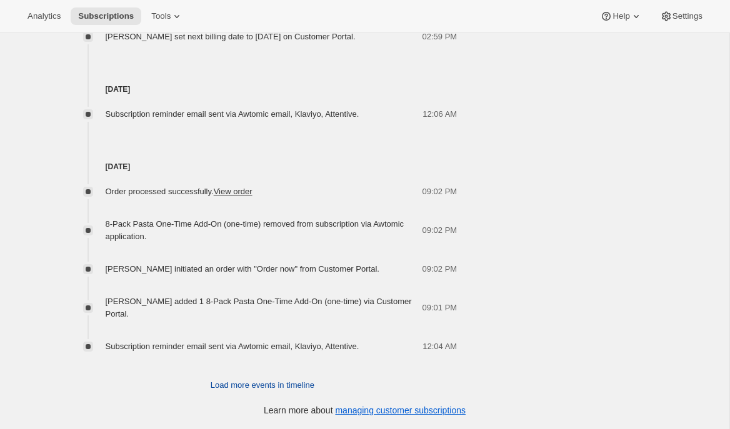
click at [239, 383] on span "Load more events in timeline" at bounding box center [263, 385] width 104 height 13
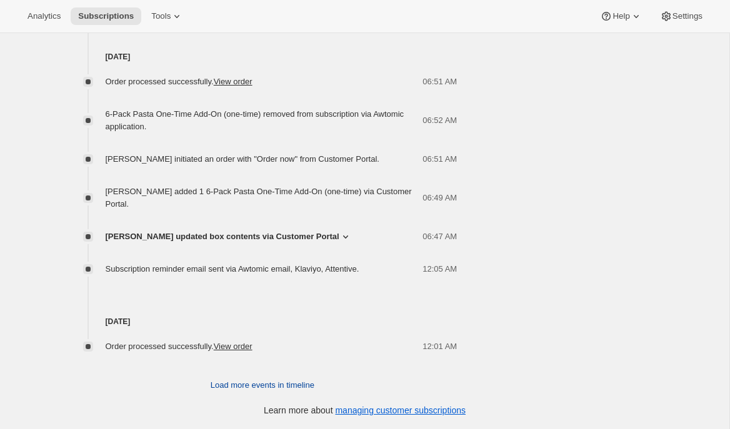
scroll to position [5455, 0]
click at [239, 383] on span "Load more events in timeline" at bounding box center [263, 385] width 104 height 13
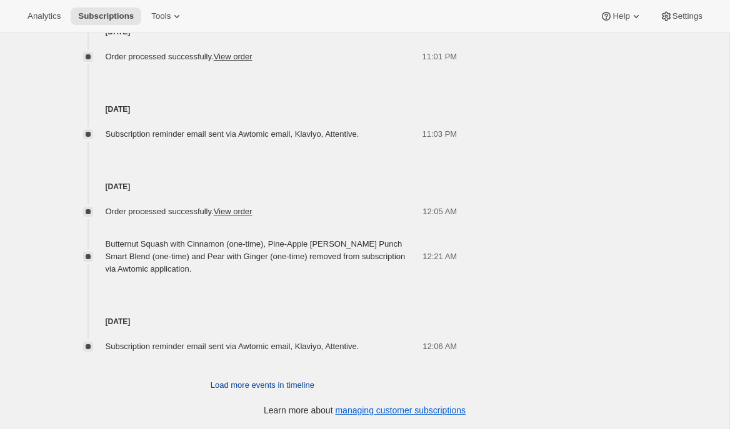
scroll to position [5900, 0]
click at [239, 383] on span "Load more events in timeline" at bounding box center [263, 385] width 104 height 13
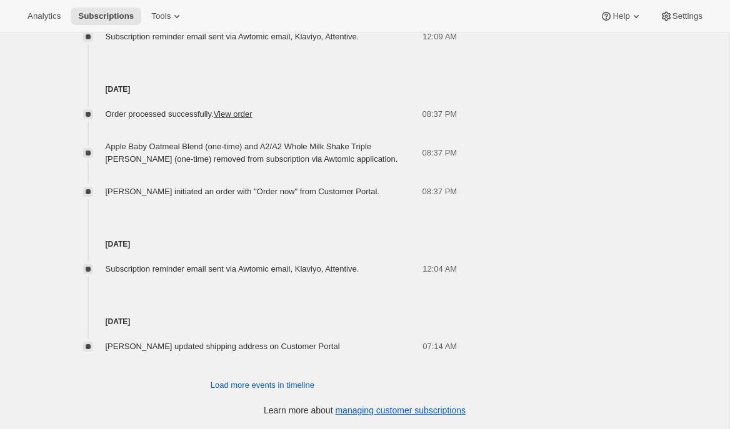
scroll to position [6488, 0]
click at [237, 386] on span "Load more events in timeline" at bounding box center [263, 385] width 104 height 13
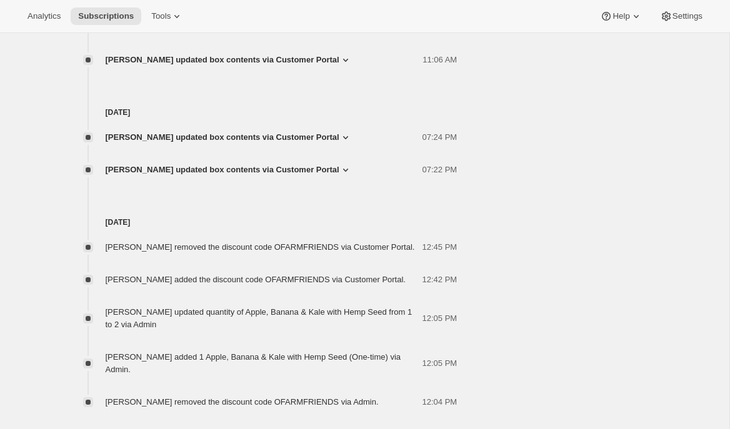
scroll to position [7238, 0]
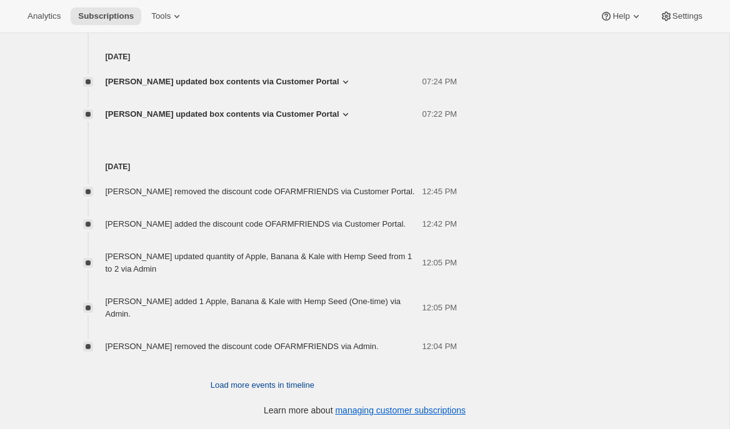
click at [228, 384] on span "Load more events in timeline" at bounding box center [263, 385] width 104 height 13
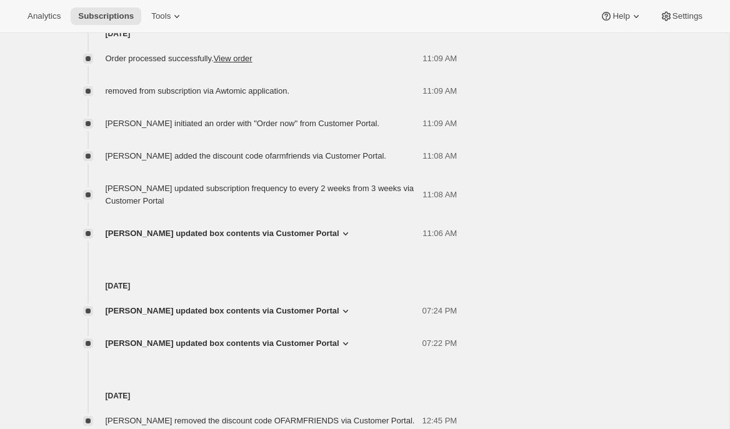
scroll to position [6916, 0]
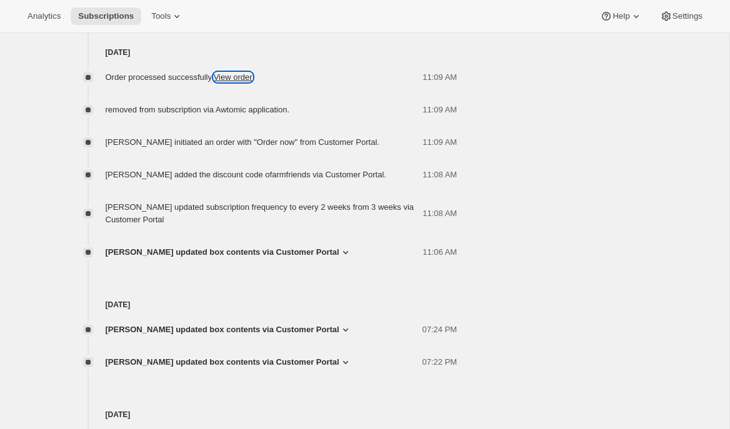
click at [243, 82] on link "View order" at bounding box center [233, 77] width 39 height 9
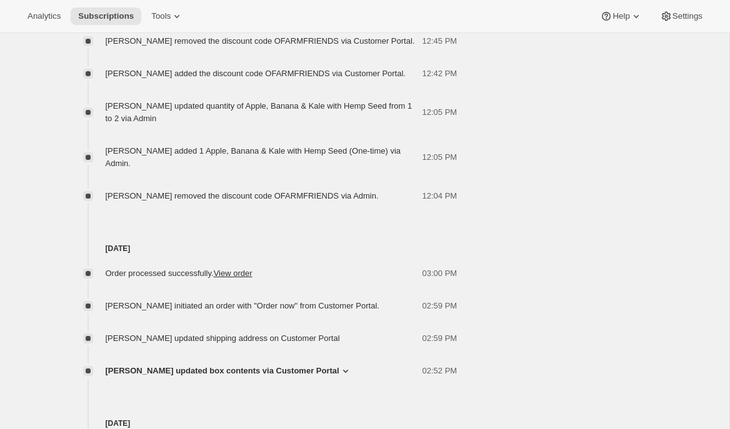
scroll to position [7321, 0]
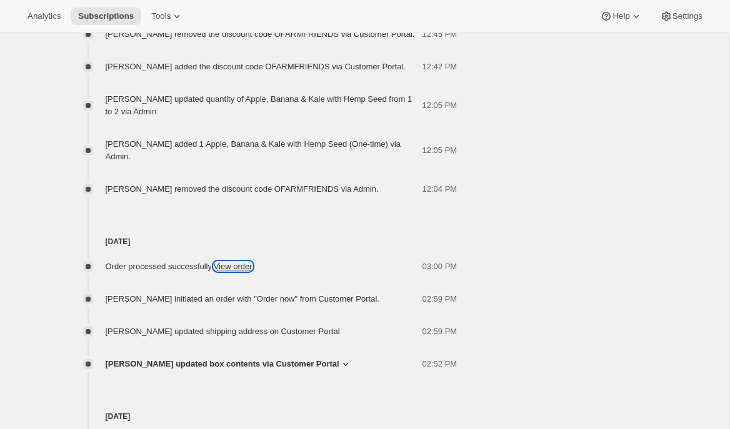
click at [244, 271] on link "View order" at bounding box center [233, 266] width 39 height 9
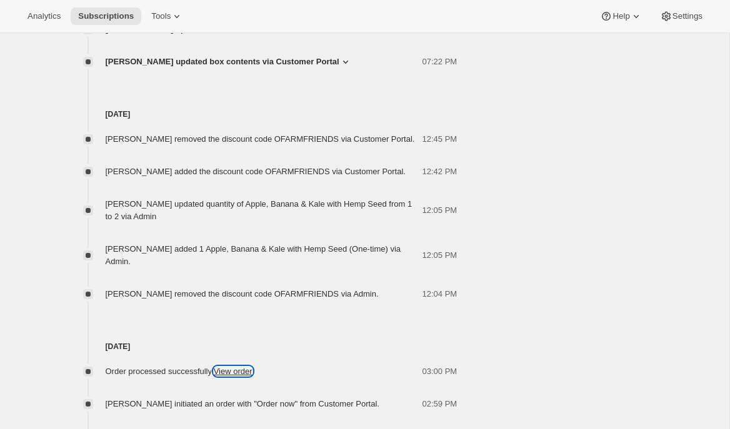
scroll to position [6843, 0]
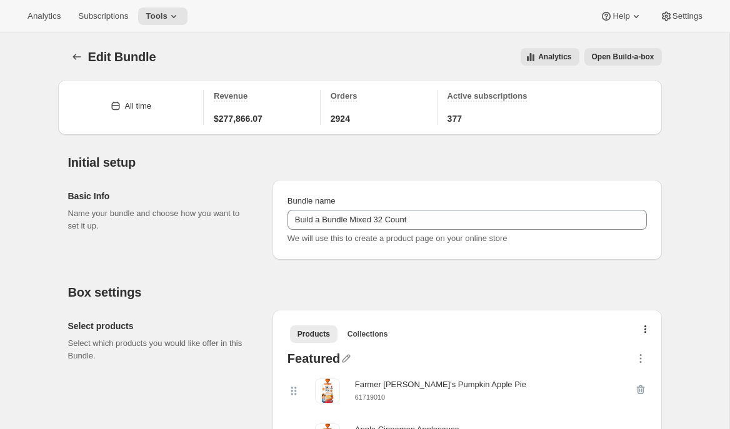
select select "gid://shopify/ProductVariant/41182055432274_6321b5ac-0d1c-4f8d-8ffe-6193e28b69b8"
select select "MINIMUM"
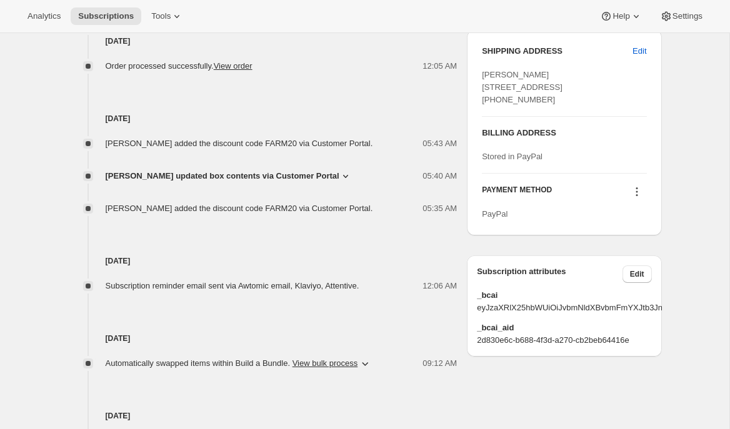
scroll to position [560, 0]
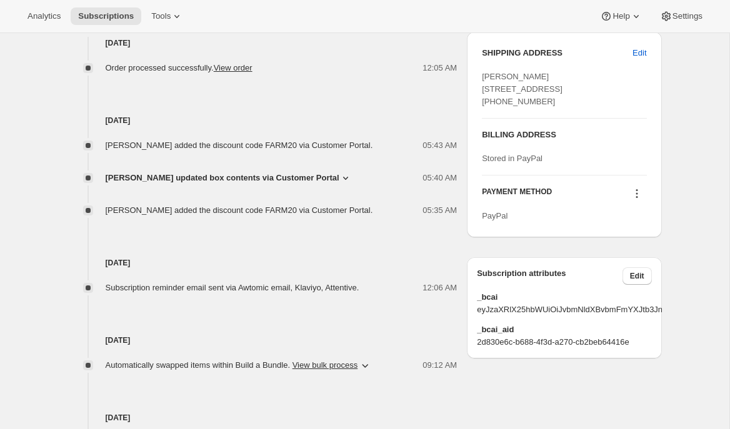
click at [288, 209] on span "[PERSON_NAME] added the discount code FARM20 via Customer Portal." at bounding box center [240, 210] width 268 height 9
copy span "FARM20"
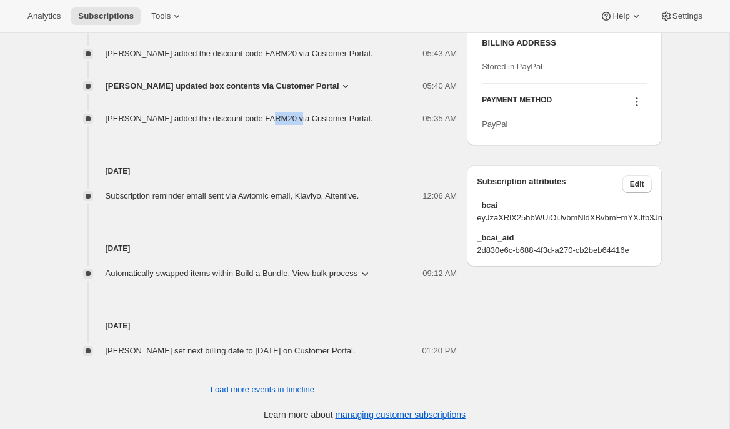
scroll to position [668, 0]
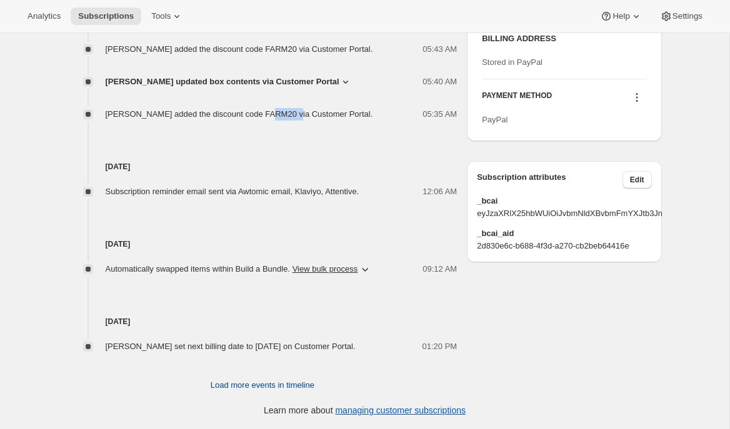
click at [270, 381] on span "Load more events in timeline" at bounding box center [263, 385] width 104 height 13
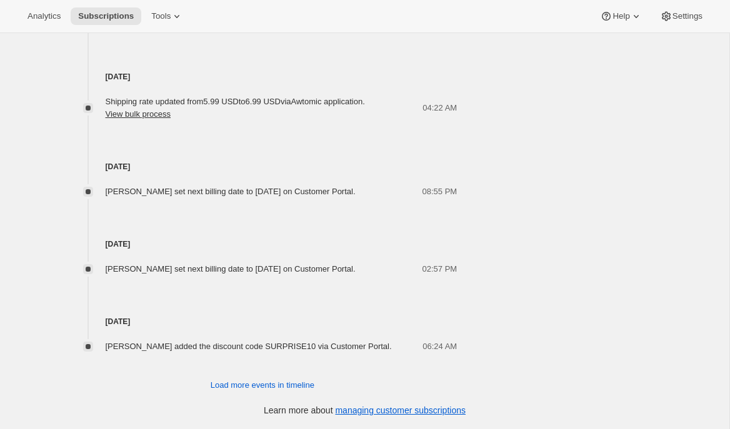
scroll to position [1093, 0]
click at [237, 388] on span "Load more events in timeline" at bounding box center [263, 385] width 104 height 13
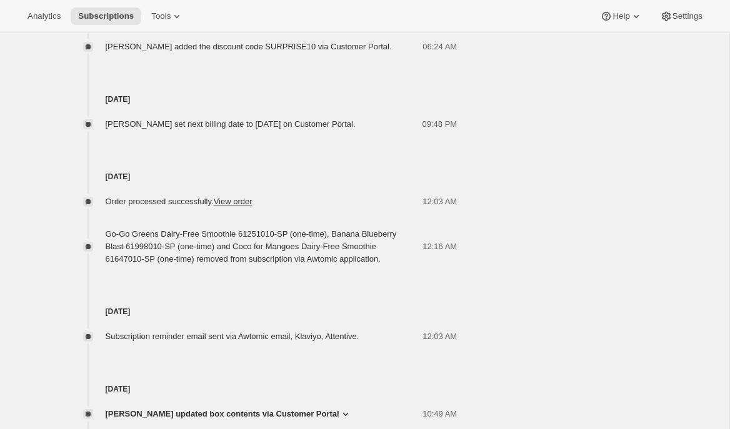
scroll to position [1388, 0]
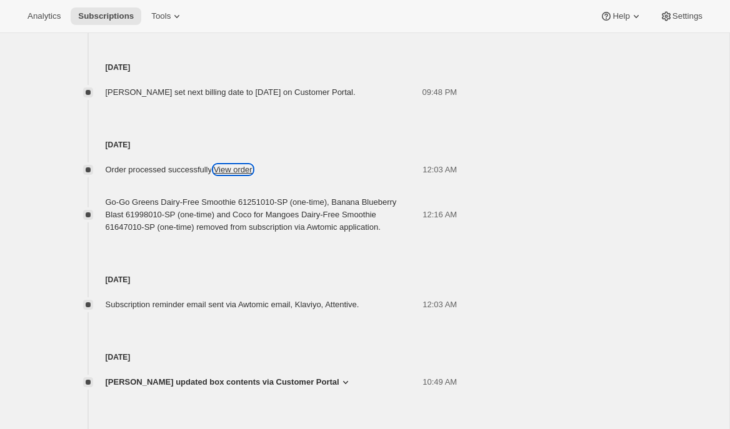
click at [251, 174] on link "View order" at bounding box center [233, 169] width 39 height 9
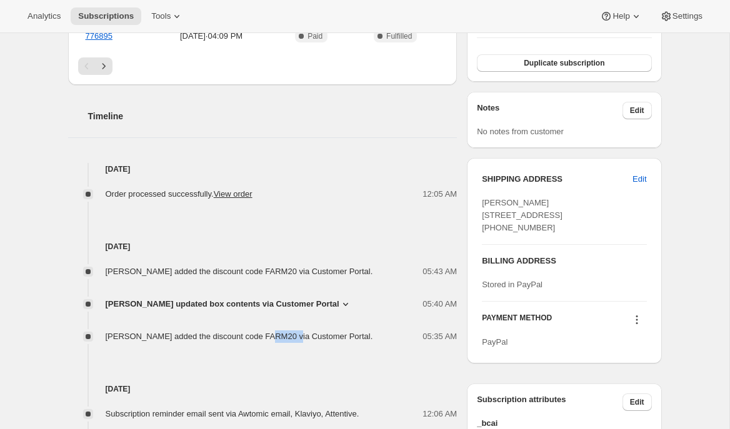
scroll to position [479, 0]
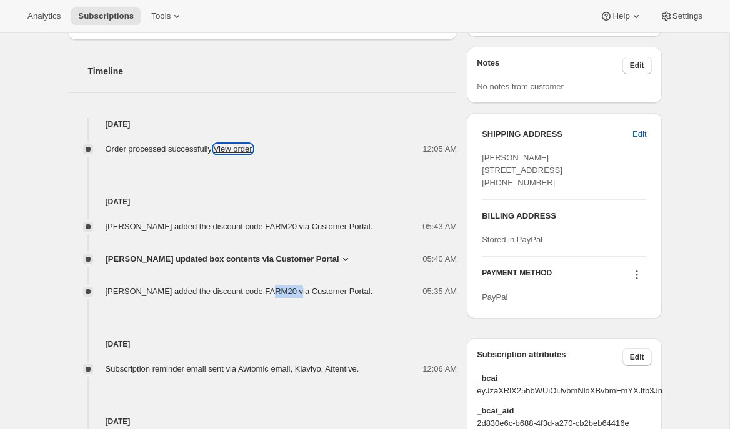
click at [253, 148] on link "View order" at bounding box center [233, 148] width 39 height 9
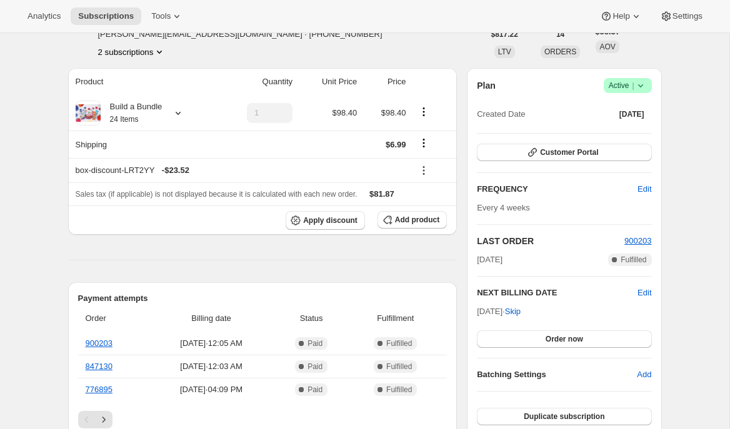
scroll to position [0, 0]
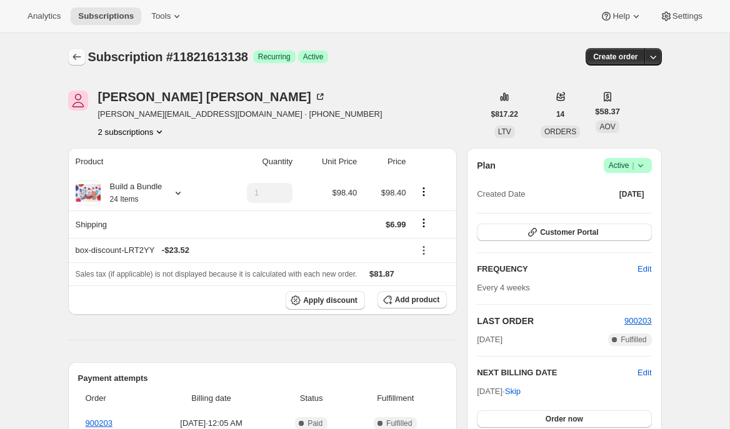
click at [79, 51] on icon "Subscriptions" at bounding box center [77, 57] width 13 height 13
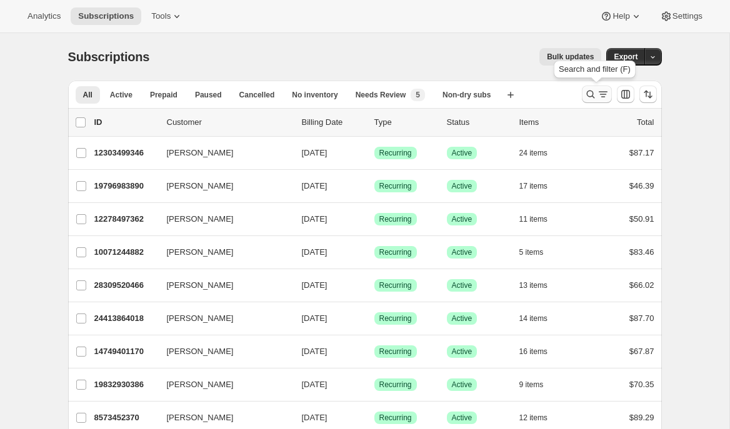
click at [591, 87] on button "Search and filter results" at bounding box center [597, 95] width 30 height 18
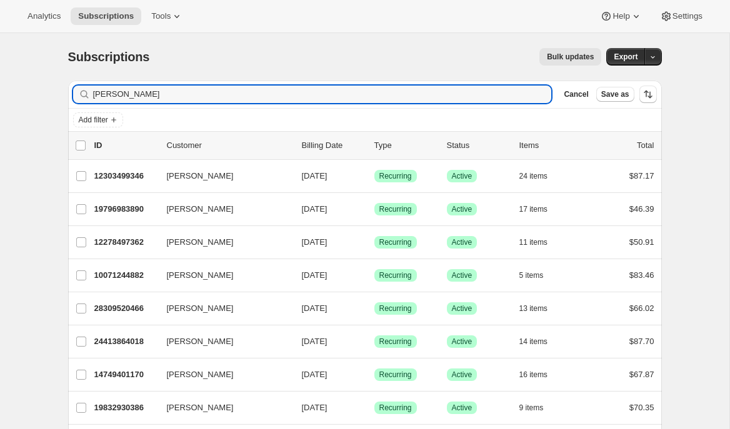
type input "emily yuhas"
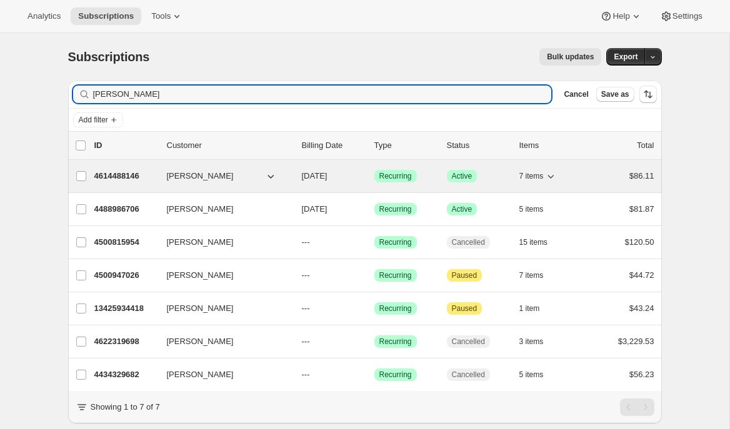
click at [120, 176] on p "4614488146" at bounding box center [125, 176] width 63 height 13
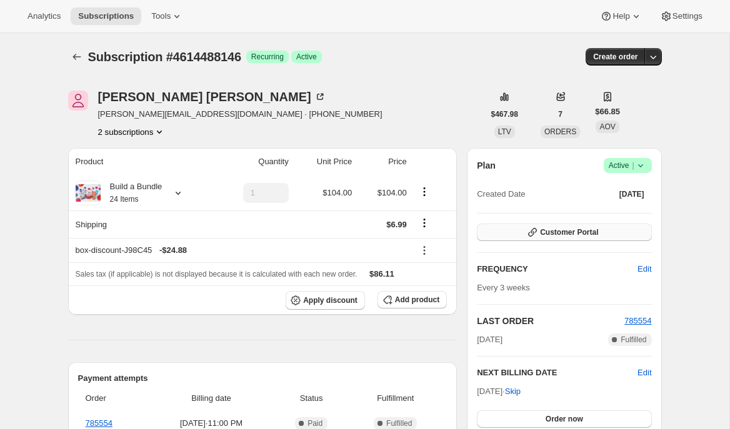
click at [536, 234] on icon "button" at bounding box center [532, 232] width 13 height 13
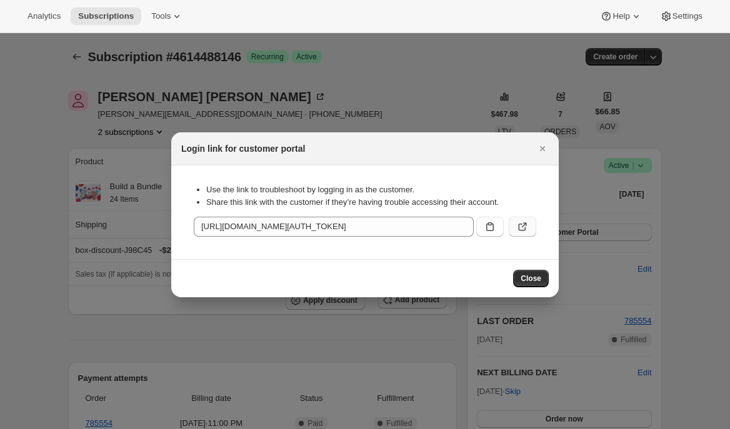
click at [523, 226] on icon ":rpq:" at bounding box center [524, 225] width 5 height 5
click at [545, 149] on icon "Close" at bounding box center [542, 149] width 13 height 13
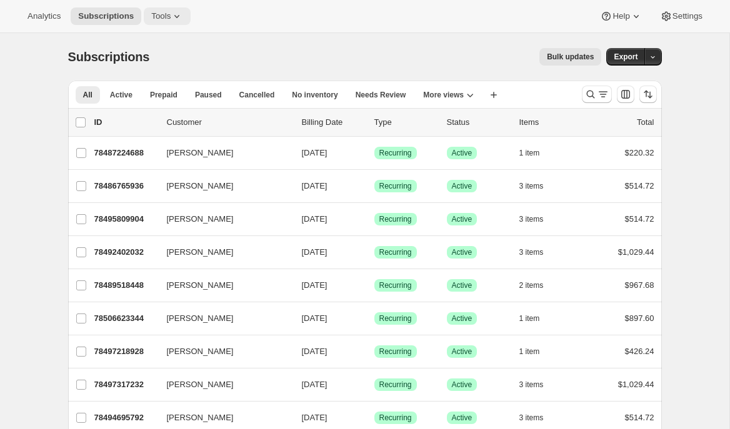
click at [159, 18] on span "Tools" at bounding box center [160, 16] width 19 height 10
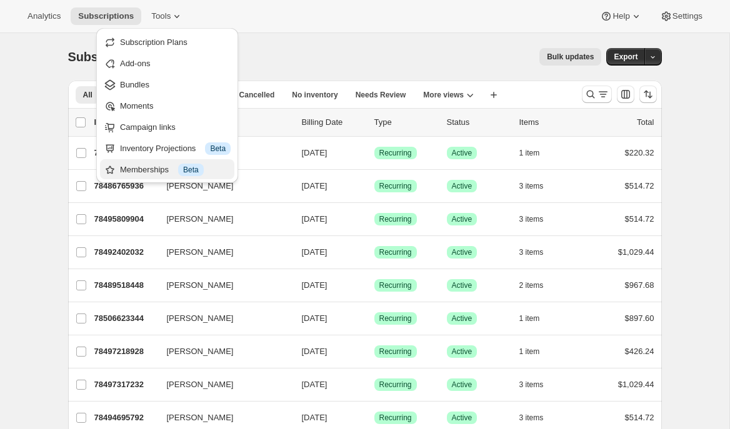
click at [141, 169] on div "Memberships Info Beta" at bounding box center [175, 170] width 111 height 13
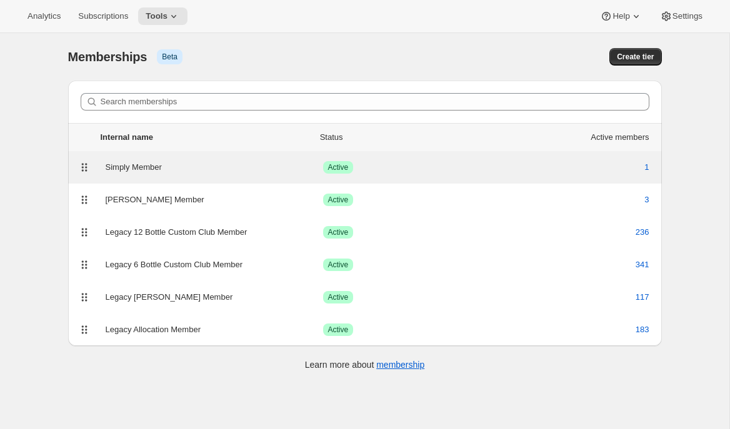
click at [124, 166] on div "Simply Member" at bounding box center [215, 167] width 218 height 13
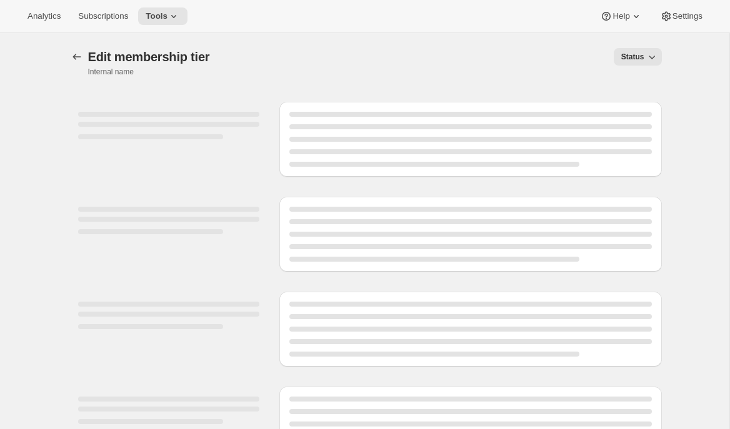
select select "products"
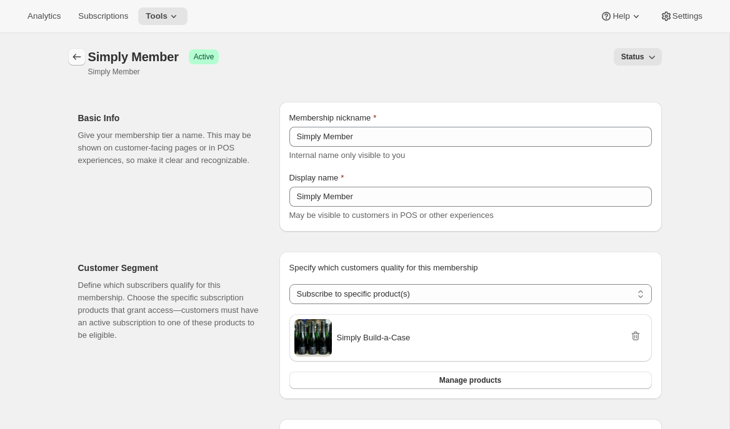
click at [73, 59] on icon "Memberships" at bounding box center [77, 57] width 13 height 13
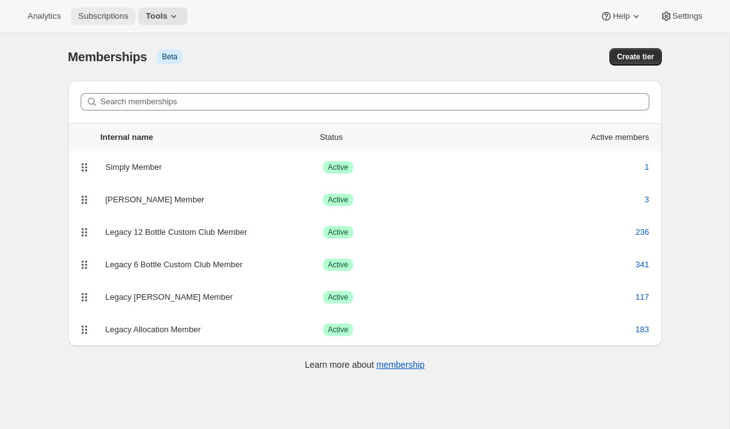
click at [107, 18] on span "Subscriptions" at bounding box center [103, 16] width 50 height 10
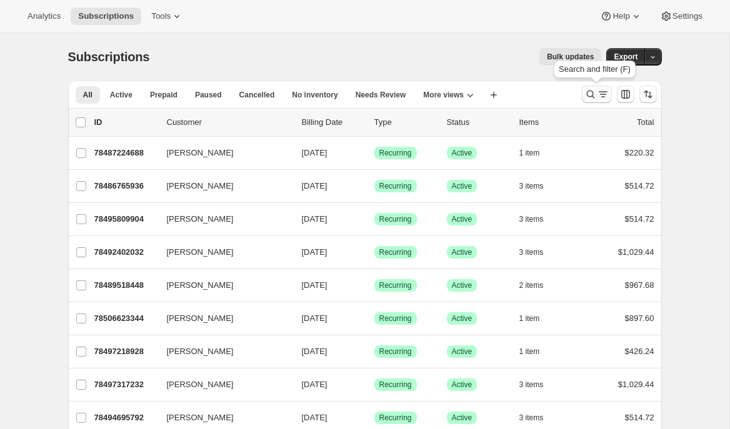
click at [591, 93] on icon "Search and filter results" at bounding box center [590, 94] width 13 height 13
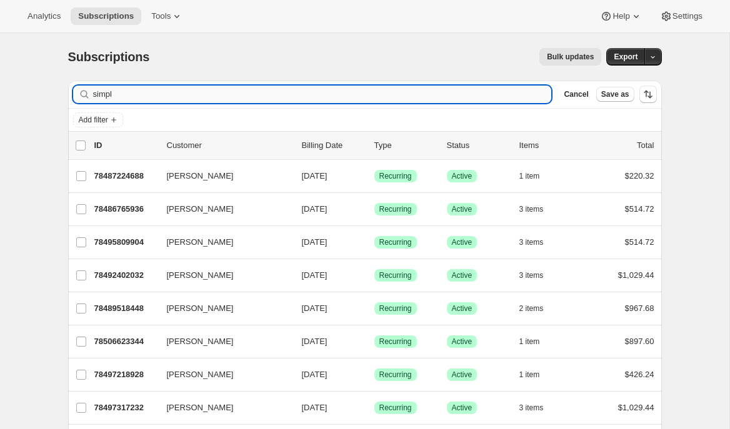
type input "simply"
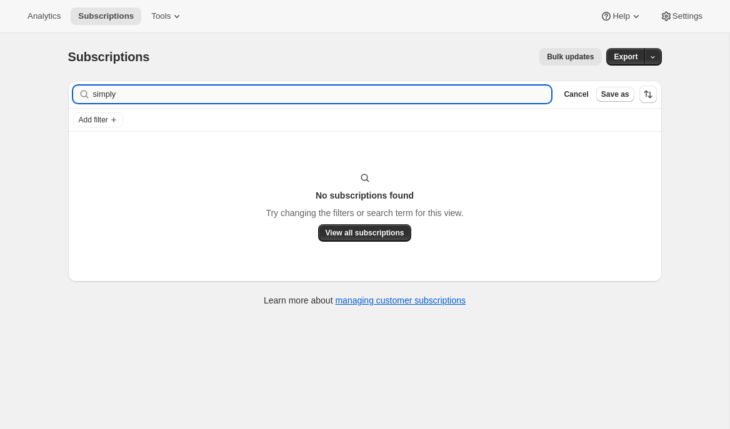
click at [117, 91] on input "simply" at bounding box center [322, 95] width 459 height 18
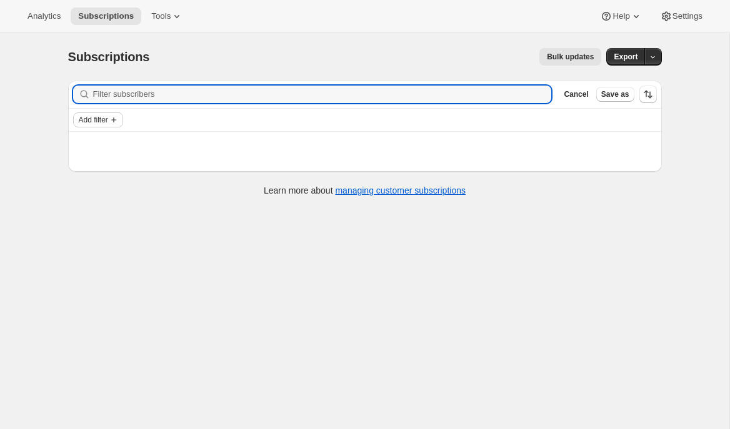
click at [108, 120] on span "Add filter" at bounding box center [93, 120] width 29 height 10
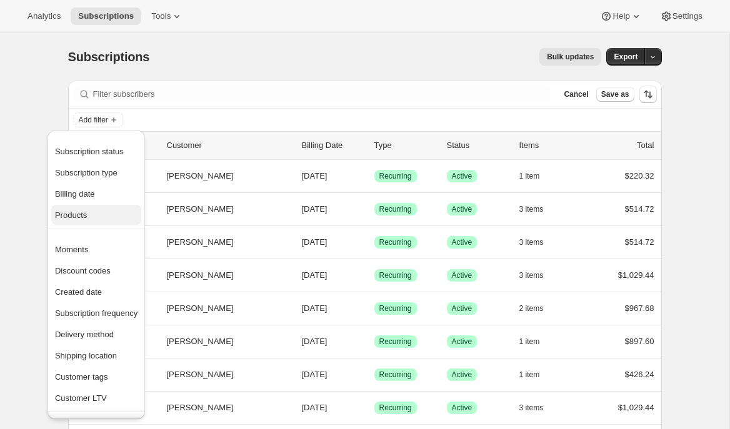
click at [94, 217] on span "Products" at bounding box center [96, 215] width 83 height 13
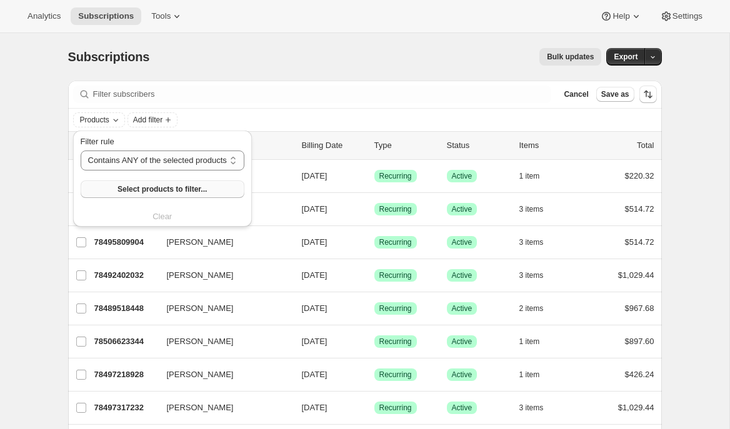
click at [101, 187] on button "Select products to filter..." at bounding box center [163, 190] width 164 height 18
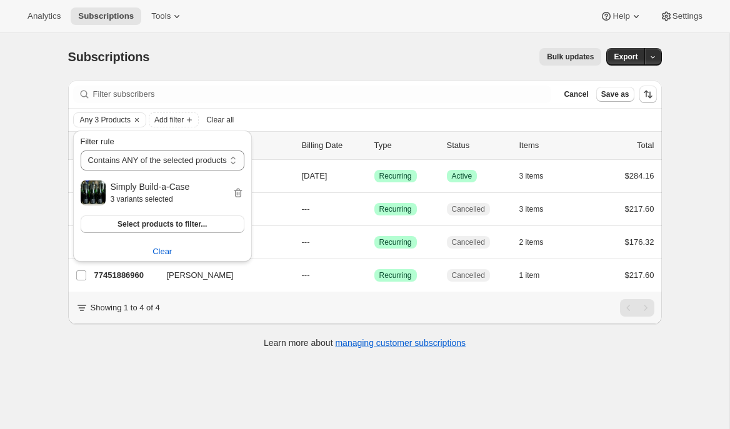
click at [6, 176] on div "Subscriptions. This page is ready Subscriptions Bulk updates More actions Bulk …" at bounding box center [365, 247] width 730 height 429
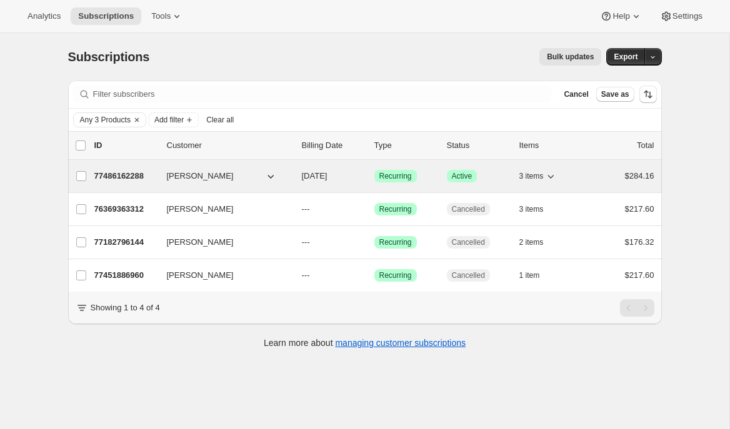
click at [138, 173] on p "77486162288" at bounding box center [125, 176] width 63 height 13
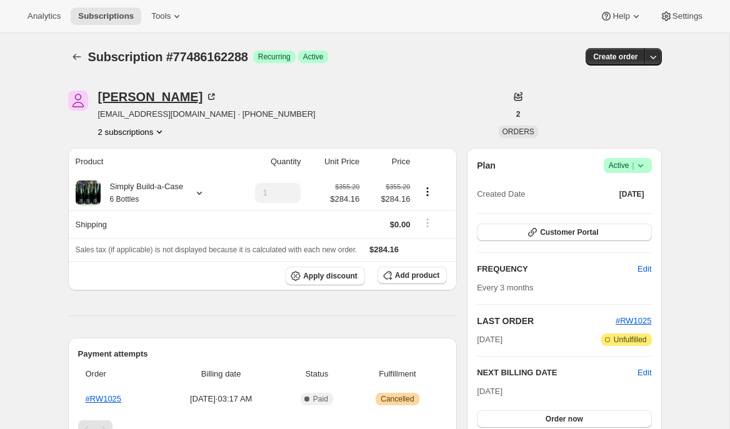
click at [127, 99] on div "Harris" at bounding box center [158, 97] width 120 height 13
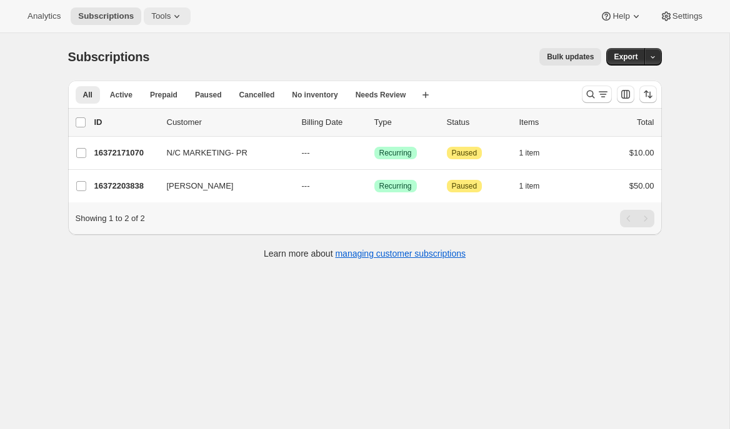
click at [183, 18] on icon at bounding box center [177, 16] width 13 height 13
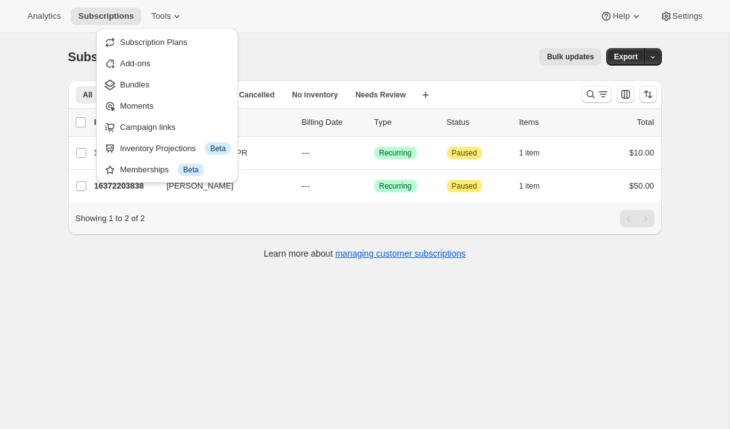
click at [299, 39] on div "Subscriptions. This page is ready Subscriptions Bulk updates More actions Bulk …" at bounding box center [365, 57] width 594 height 48
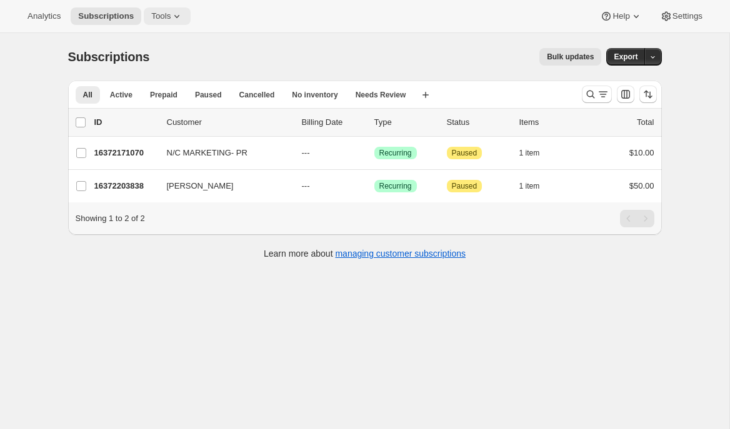
click at [159, 10] on button "Tools" at bounding box center [167, 17] width 47 height 18
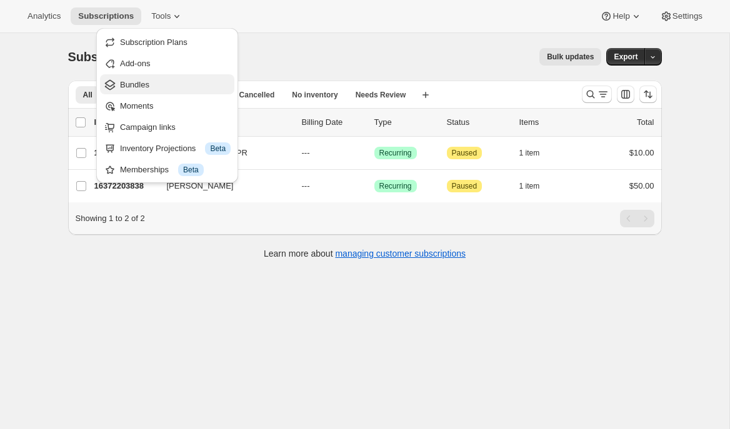
click at [154, 81] on span "Bundles" at bounding box center [175, 85] width 111 height 13
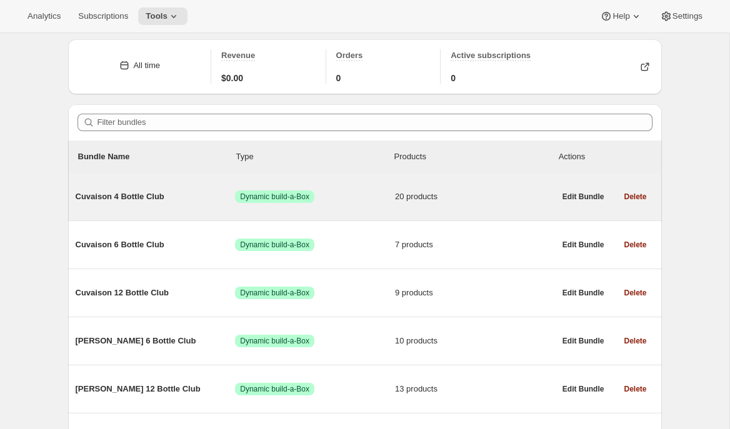
scroll to position [56, 0]
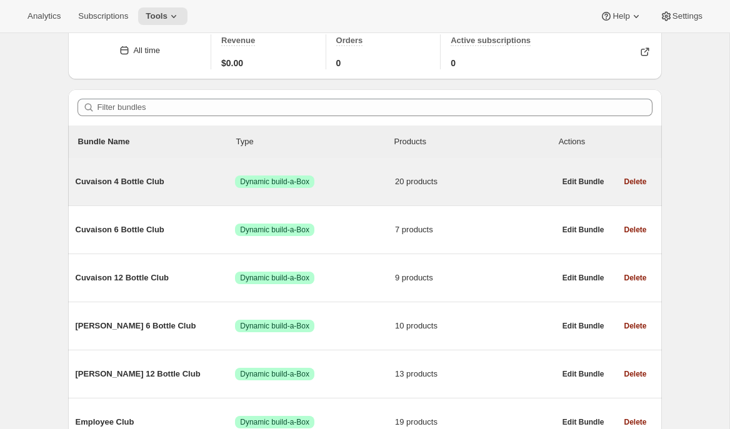
click at [154, 192] on div "Cuvaison 4 Bottle Club Success Dynamic build-a-Box 20 products" at bounding box center [315, 182] width 479 height 33
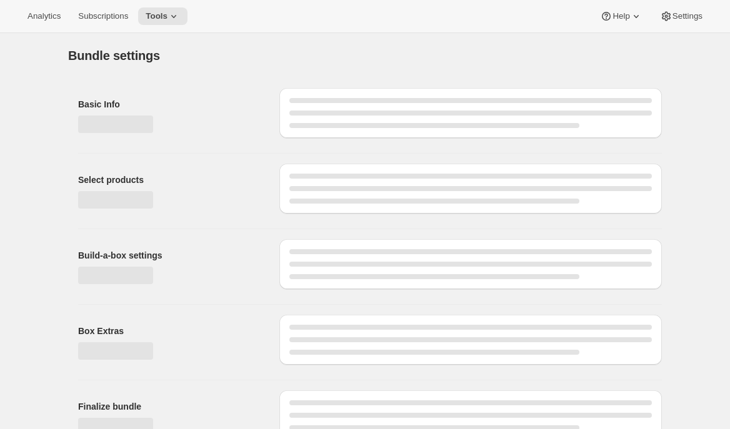
type input "Cuvaison 4 Bottle Club"
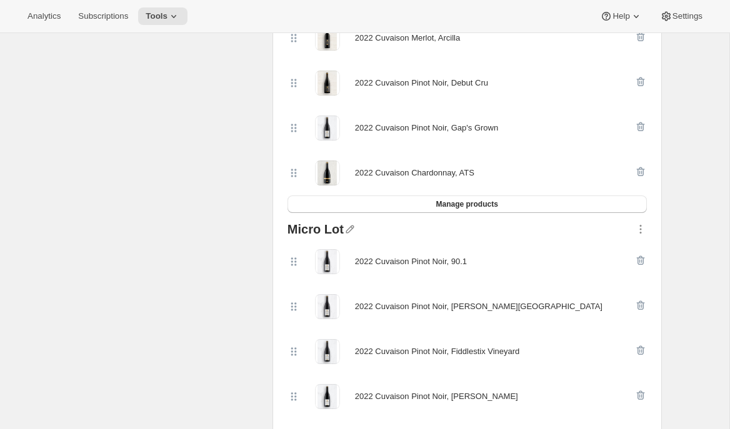
scroll to position [725, 0]
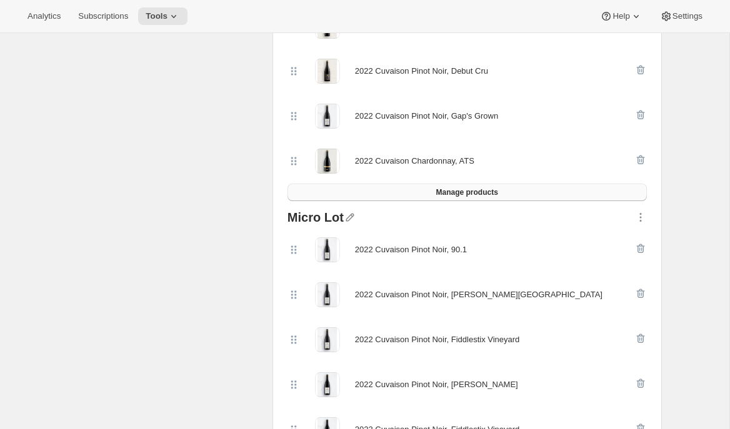
click at [337, 194] on button "Manage products" at bounding box center [467, 193] width 359 height 18
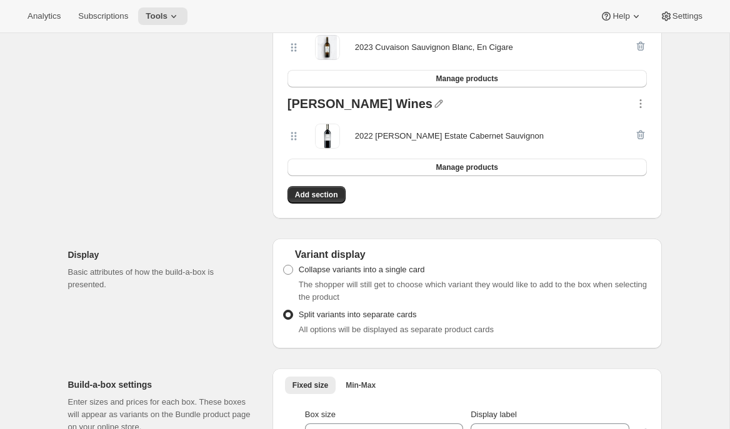
scroll to position [1183, 0]
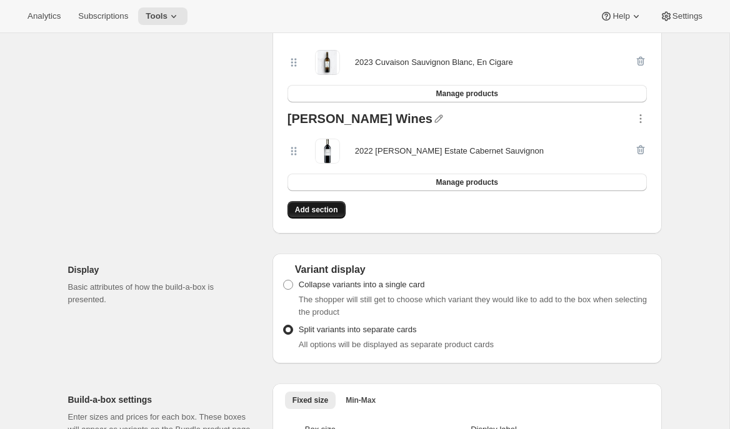
click at [315, 209] on span "Add section" at bounding box center [316, 210] width 43 height 10
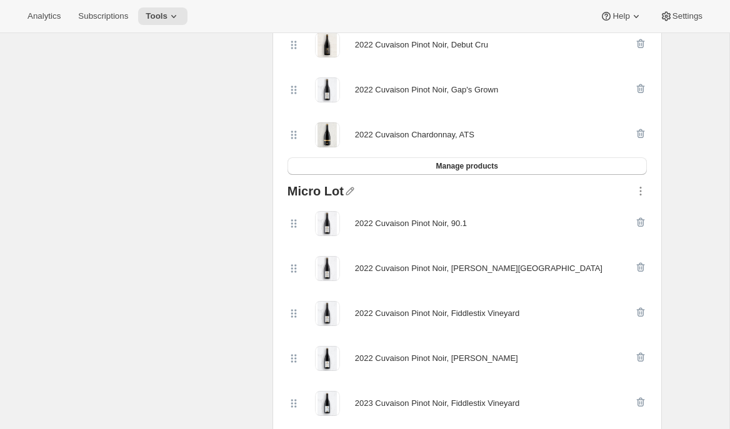
scroll to position [756, 0]
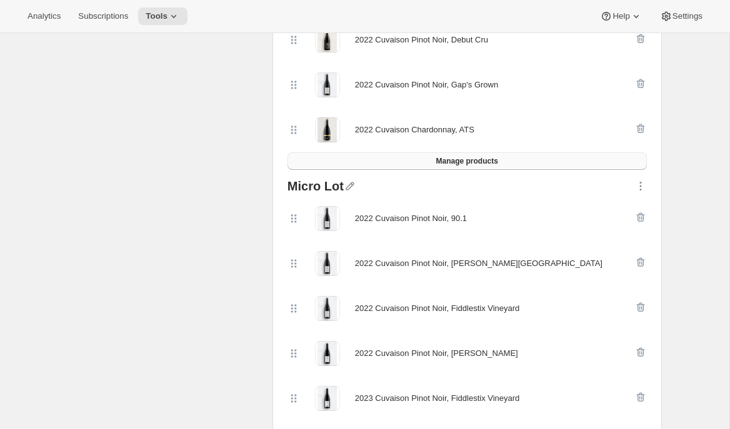
click at [342, 158] on button "Manage products" at bounding box center [467, 162] width 359 height 18
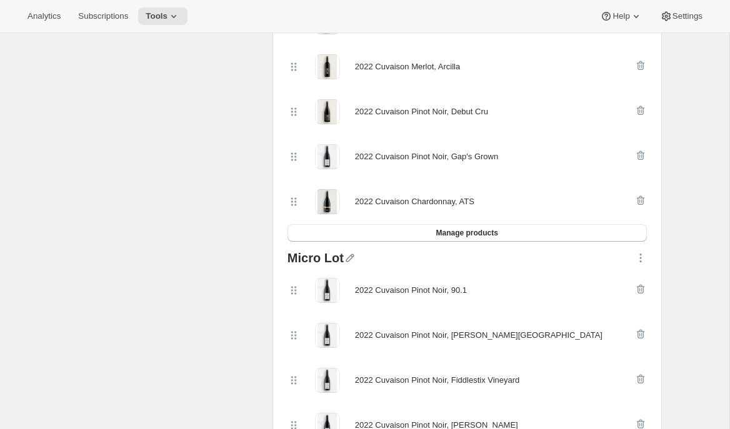
scroll to position [685, 0]
click at [351, 235] on button "Manage products" at bounding box center [467, 233] width 359 height 18
click at [381, 231] on button "Manage products" at bounding box center [467, 233] width 359 height 18
click at [410, 235] on button "Manage products" at bounding box center [467, 233] width 359 height 18
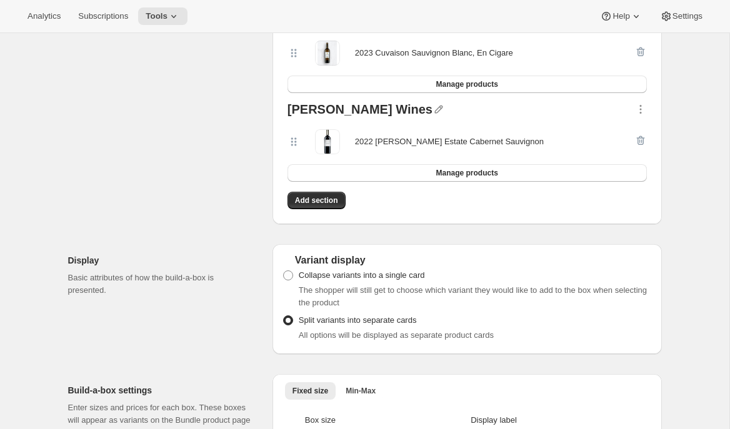
scroll to position [1108, 0]
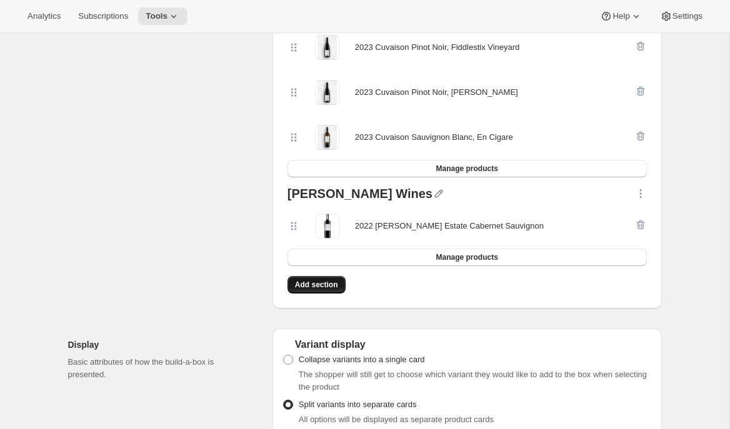
click at [311, 283] on span "Add section" at bounding box center [316, 285] width 43 height 10
click at [333, 280] on span "Add section" at bounding box center [316, 285] width 43 height 10
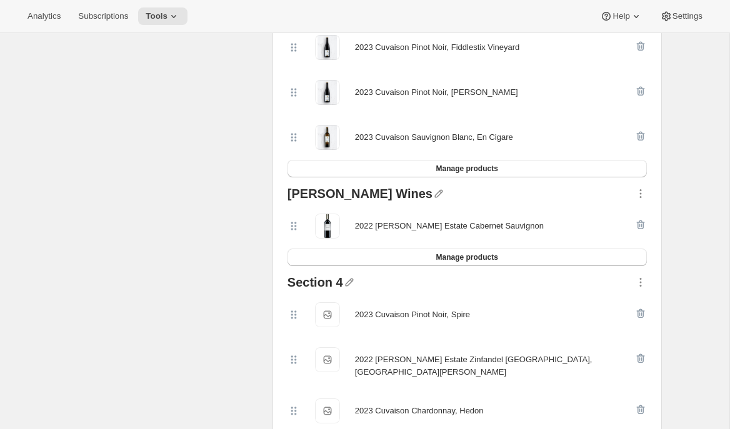
click at [349, 274] on div "Section 4 2023 Cuvaison Pinot Noir, Spire 2023 Cuvaison Pinot Noir, Spire 2022 …" at bounding box center [467, 386] width 369 height 230
click at [348, 277] on icon "button" at bounding box center [349, 282] width 13 height 13
click at [333, 304] on input "text" at bounding box center [355, 305] width 120 height 20
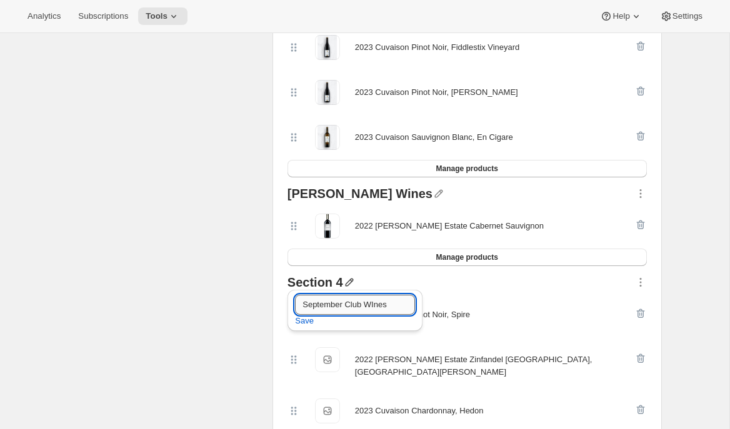
click at [378, 306] on input "September Club WInes" at bounding box center [355, 305] width 120 height 20
type input "September Club Wines"
click at [313, 320] on span "Save" at bounding box center [304, 321] width 19 height 13
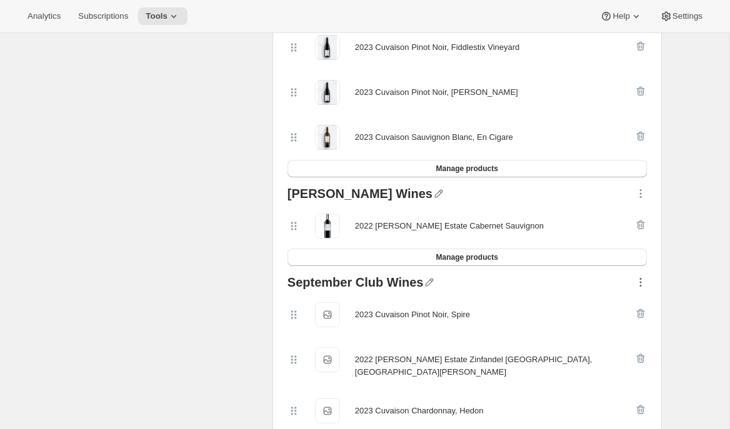
click at [644, 282] on icon "button" at bounding box center [640, 282] width 13 height 13
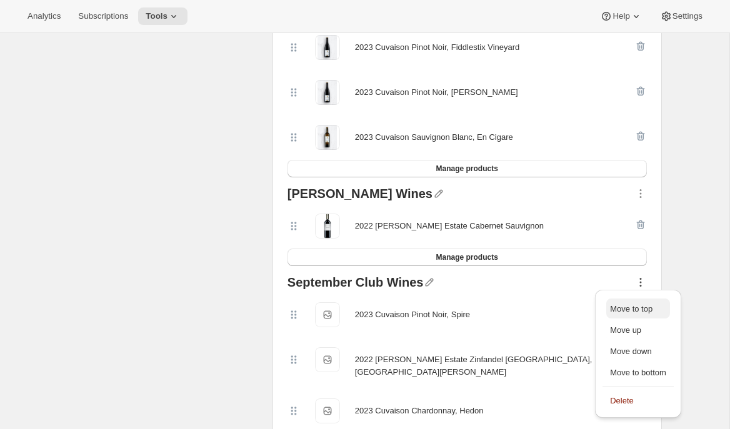
click at [637, 305] on span "Move to top" at bounding box center [631, 308] width 43 height 9
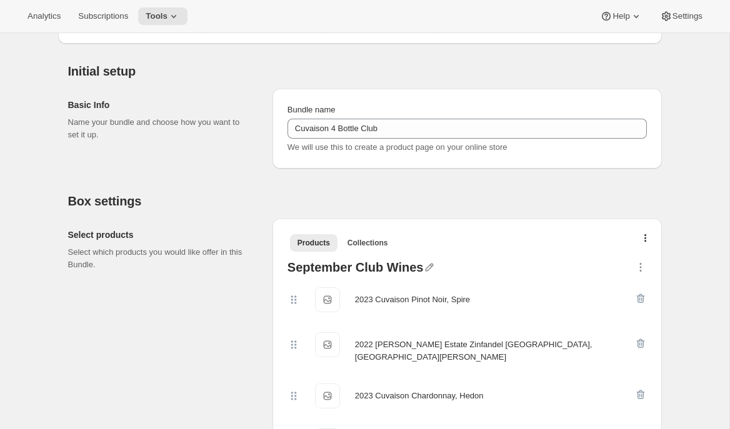
scroll to position [0, 0]
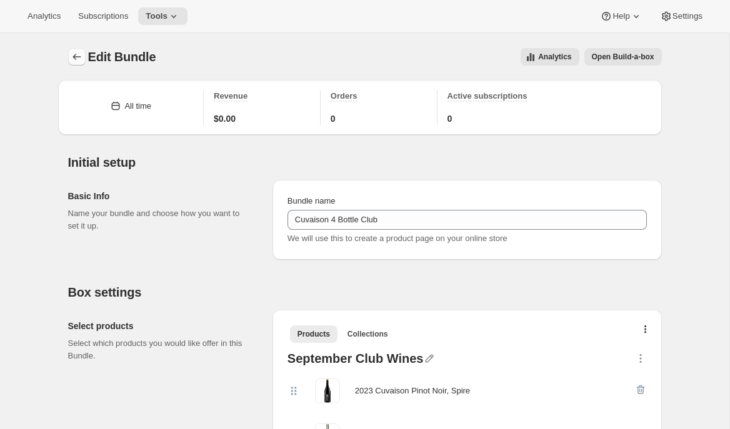
click at [73, 49] on button "Bundles" at bounding box center [77, 57] width 18 height 18
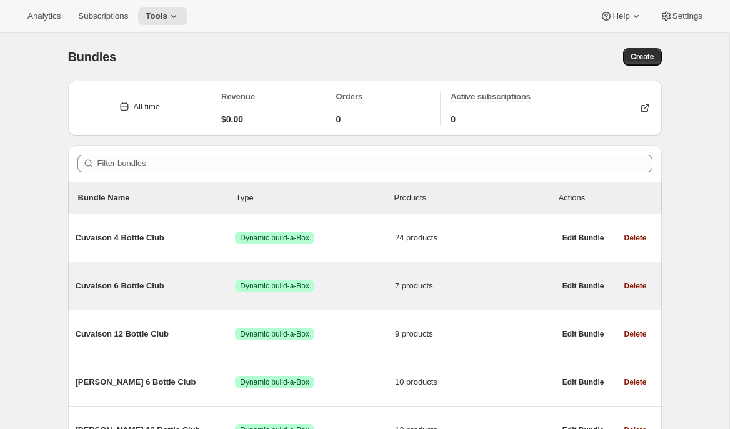
click at [116, 287] on span "Cuvaison 6 Bottle Club" at bounding box center [156, 286] width 160 height 13
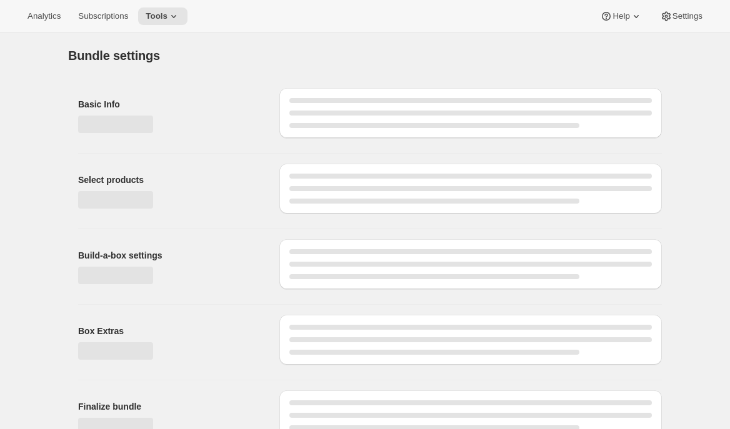
type input "Cuvaison 6 Bottle Club"
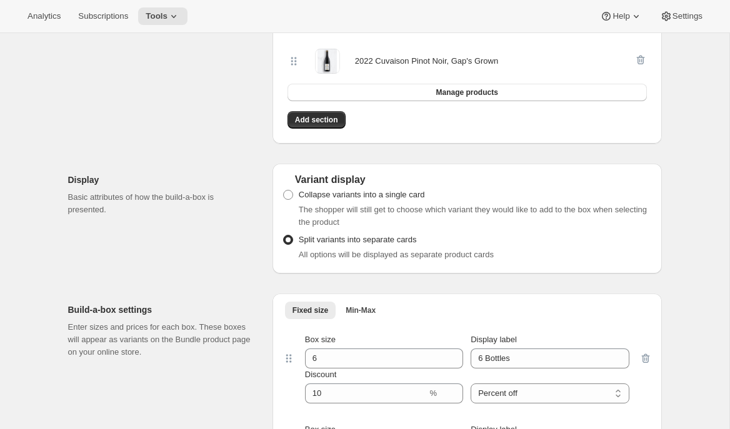
scroll to position [560, 0]
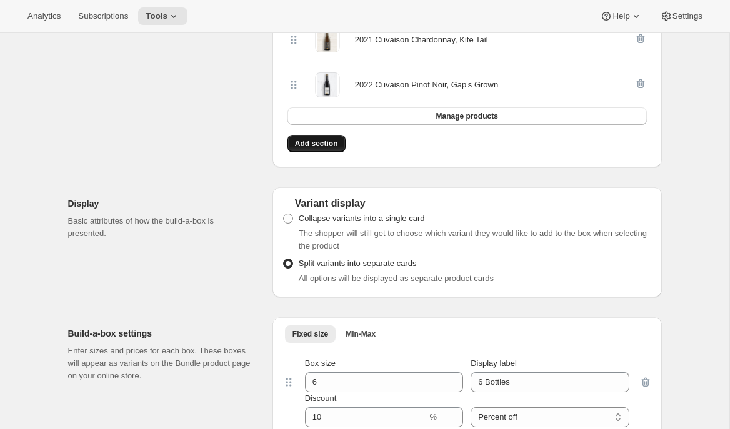
click at [319, 142] on span "Add section" at bounding box center [316, 144] width 43 height 10
click at [323, 149] on button "Add section" at bounding box center [317, 144] width 58 height 18
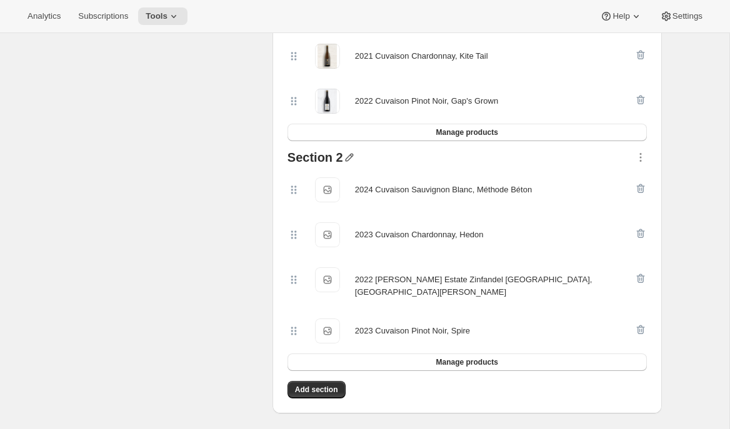
click at [348, 152] on icon "button" at bounding box center [349, 157] width 13 height 13
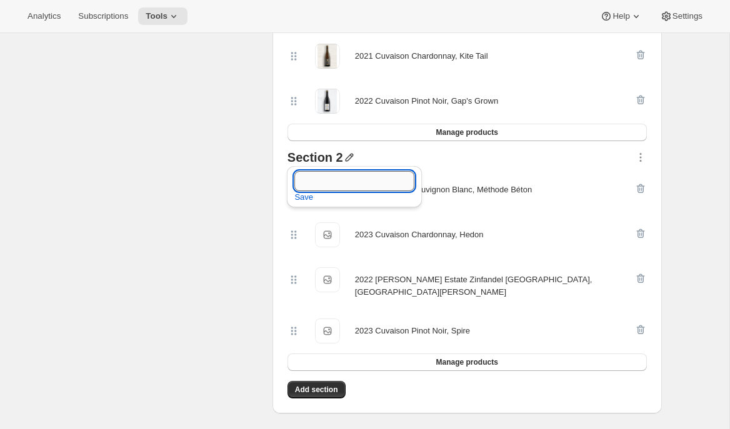
click at [336, 190] on input "text" at bounding box center [354, 181] width 120 height 20
type input "September Club Wines"
click at [295, 194] on span "Save" at bounding box center [303, 197] width 19 height 13
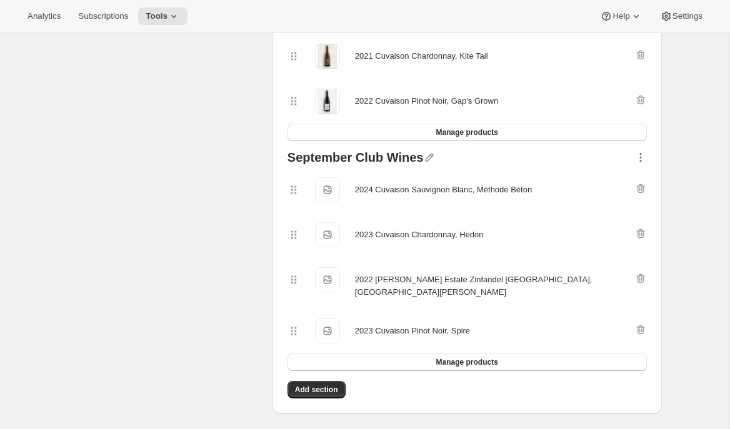
click at [643, 154] on icon "button" at bounding box center [640, 157] width 13 height 13
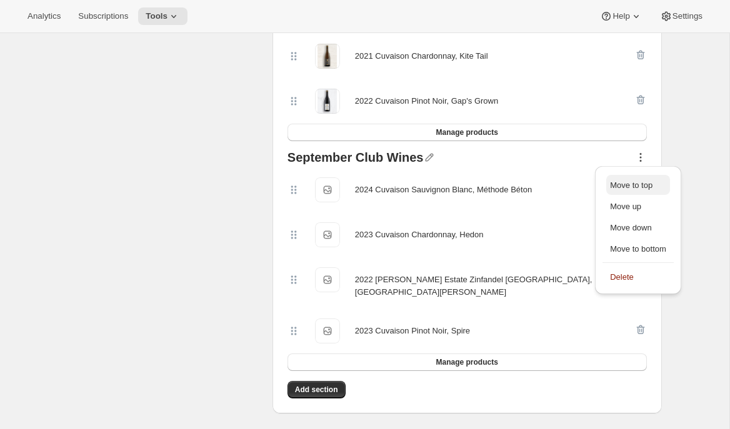
click at [626, 179] on span "Move to top" at bounding box center [638, 185] width 56 height 13
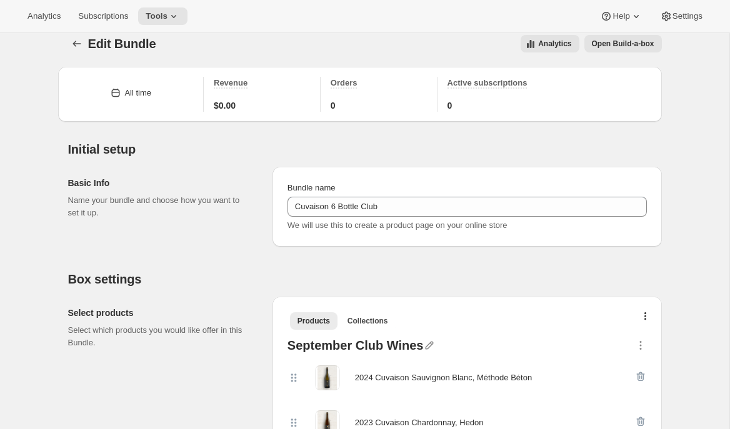
scroll to position [0, 0]
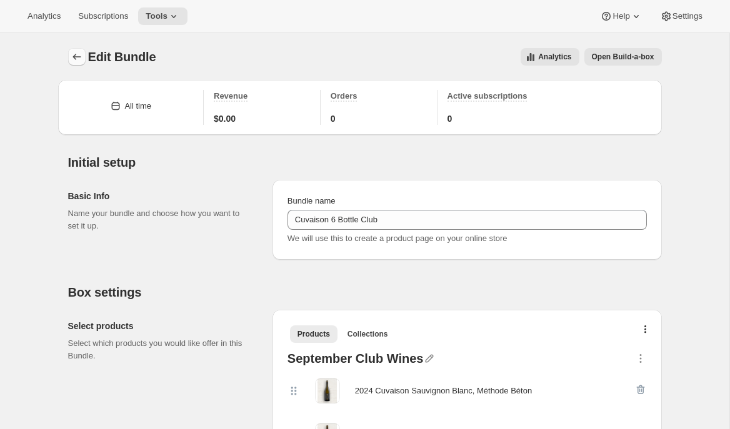
click at [75, 63] on button "Bundles" at bounding box center [77, 57] width 18 height 18
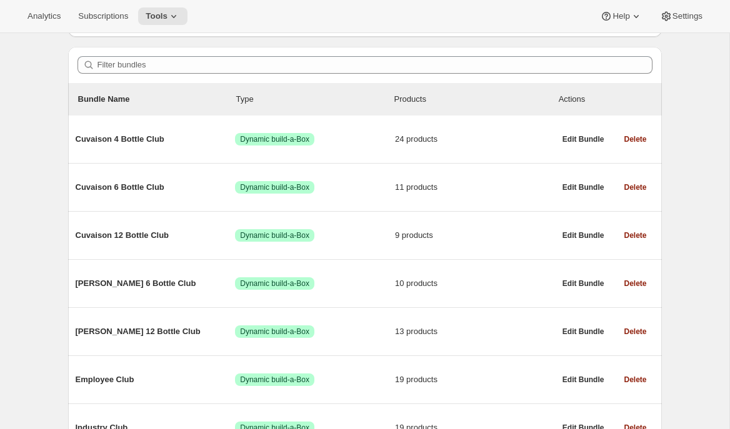
scroll to position [108, 0]
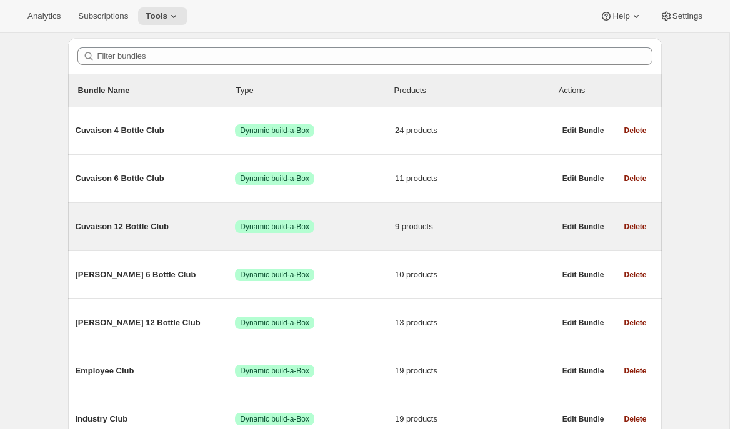
click at [173, 226] on span "Cuvaison 12 Bottle Club" at bounding box center [156, 227] width 160 height 13
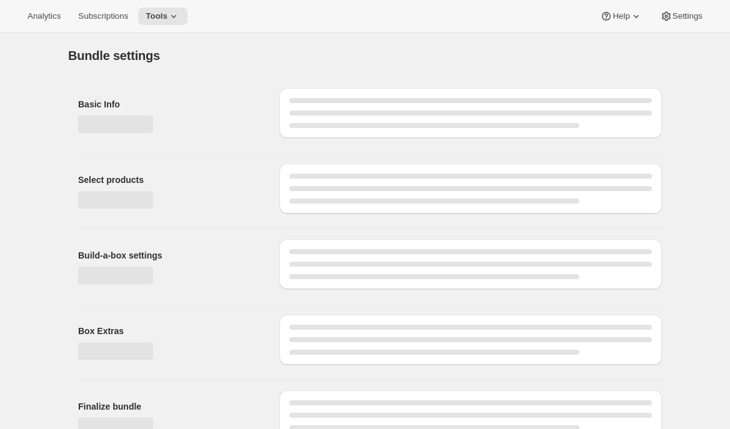
type input "Cuvaison 12 Bottle Club"
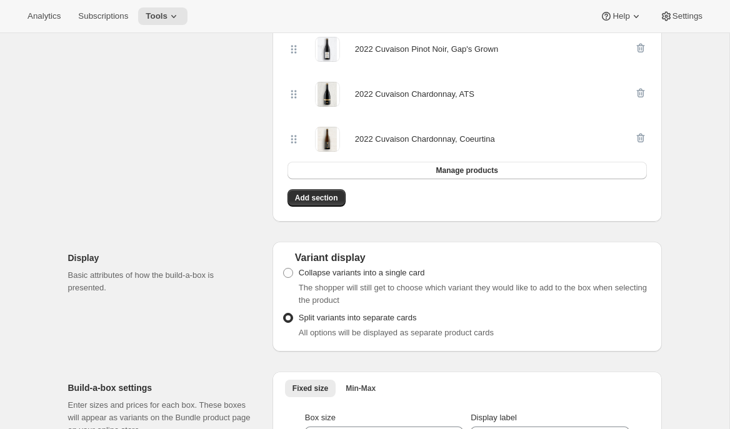
scroll to position [663, 0]
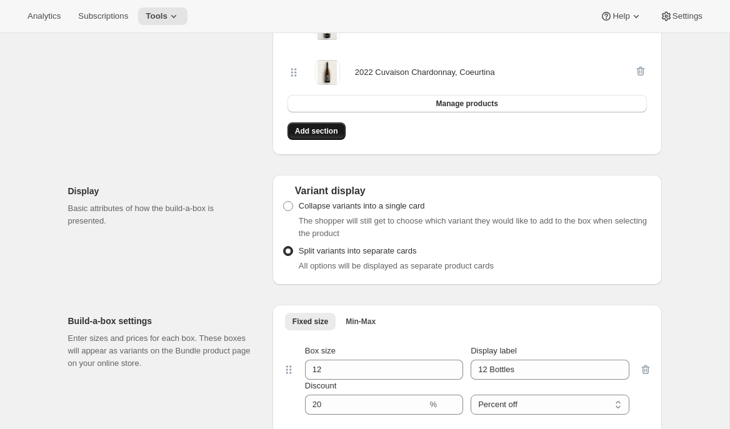
click at [311, 124] on button "Add section" at bounding box center [317, 132] width 58 height 18
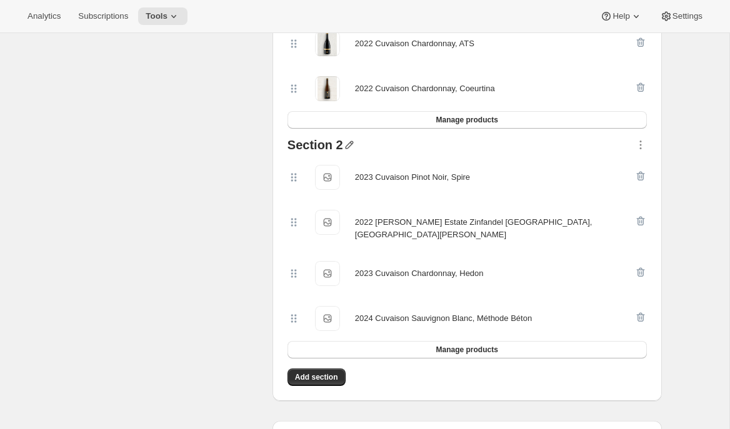
click at [345, 144] on icon "button" at bounding box center [349, 145] width 13 height 13
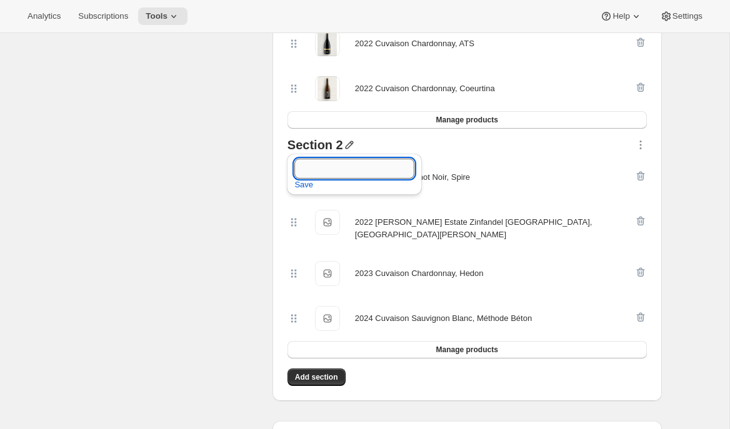
click at [326, 165] on input "text" at bounding box center [354, 169] width 120 height 20
type input "September Club Wines"
click at [304, 192] on button "Save" at bounding box center [304, 185] width 34 height 20
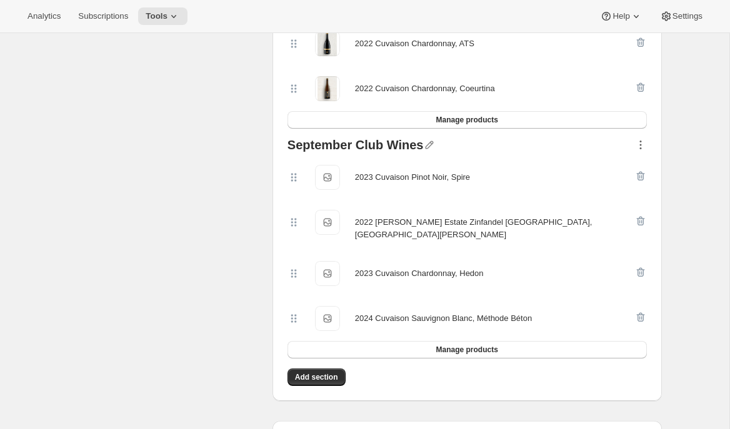
click at [640, 148] on icon "button" at bounding box center [640, 149] width 2 height 2
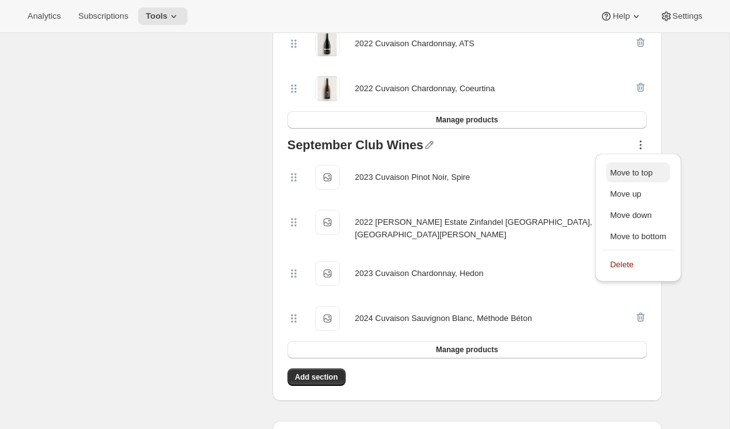
click at [633, 171] on span "Move to top" at bounding box center [631, 172] width 43 height 9
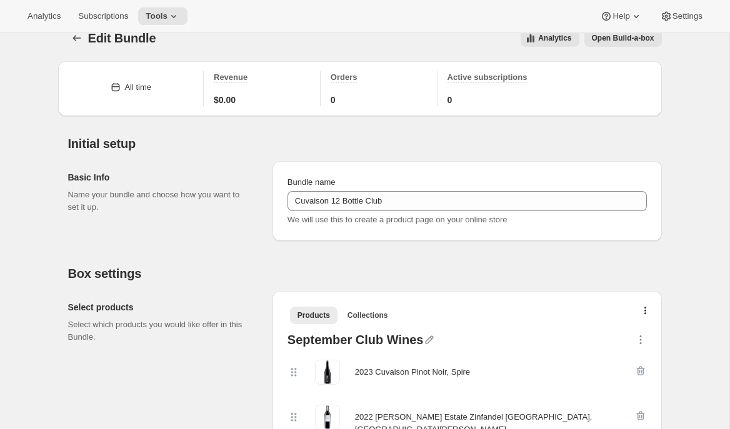
scroll to position [17, 0]
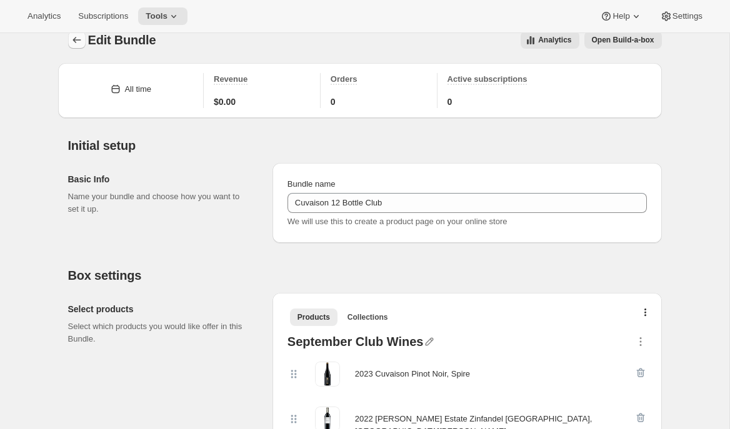
click at [73, 37] on icon "Bundles" at bounding box center [77, 40] width 13 height 13
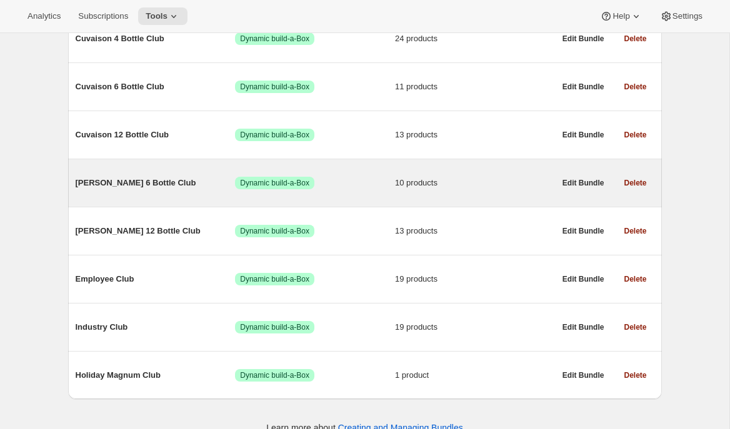
scroll to position [201, 0]
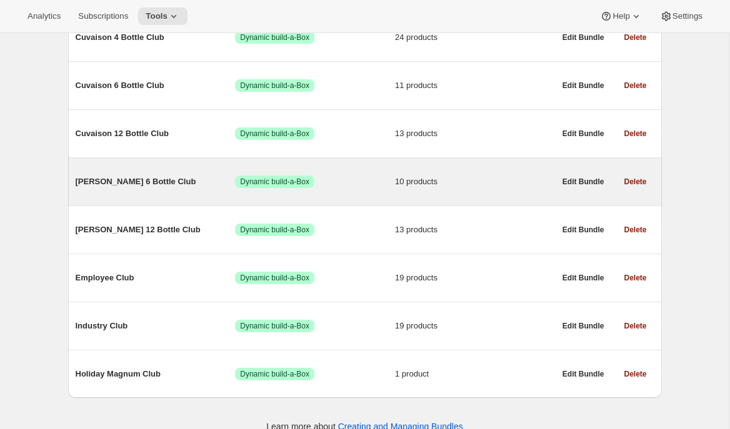
click at [137, 178] on span "Brandlin 6 Bottle Club" at bounding box center [156, 182] width 160 height 13
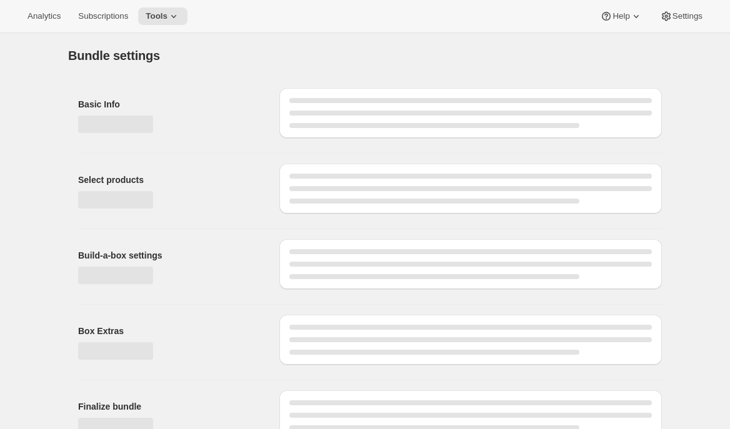
type input "Brandlin 6 Bottle Club"
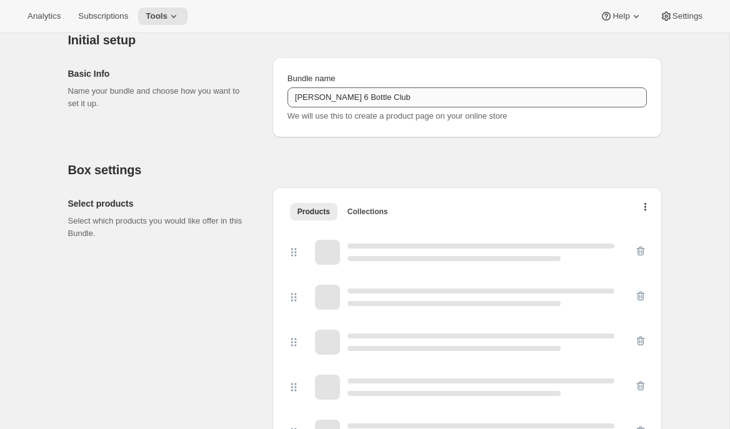
scroll to position [134, 0]
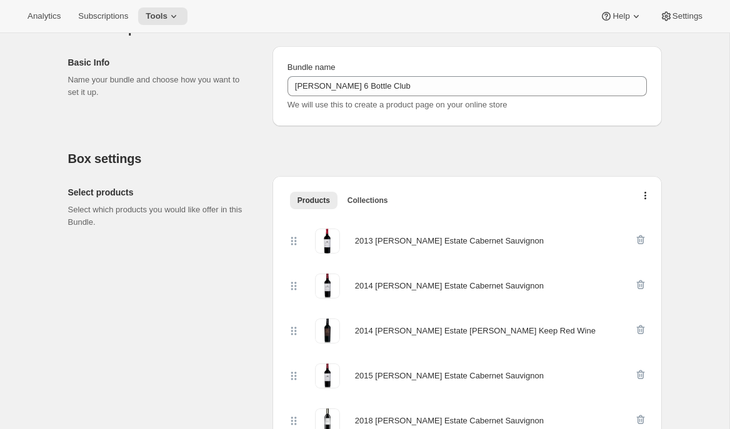
click at [646, 190] on div "Products Collections More views Products Collections More views" at bounding box center [467, 200] width 369 height 28
click at [646, 197] on icon "button" at bounding box center [645, 197] width 3 height 10
click at [516, 160] on h2 "Box settings" at bounding box center [365, 158] width 594 height 15
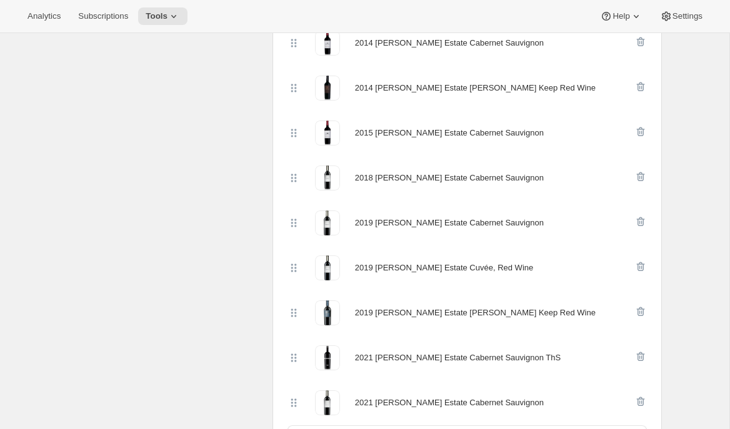
scroll to position [475, 0]
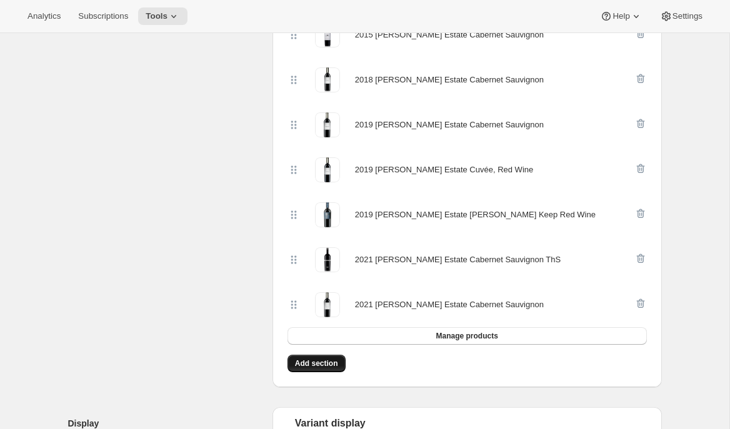
click at [315, 369] on button "Add section" at bounding box center [317, 364] width 58 height 18
click at [331, 371] on button "Add section" at bounding box center [317, 364] width 58 height 18
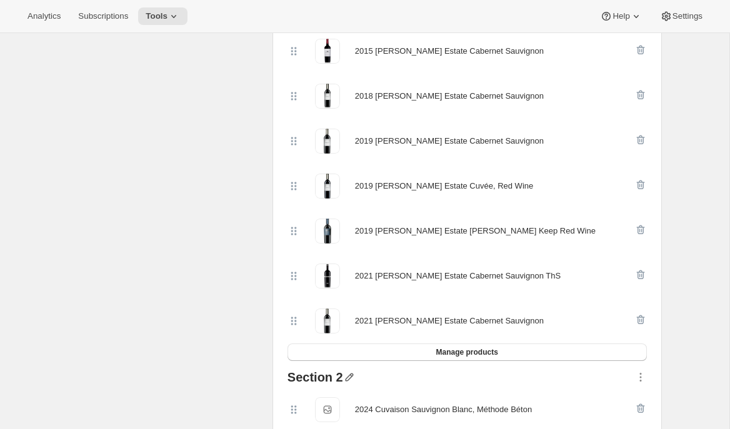
click at [343, 374] on icon "button" at bounding box center [349, 377] width 13 height 13
click at [338, 338] on input "text" at bounding box center [354, 341] width 120 height 20
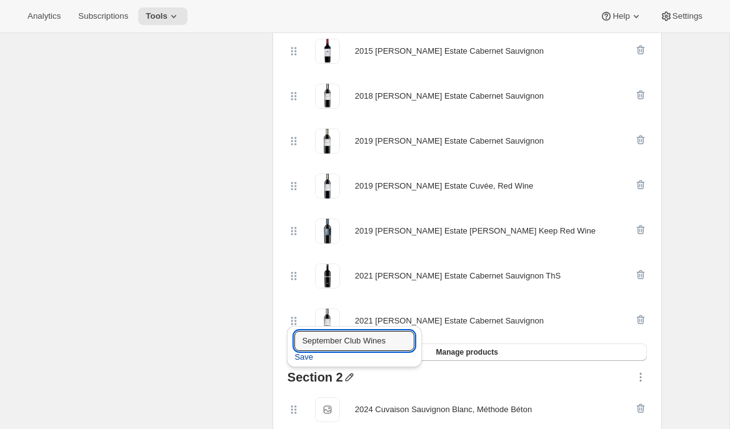
type input "September Club Wines"
click at [302, 358] on span "Save" at bounding box center [303, 357] width 19 height 13
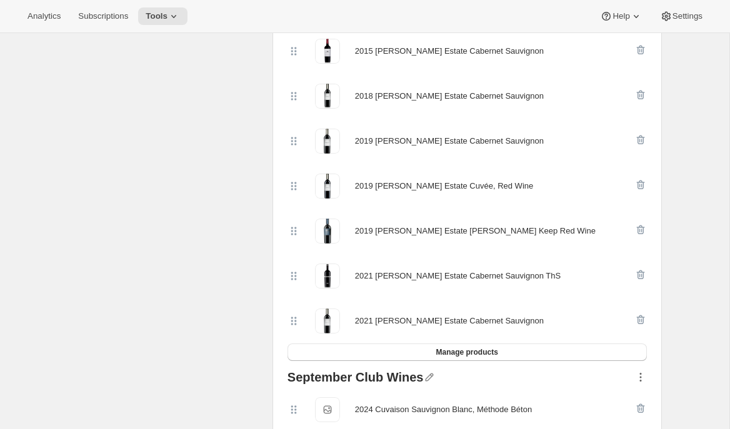
click at [640, 377] on icon "button" at bounding box center [640, 378] width 2 height 2
click at [656, 261] on span "Move to top" at bounding box center [638, 259] width 56 height 13
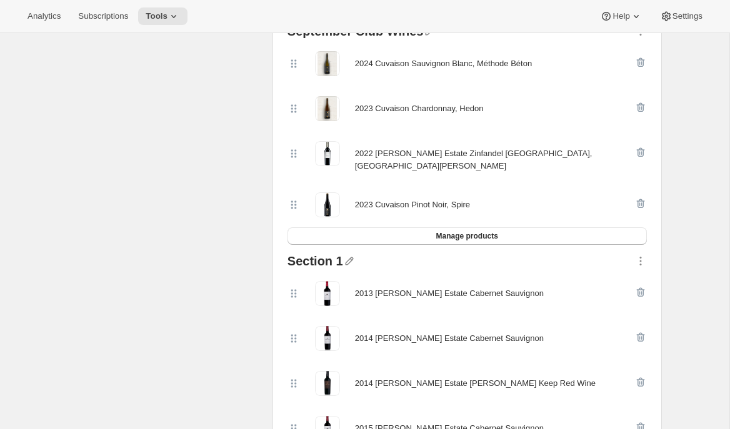
scroll to position [453, 0]
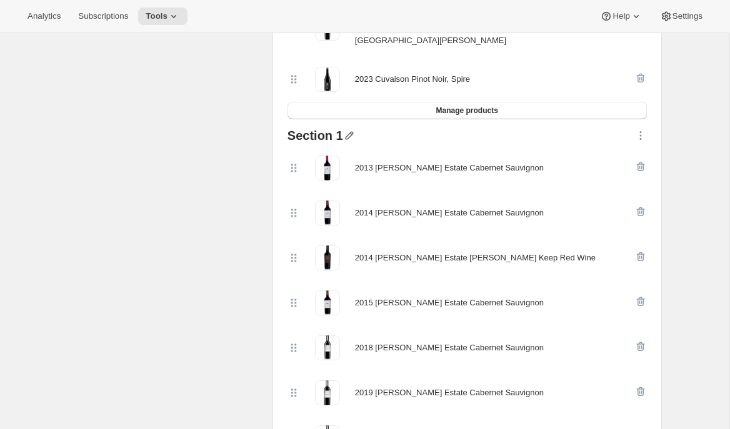
click at [345, 132] on icon "button" at bounding box center [349, 136] width 8 height 8
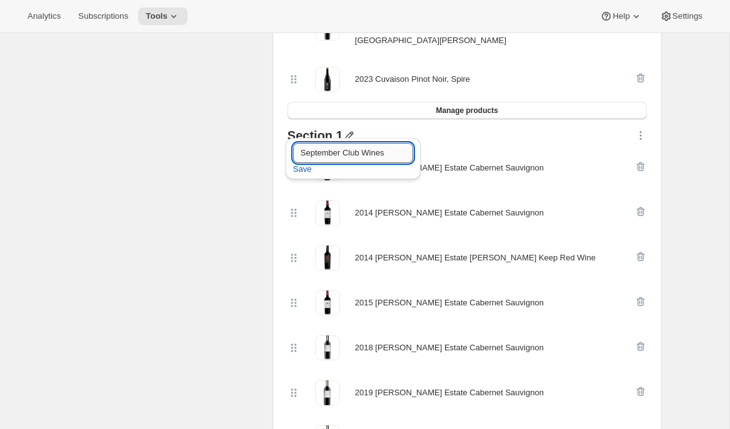
click at [339, 159] on input "September Club Wines" at bounding box center [353, 153] width 120 height 20
type input "Wines Available to Swap"
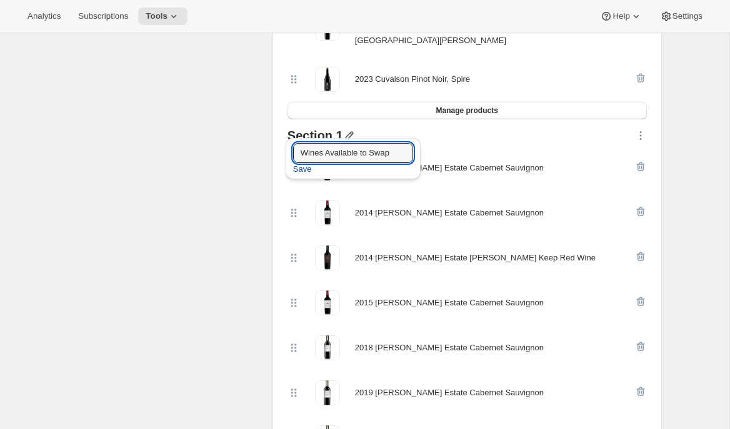
click at [304, 165] on span "Save" at bounding box center [302, 169] width 19 height 13
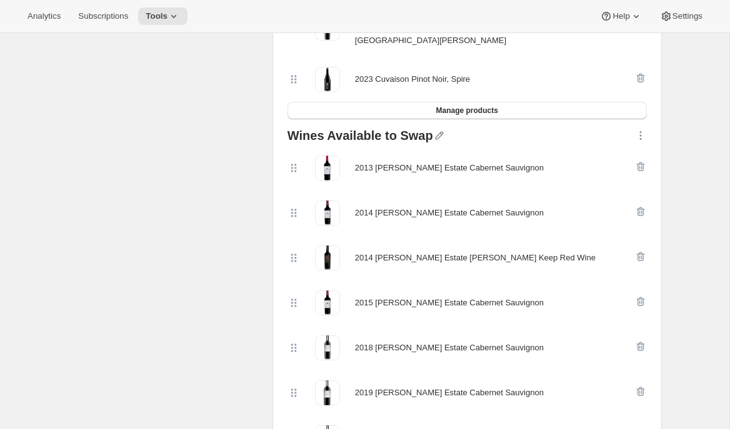
scroll to position [0, 0]
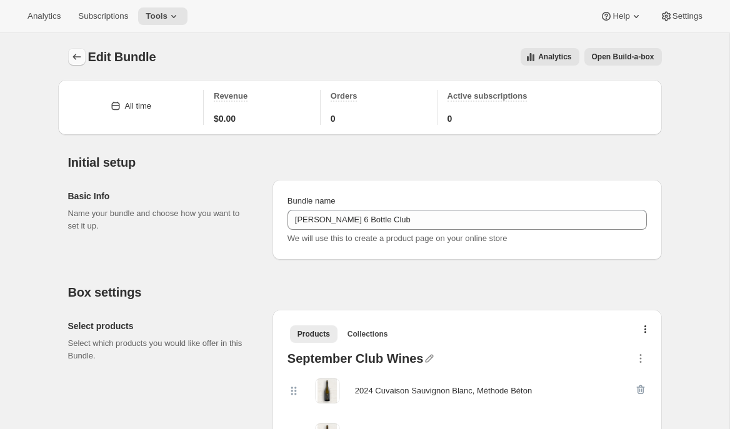
click at [76, 56] on icon "Bundles" at bounding box center [77, 57] width 13 height 13
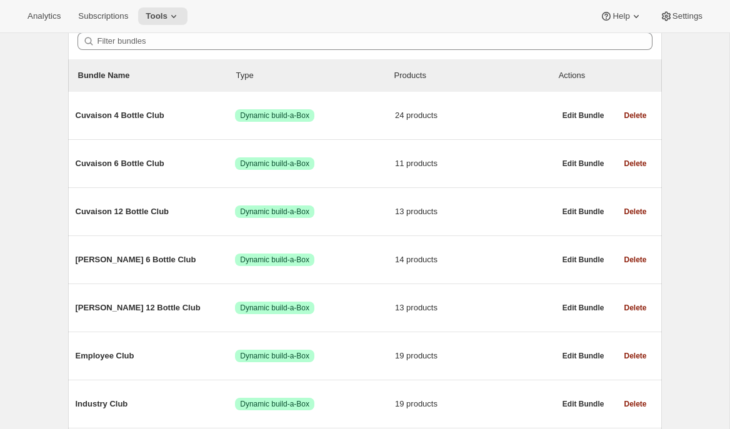
scroll to position [149, 0]
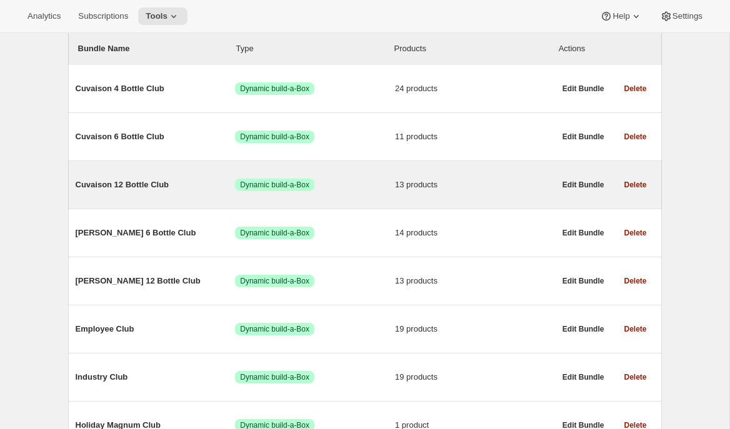
click at [198, 181] on span "Cuvaison 12 Bottle Club" at bounding box center [156, 185] width 160 height 13
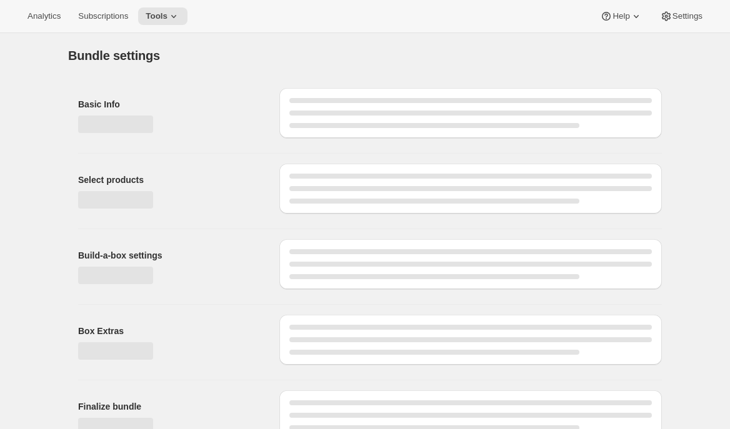
type input "Cuvaison 12 Bottle Club"
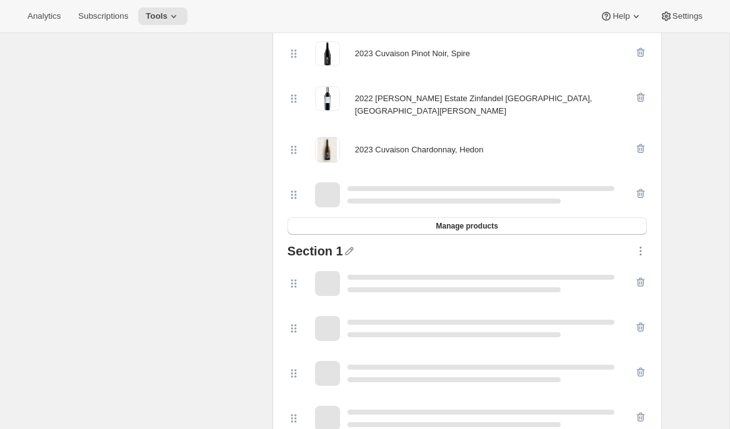
scroll to position [376, 0]
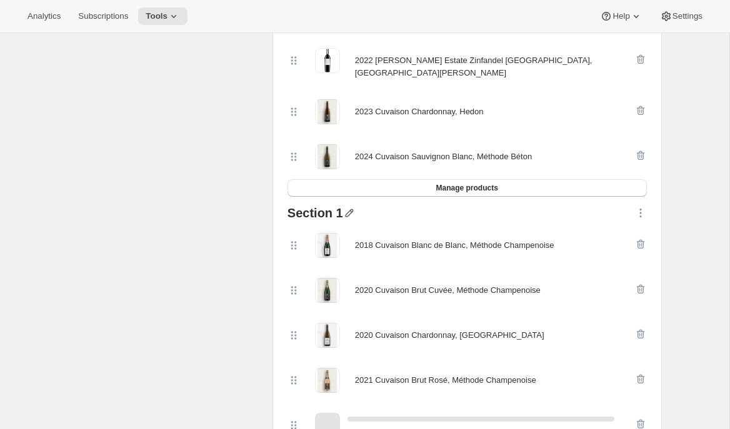
click at [345, 207] on icon "button" at bounding box center [349, 213] width 13 height 13
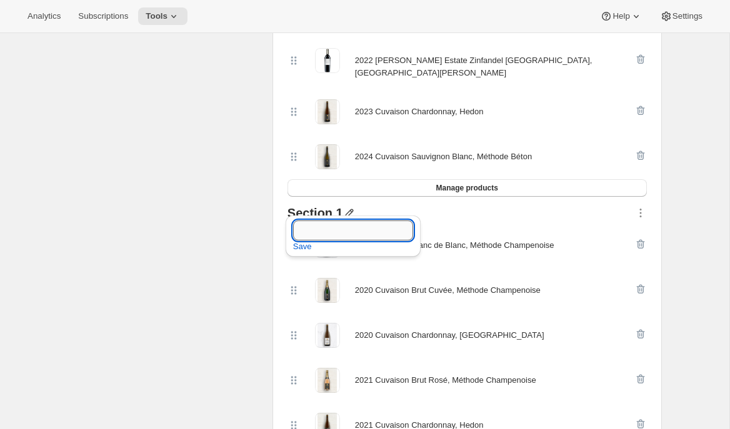
click at [333, 231] on input "text" at bounding box center [353, 231] width 120 height 20
type input "Wines available to swap"
drag, startPoint x: 326, startPoint y: 231, endPoint x: 489, endPoint y: 224, distance: 163.3
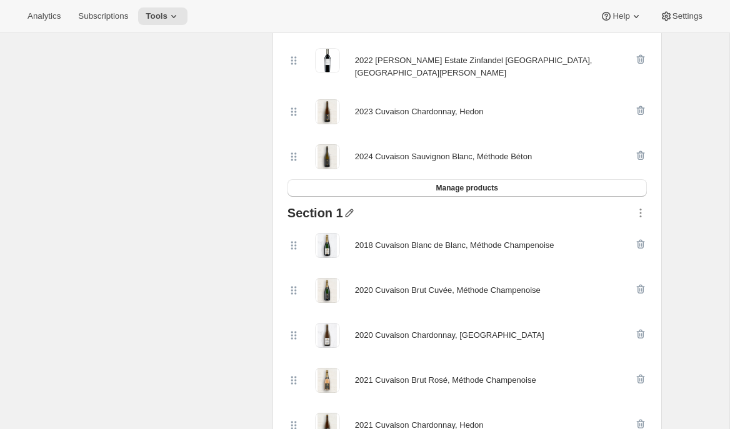
click at [345, 209] on icon "button" at bounding box center [349, 213] width 8 height 8
click at [339, 219] on div "Wines available to swap Save" at bounding box center [353, 236] width 135 height 41
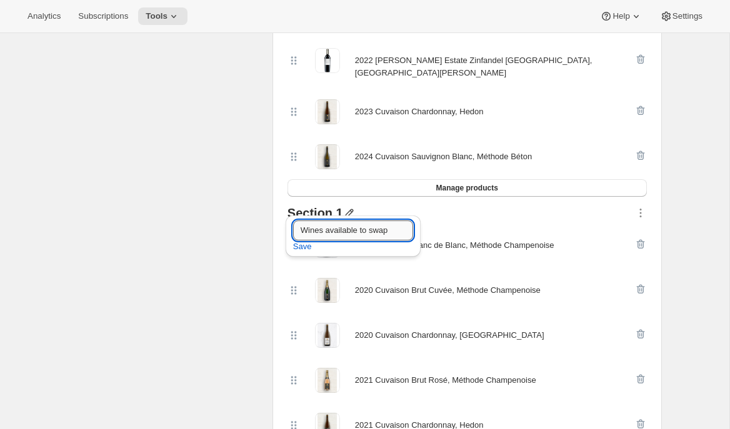
click at [326, 228] on input "Wines available to swap" at bounding box center [353, 231] width 120 height 20
type input "Wines Available to Swap"
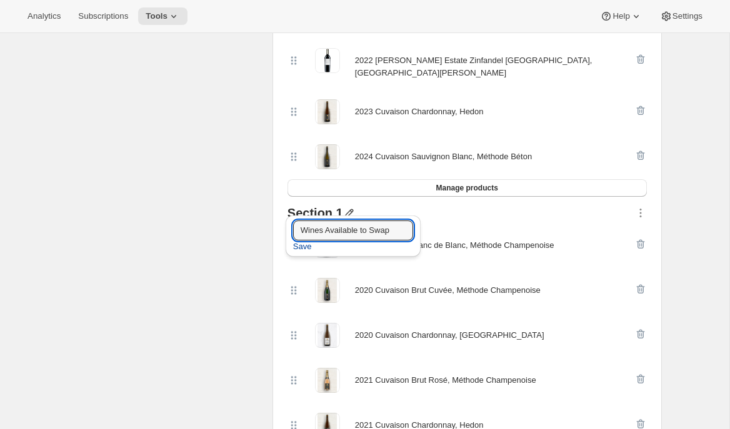
click at [307, 244] on span "Save" at bounding box center [302, 247] width 19 height 13
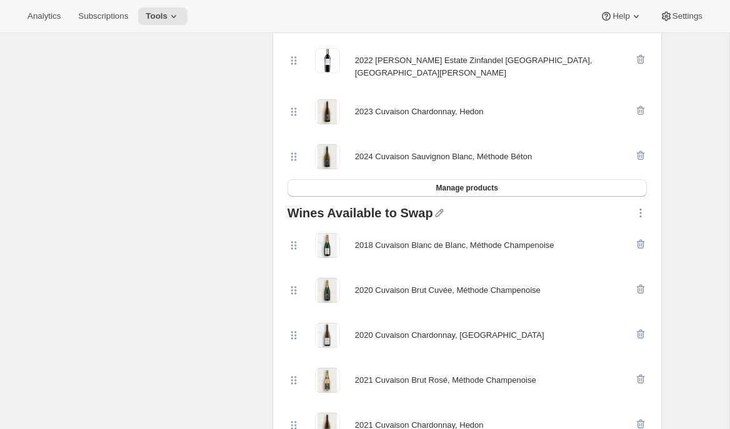
scroll to position [0, 0]
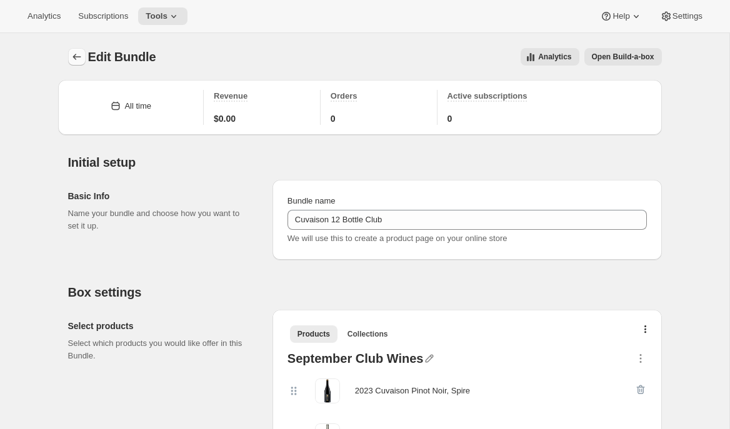
click at [78, 51] on icon "Bundles" at bounding box center [77, 57] width 13 height 13
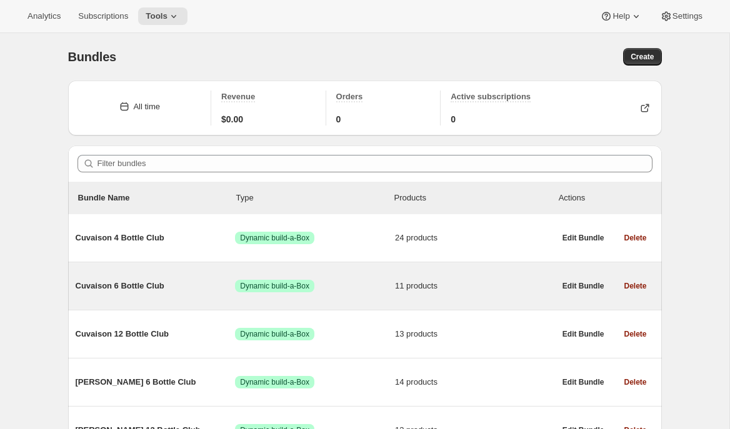
click at [156, 282] on span "Cuvaison 6 Bottle Club" at bounding box center [156, 286] width 160 height 13
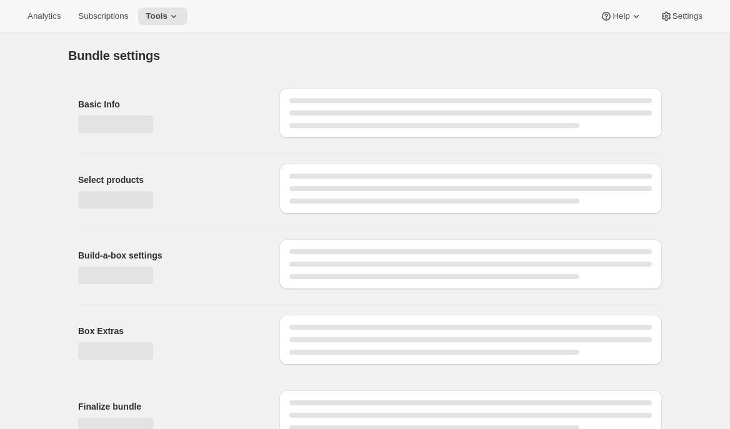
type input "Cuvaison 6 Bottle Club"
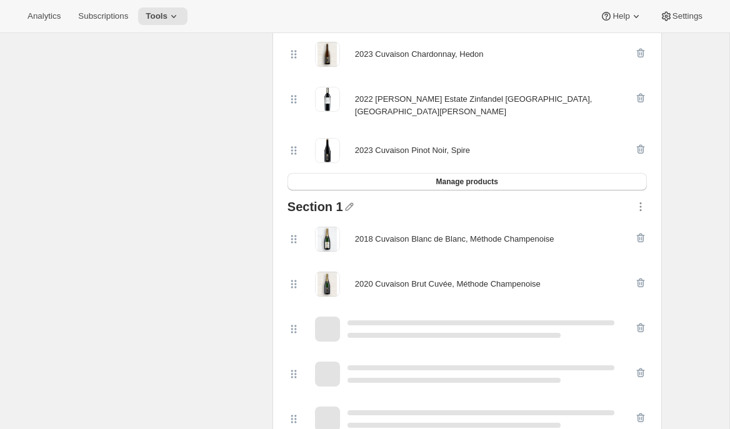
scroll to position [383, 0]
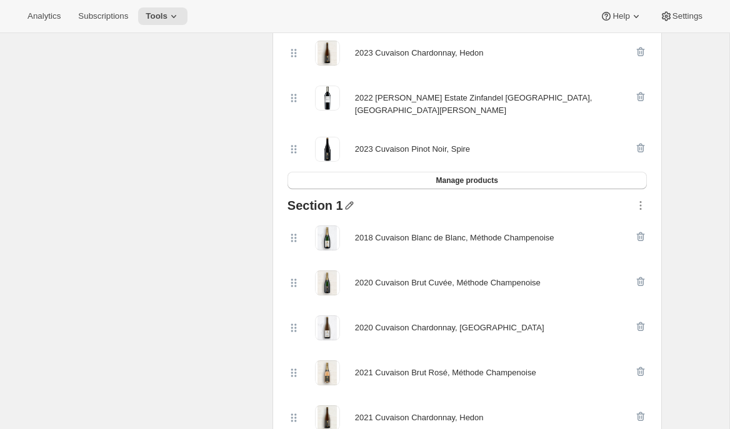
click at [348, 202] on icon "button" at bounding box center [349, 206] width 8 height 8
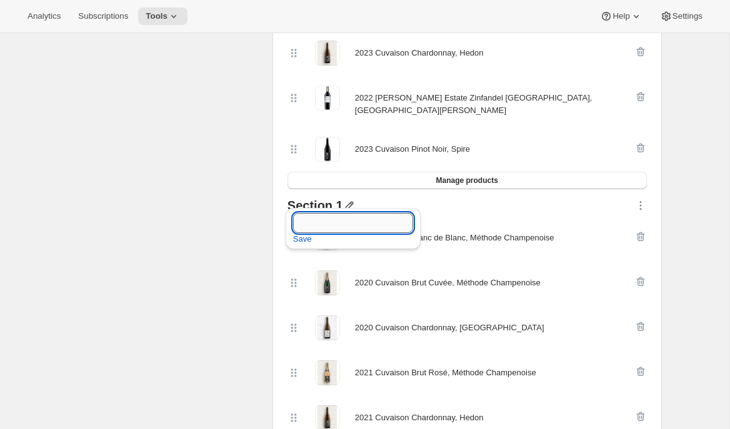
click at [346, 226] on input "text" at bounding box center [353, 223] width 120 height 20
type input "Wines Available to Swap"
click at [306, 237] on span "Save" at bounding box center [302, 239] width 19 height 13
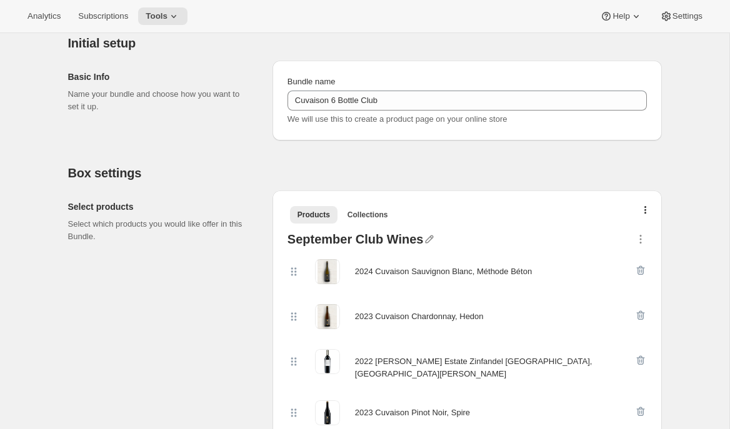
scroll to position [0, 0]
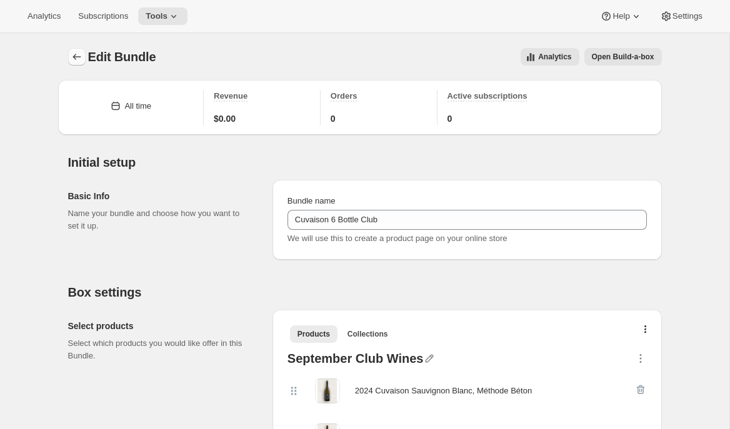
click at [76, 58] on icon "Bundles" at bounding box center [77, 57] width 13 height 13
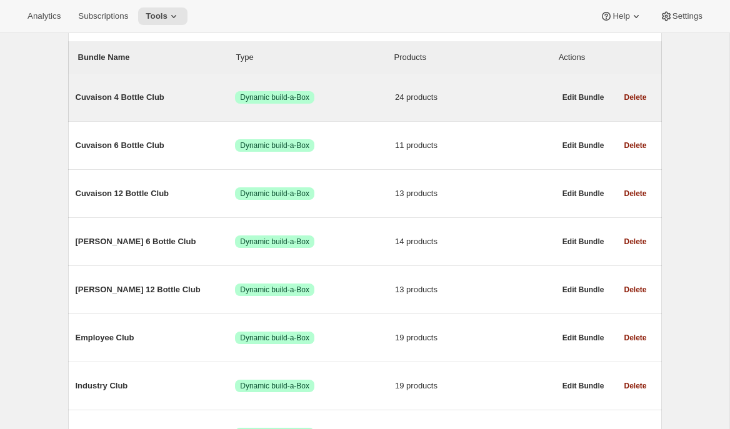
scroll to position [129, 0]
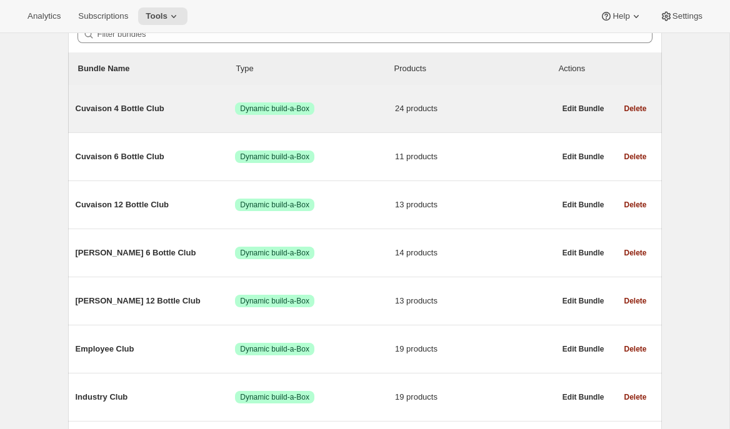
click at [183, 118] on div "Cuvaison 4 Bottle Club Success Dynamic build-a-Box 24 products" at bounding box center [315, 109] width 479 height 33
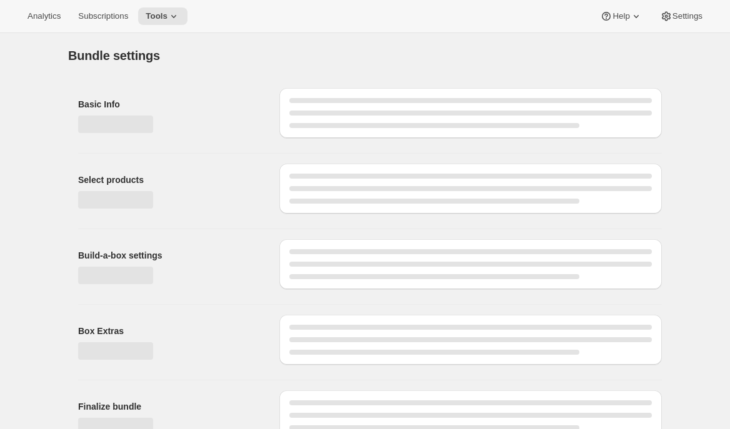
type input "Cuvaison 4 Bottle Club"
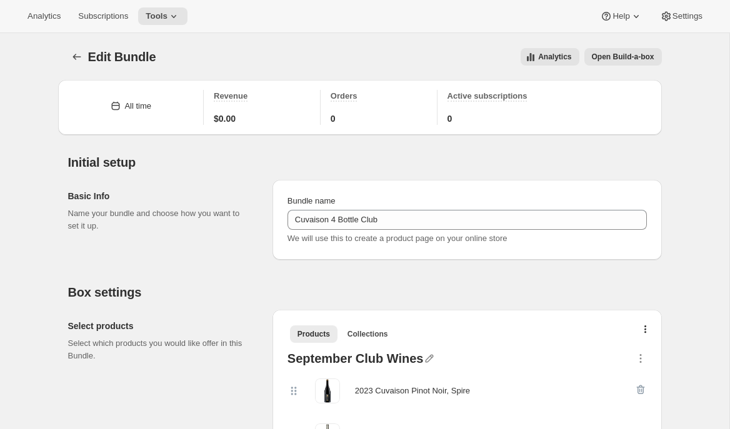
click at [69, 48] on div at bounding box center [78, 57] width 20 height 18
click at [73, 51] on icon "Bundles" at bounding box center [77, 57] width 13 height 13
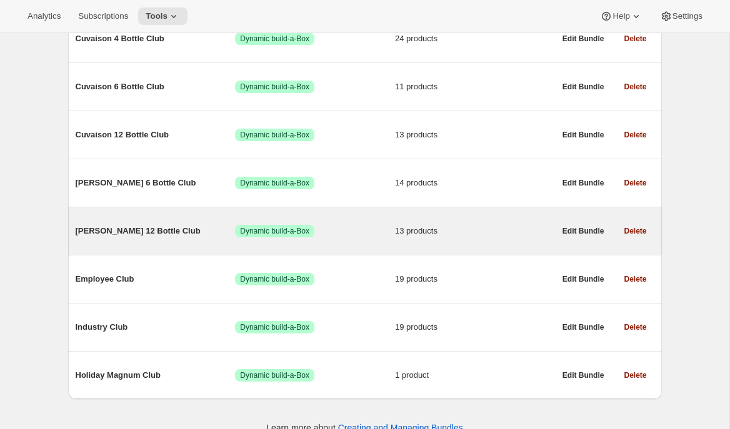
scroll to position [200, 0]
click at [127, 229] on span "Brandlin 12 Bottle Club" at bounding box center [156, 230] width 160 height 13
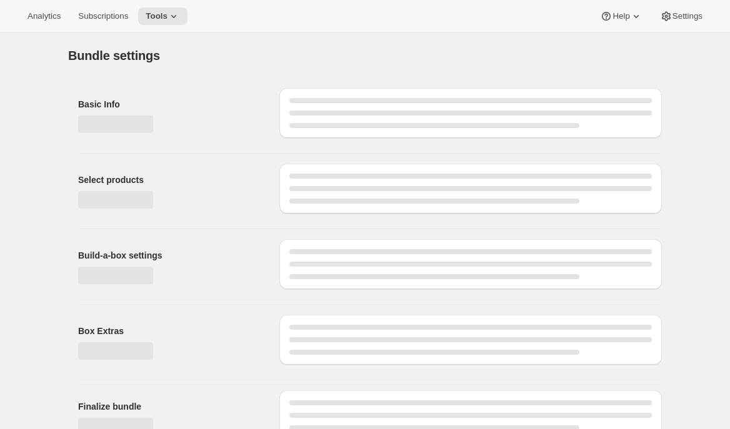
type input "Brandlin 12 Bottle Club"
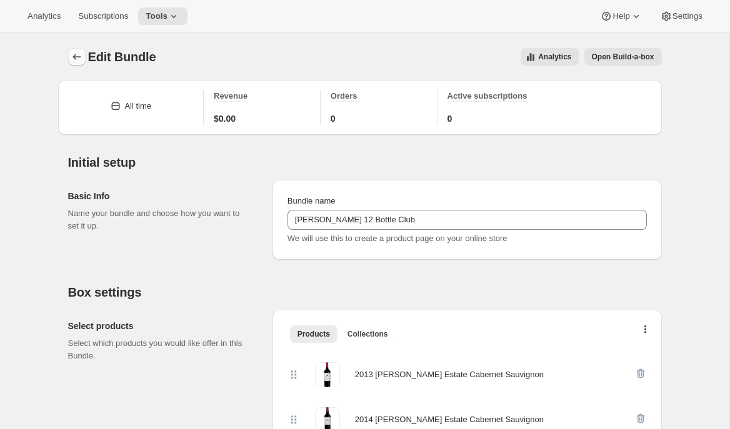
click at [73, 56] on icon "Bundles" at bounding box center [77, 57] width 13 height 13
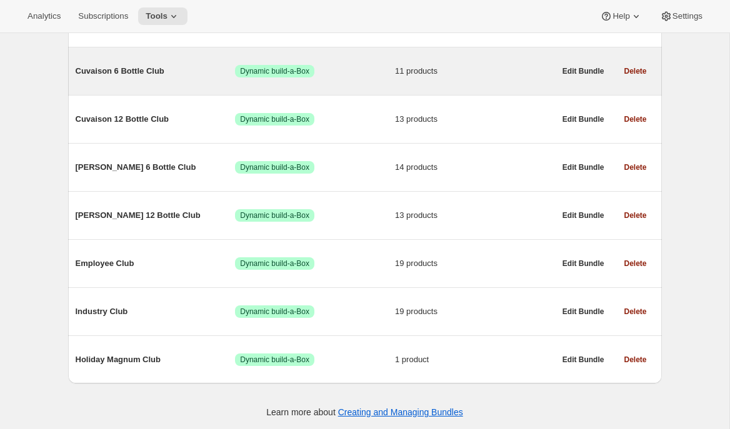
scroll to position [217, 0]
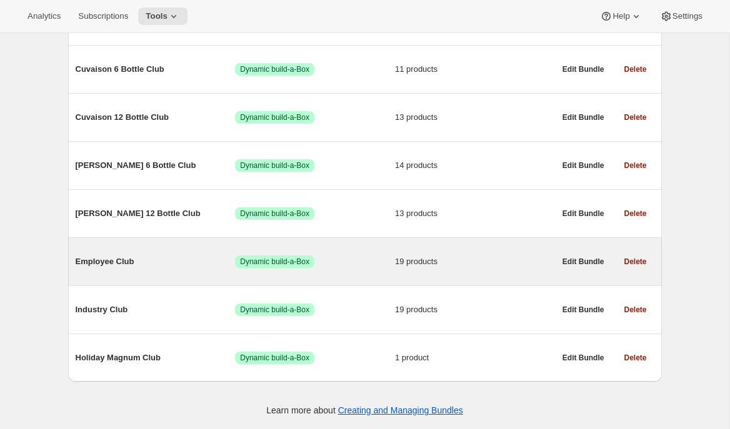
click at [114, 263] on span "Employee Club" at bounding box center [156, 262] width 160 height 13
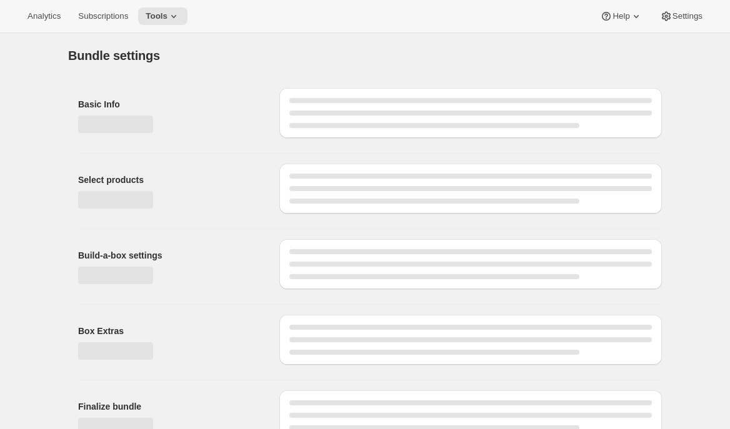
type input "Employee Club"
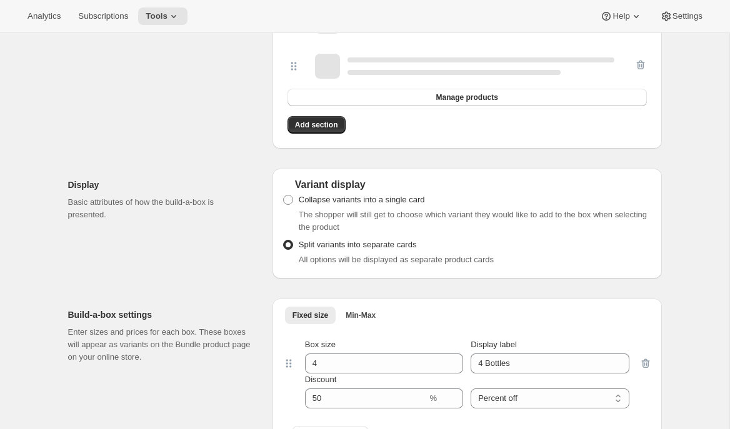
scroll to position [1089, 0]
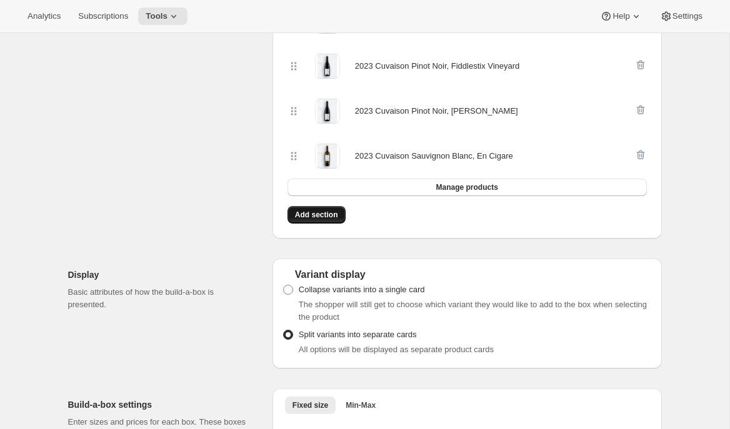
click at [327, 213] on span "Add section" at bounding box center [316, 215] width 43 height 10
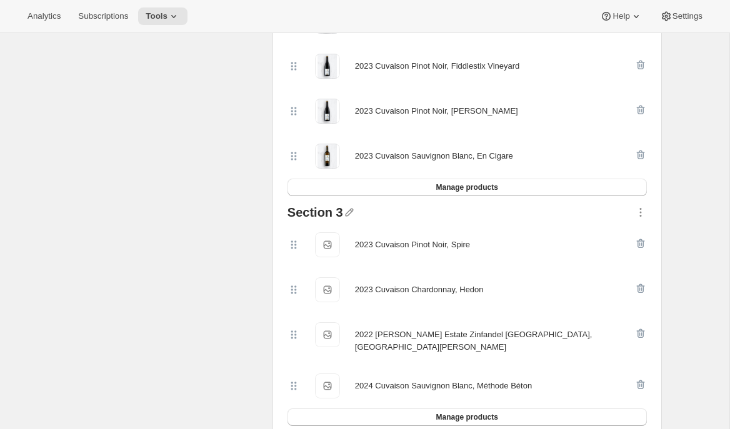
click at [354, 209] on div at bounding box center [488, 214] width 291 height 16
click at [347, 211] on icon "button" at bounding box center [349, 213] width 8 height 8
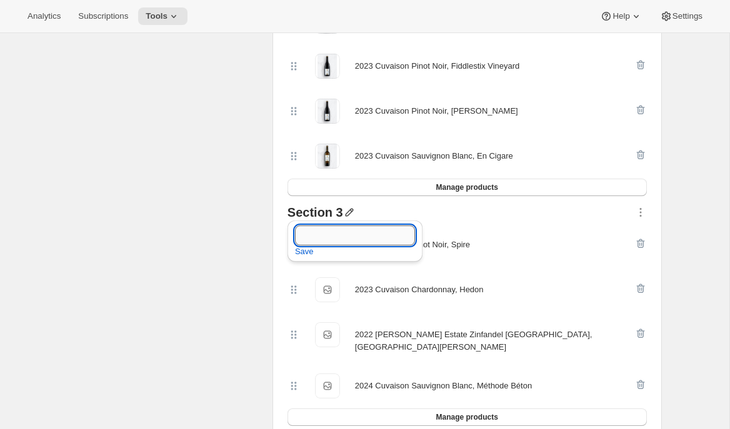
click at [344, 234] on input "text" at bounding box center [355, 236] width 120 height 20
type input "September Club Wines"
click at [307, 258] on span "Save" at bounding box center [304, 252] width 19 height 13
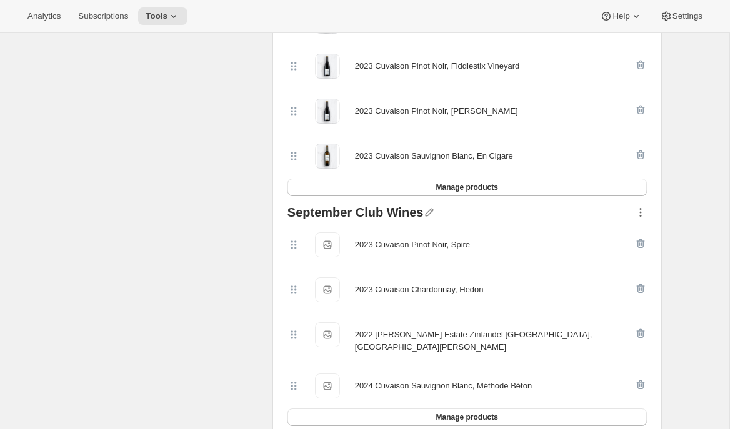
click at [639, 208] on icon "button" at bounding box center [640, 212] width 13 height 13
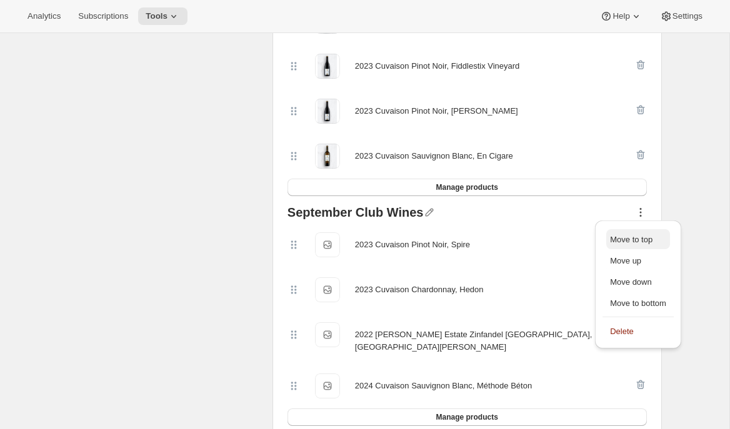
click at [630, 237] on span "Move to top" at bounding box center [631, 239] width 43 height 9
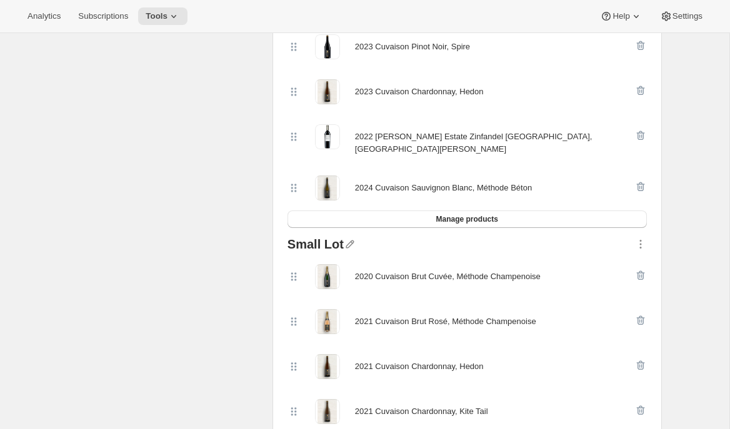
scroll to position [0, 0]
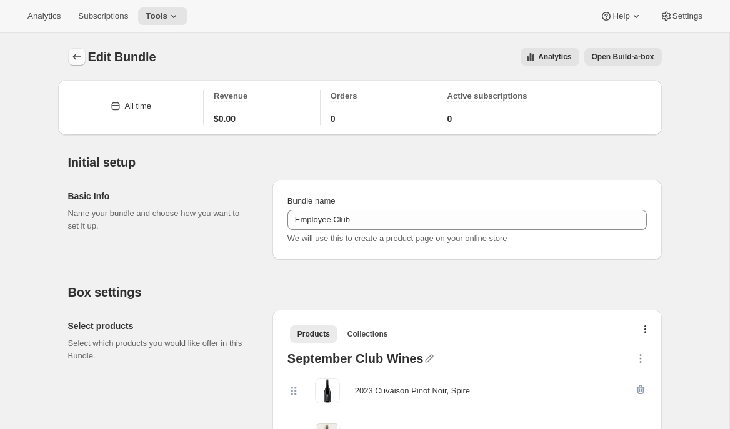
click at [77, 57] on icon "Bundles" at bounding box center [77, 57] width 13 height 13
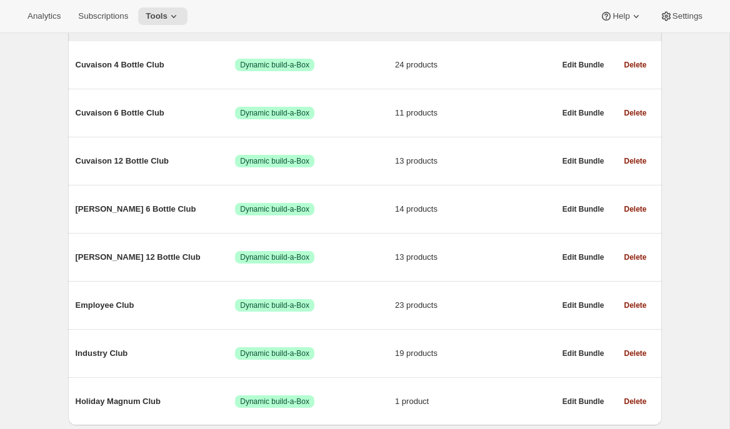
scroll to position [219, 0]
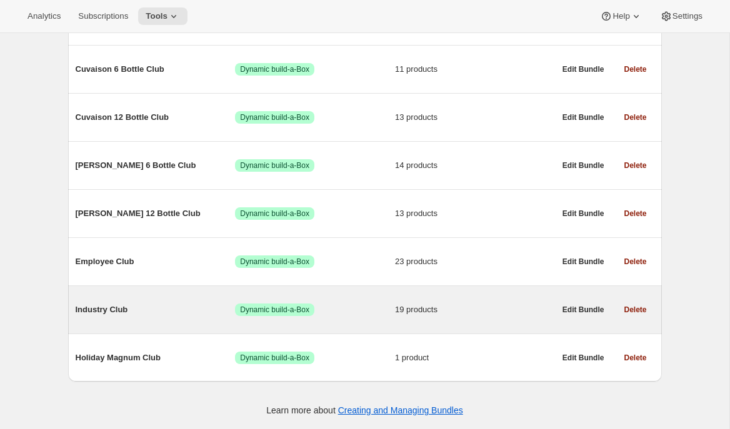
click at [164, 307] on span "Industry Club" at bounding box center [156, 310] width 160 height 13
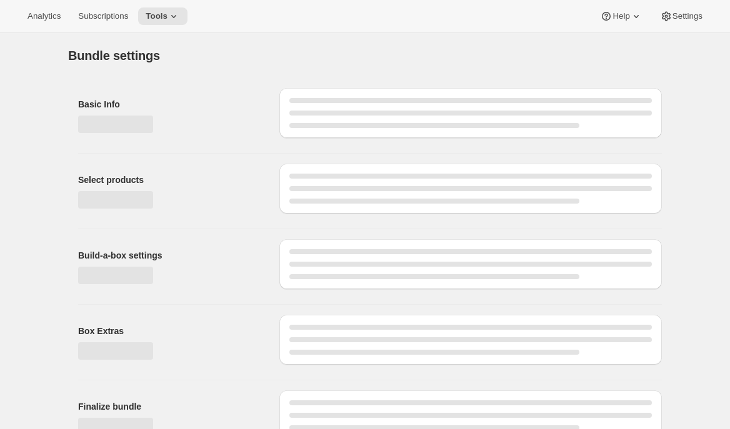
type input "Industry Club"
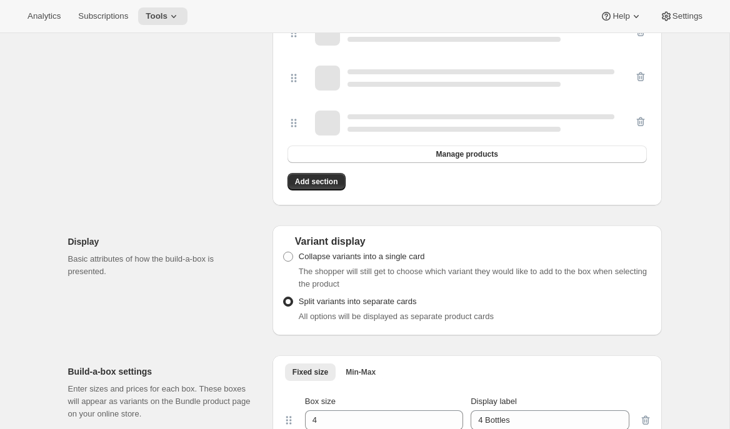
scroll to position [1205, 0]
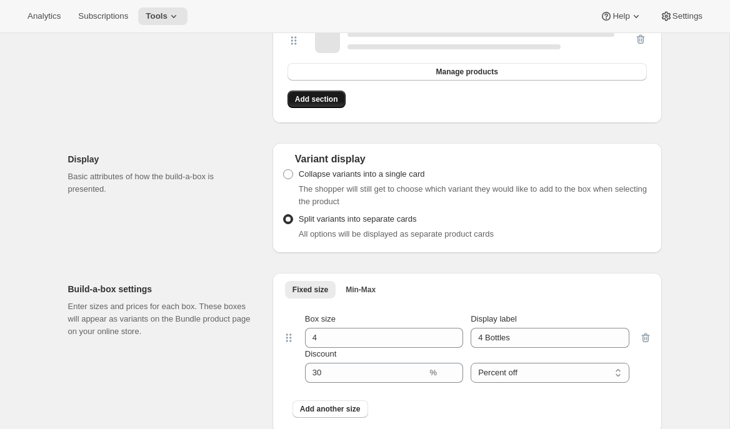
click at [334, 95] on span "Add section" at bounding box center [316, 99] width 43 height 10
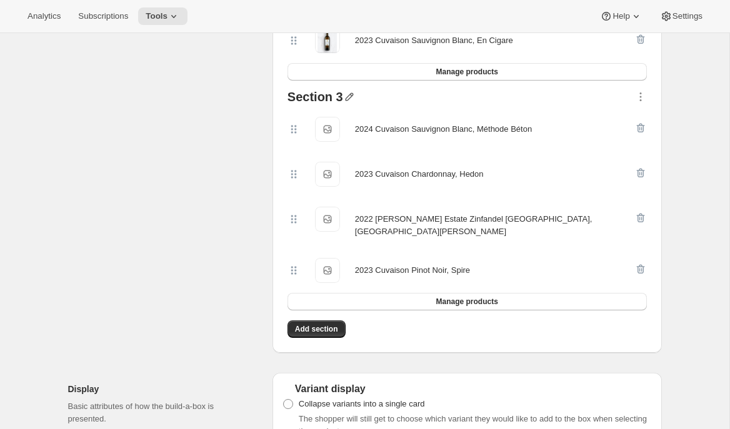
click at [348, 99] on icon "button" at bounding box center [349, 97] width 13 height 13
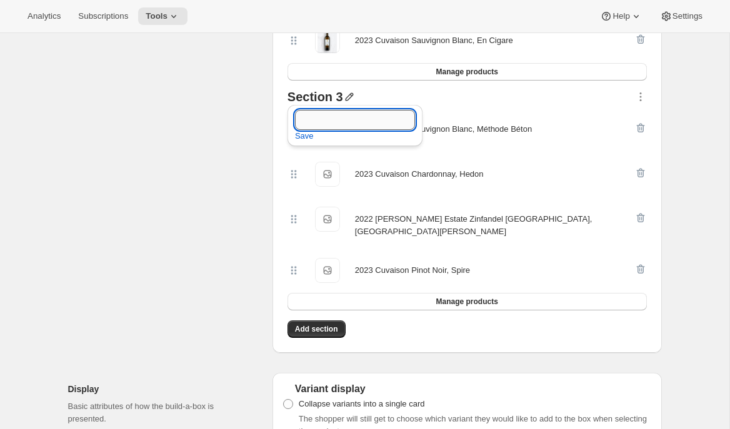
click at [334, 126] on input "text" at bounding box center [355, 120] width 120 height 20
type input "September Club Wines"
click at [308, 135] on span "Save" at bounding box center [304, 136] width 19 height 13
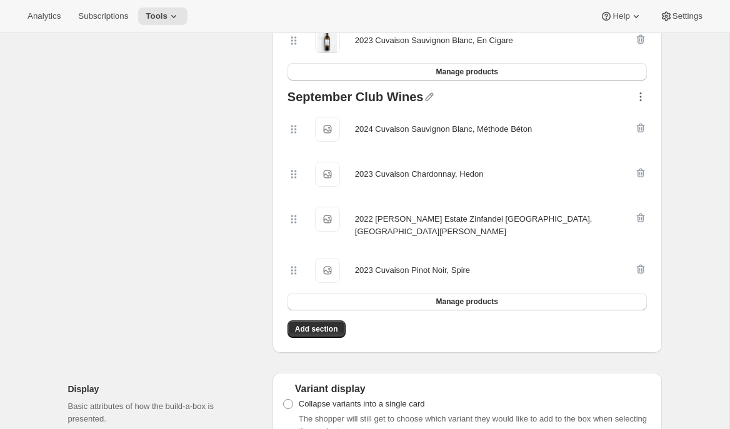
click at [646, 96] on icon "button" at bounding box center [640, 97] width 13 height 13
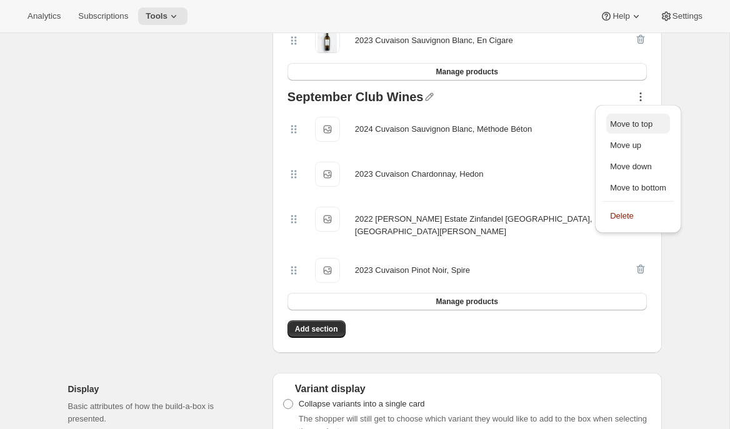
click at [636, 119] on span "Move to top" at bounding box center [631, 123] width 43 height 9
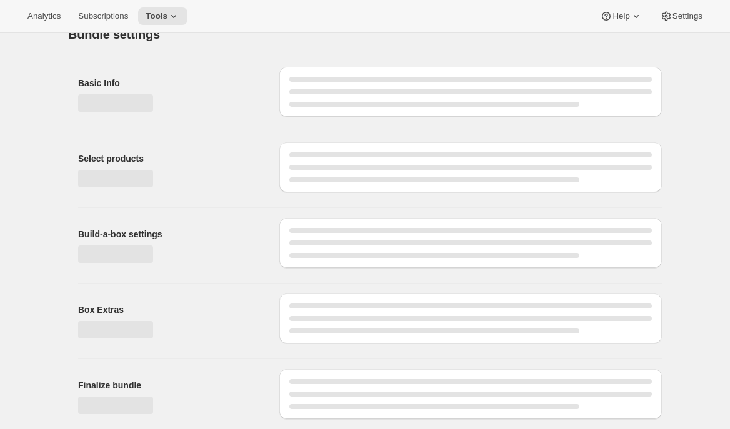
scroll to position [0, 0]
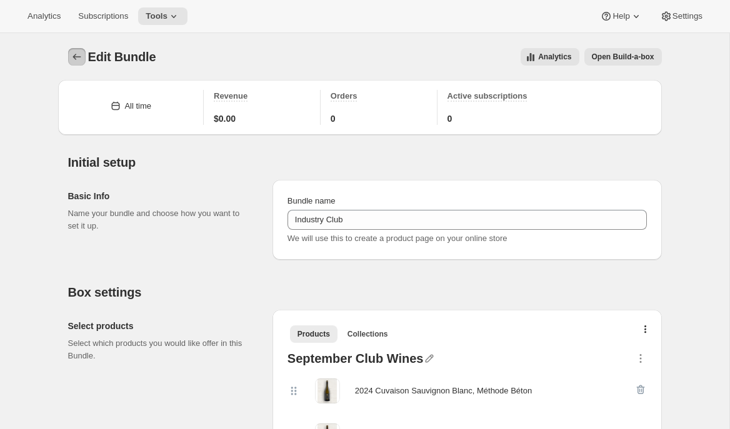
click at [79, 54] on icon "Bundles" at bounding box center [77, 57] width 13 height 13
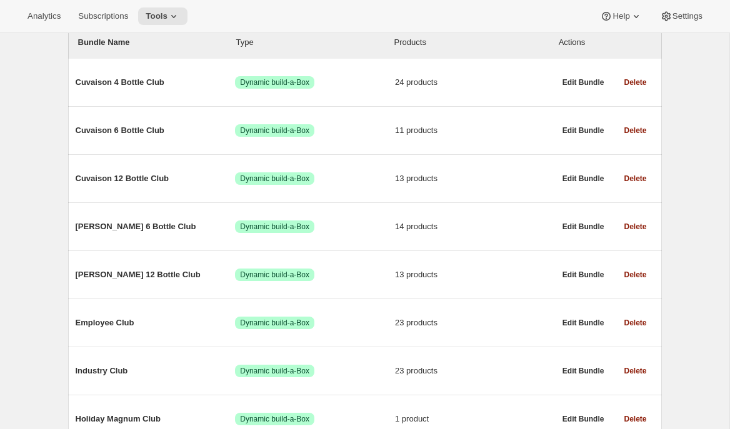
scroll to position [219, 0]
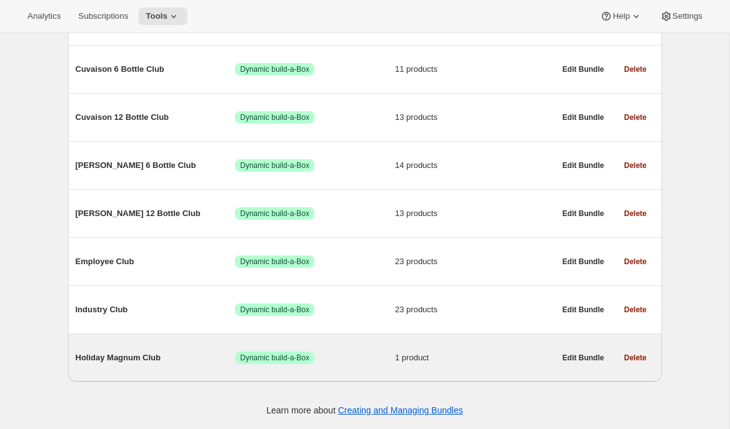
click at [111, 352] on span "Holiday Magnum Club" at bounding box center [156, 358] width 160 height 13
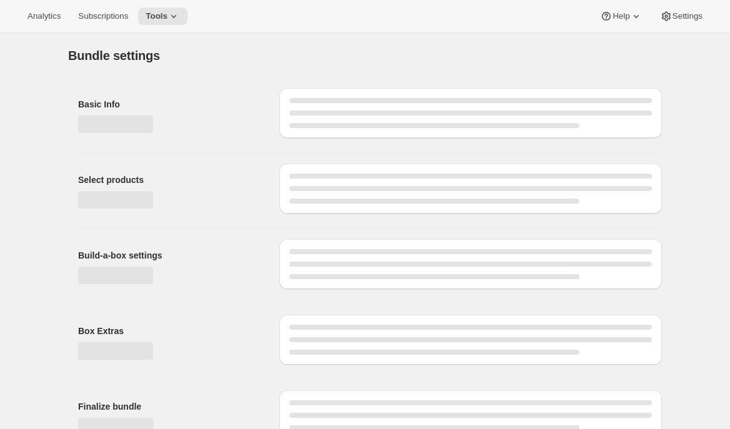
type input "Holiday Magnum Club"
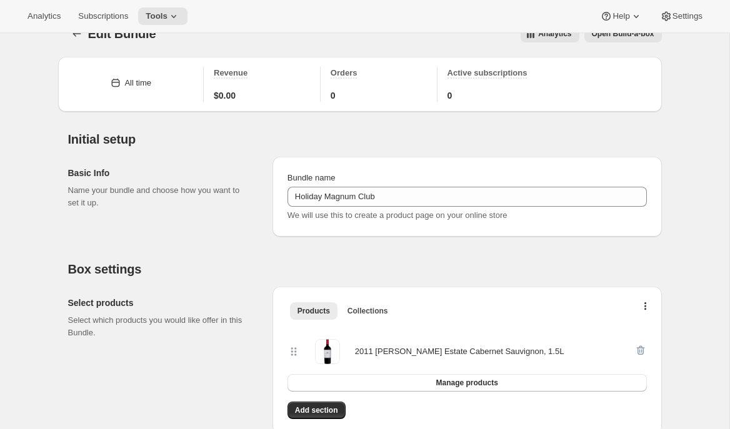
scroll to position [11, 0]
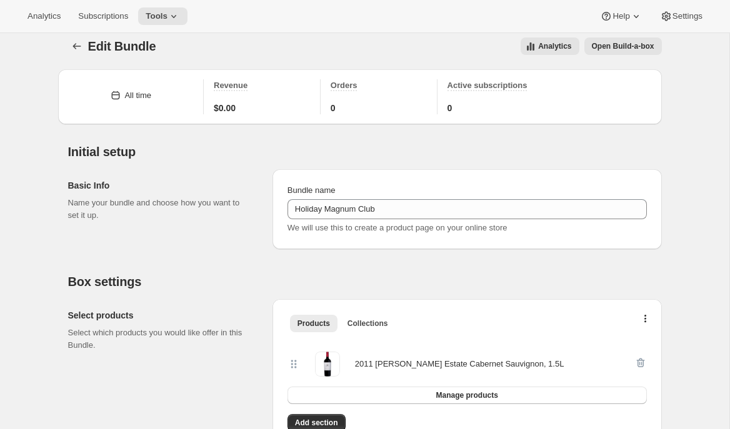
click at [368, 363] on div "2011 Brandlin Estate Cabernet Sauvignon, 1.5L" at bounding box center [459, 364] width 209 height 13
drag, startPoint x: 357, startPoint y: 364, endPoint x: 539, endPoint y: 361, distance: 181.9
click at [539, 361] on div "2011 Brandlin Estate Cabernet Sauvignon, 1.5L" at bounding box center [461, 364] width 347 height 25
copy div "2011 Brandlin Estate Cabernet Sauvignon, 1.5L"
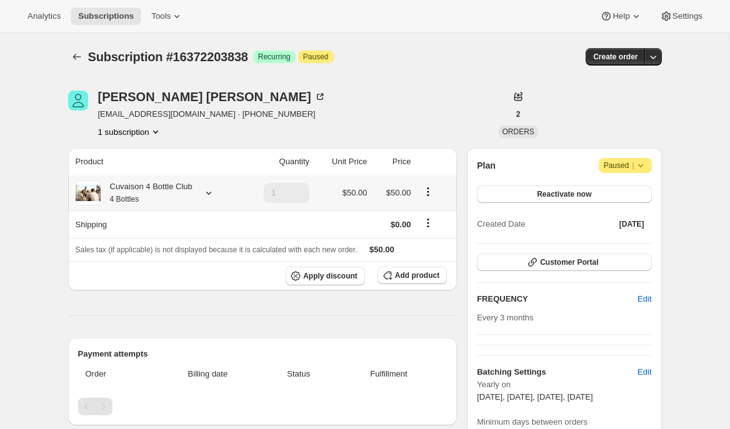
click at [205, 193] on div at bounding box center [207, 193] width 18 height 13
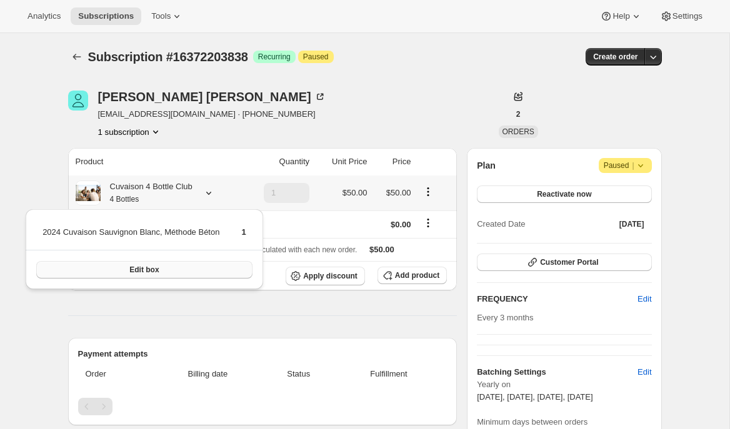
click at [168, 269] on button "Edit box" at bounding box center [144, 270] width 216 height 18
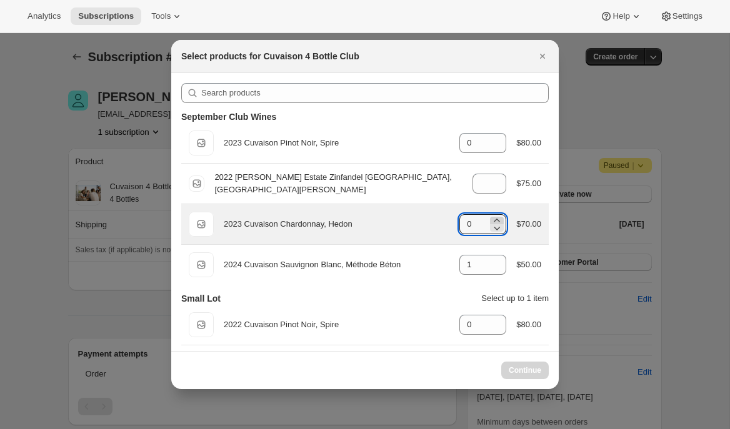
click at [493, 218] on icon ":r37:" at bounding box center [497, 220] width 13 height 13
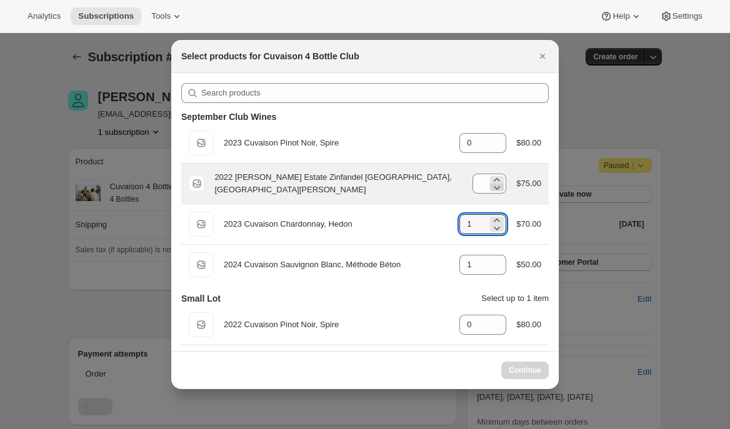
type input "0"
click at [498, 179] on icon ":r37:" at bounding box center [497, 180] width 13 height 13
type input "1"
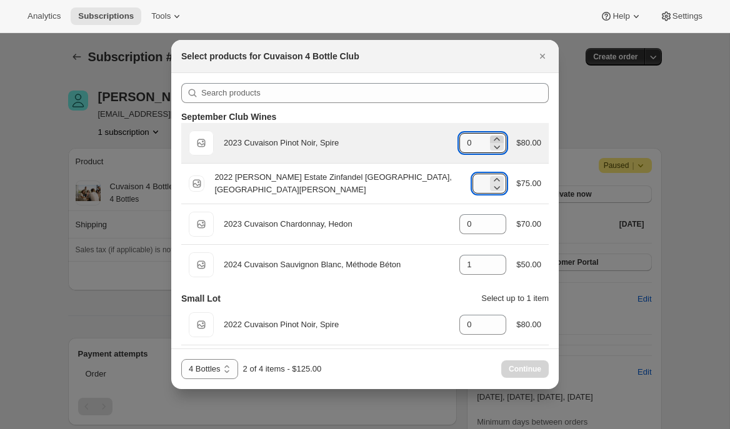
click at [498, 138] on icon ":r37:" at bounding box center [497, 139] width 13 height 13
type input "1"
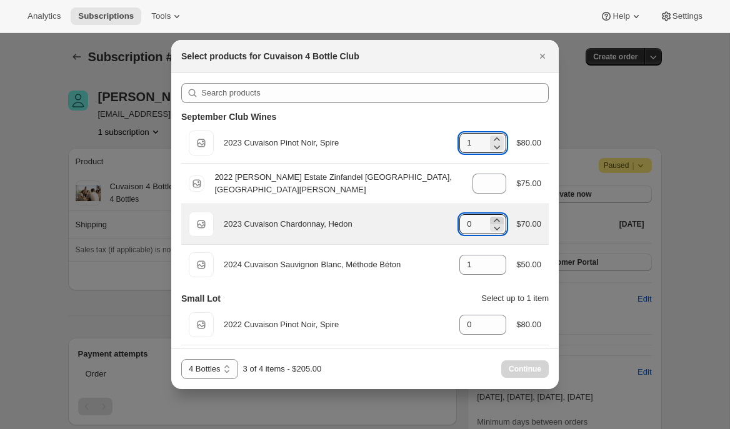
click at [496, 221] on icon ":r37:" at bounding box center [497, 220] width 13 height 13
type input "1"
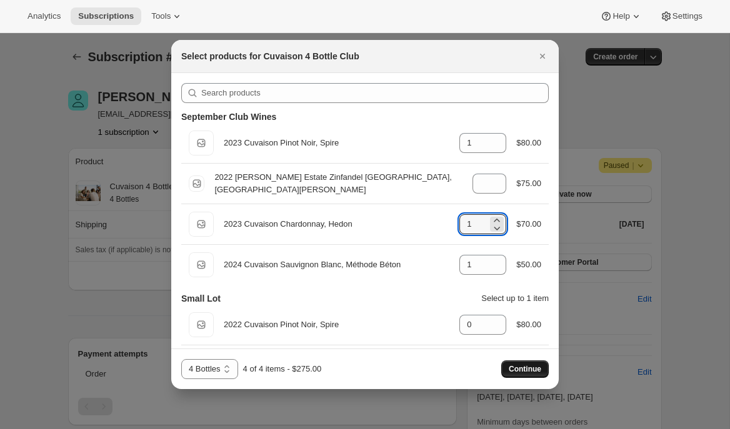
click at [529, 371] on span "Continue" at bounding box center [525, 369] width 33 height 10
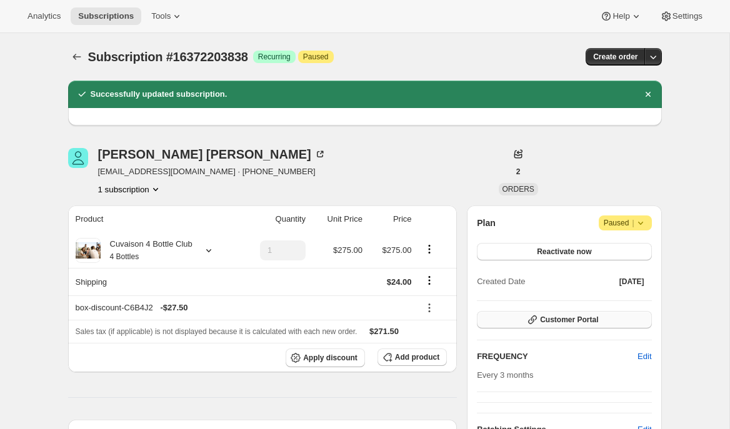
click at [537, 323] on icon "button" at bounding box center [532, 320] width 13 height 13
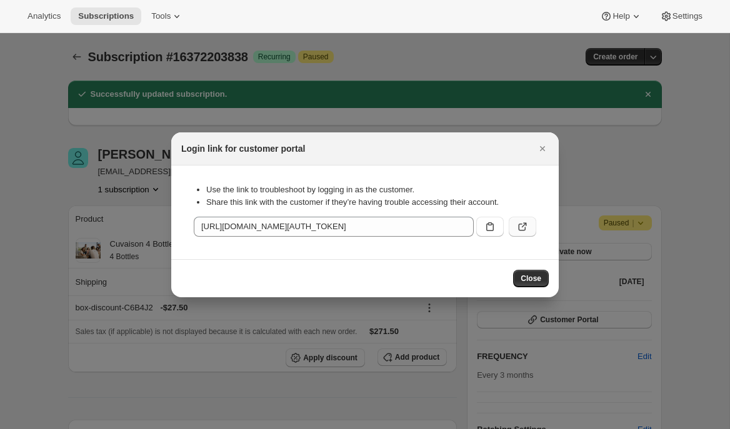
click at [518, 228] on icon ":r76:" at bounding box center [522, 227] width 13 height 13
click at [540, 149] on icon "Close" at bounding box center [542, 149] width 13 height 13
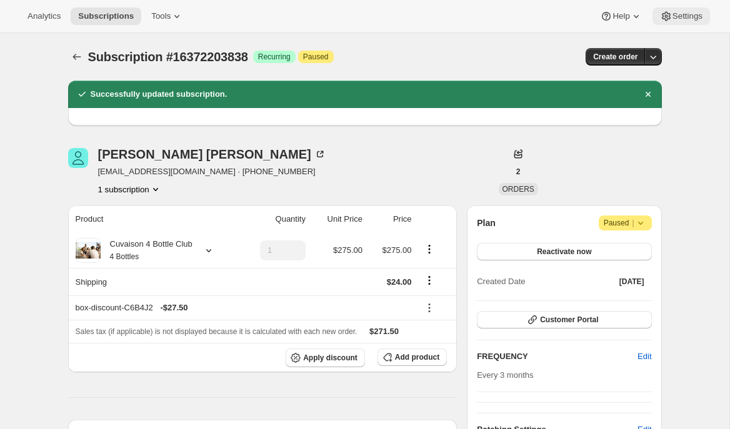
click at [697, 16] on span "Settings" at bounding box center [688, 16] width 30 height 10
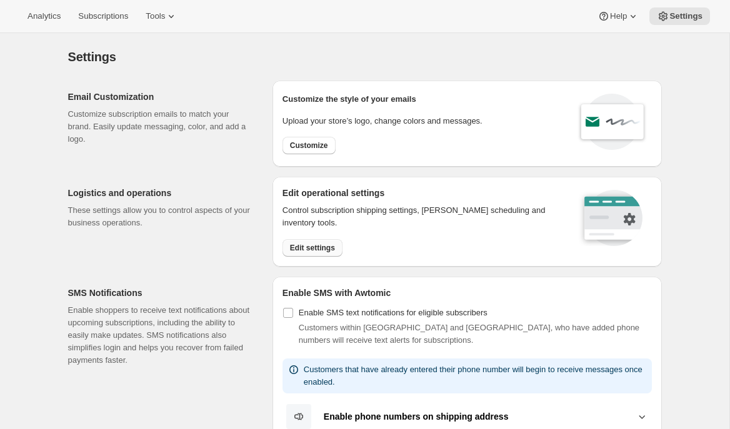
click at [296, 250] on span "Edit settings" at bounding box center [312, 248] width 45 height 10
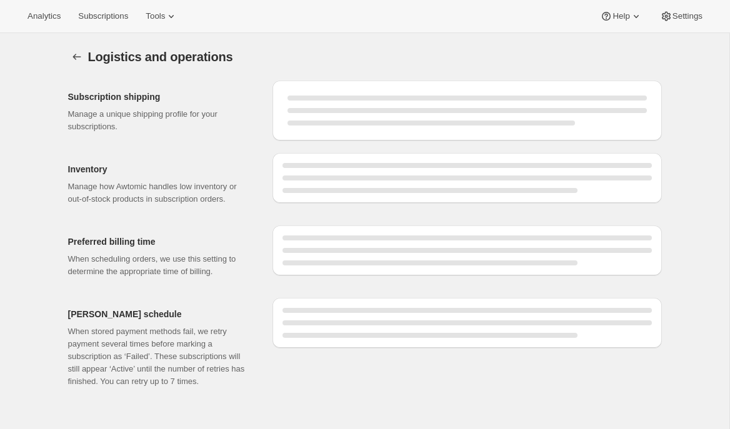
select select "09:00"
select select "DAY"
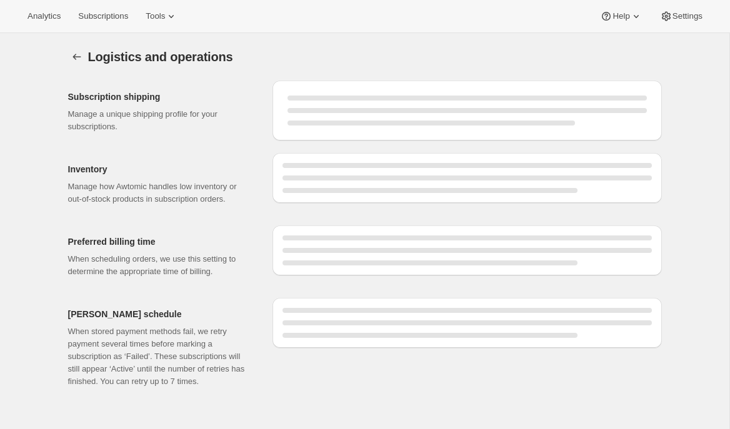
select select "DAY"
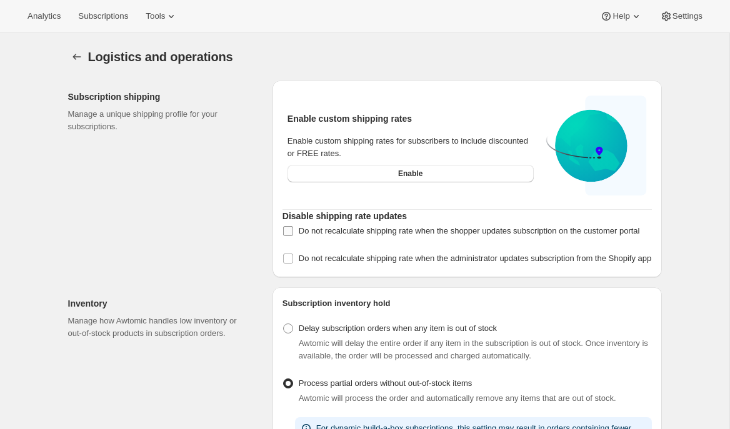
click at [319, 238] on span "Do not recalculate shipping rate when the shopper updates subscription on the c…" at bounding box center [469, 231] width 341 height 13
click at [293, 236] on input "Do not recalculate shipping rate when the shopper updates subscription on the c…" at bounding box center [288, 231] width 10 height 10
checkbox input "true"
click at [316, 263] on span "Do not recalculate shipping rate when the administrator updates subscription fr…" at bounding box center [475, 258] width 353 height 9
click at [293, 264] on input "Do not recalculate shipping rate when the administrator updates subscription fr…" at bounding box center [288, 259] width 10 height 10
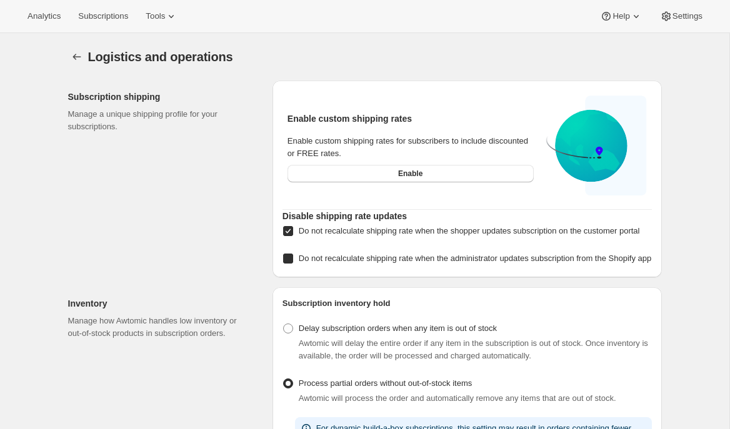
checkbox input "true"
click at [98, 20] on span "Subscriptions" at bounding box center [103, 16] width 50 height 10
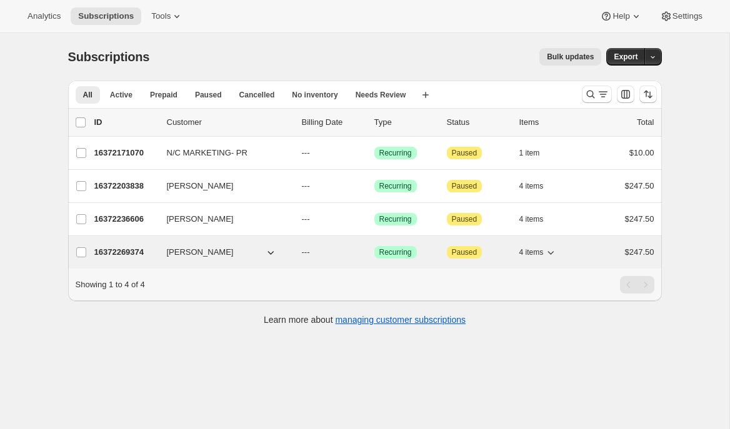
click at [121, 256] on p "16372269374" at bounding box center [125, 252] width 63 height 13
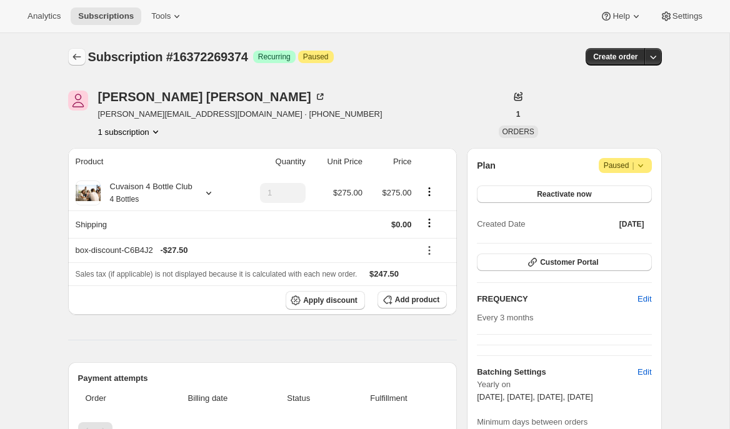
click at [71, 56] on icon "Subscriptions" at bounding box center [77, 57] width 13 height 13
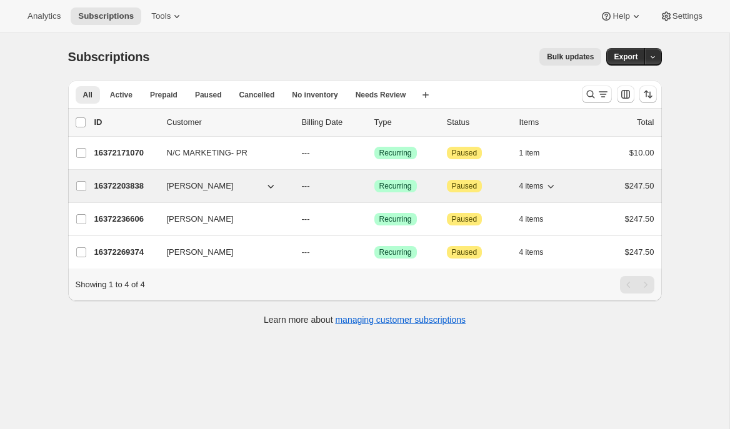
click at [110, 190] on p "16372203838" at bounding box center [125, 186] width 63 height 13
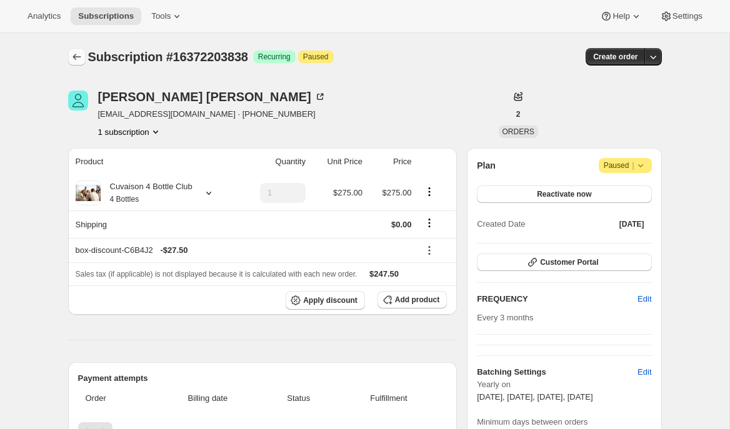
click at [79, 54] on icon "Subscriptions" at bounding box center [77, 57] width 13 height 13
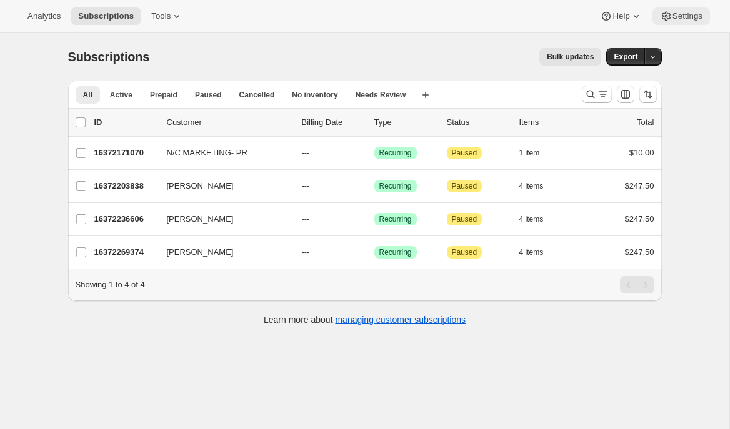
click at [700, 19] on span "Settings" at bounding box center [688, 16] width 30 height 10
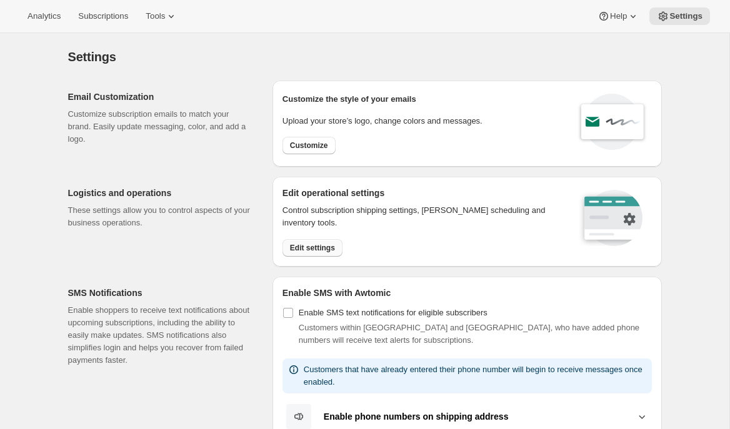
click at [299, 255] on button "Edit settings" at bounding box center [313, 248] width 60 height 18
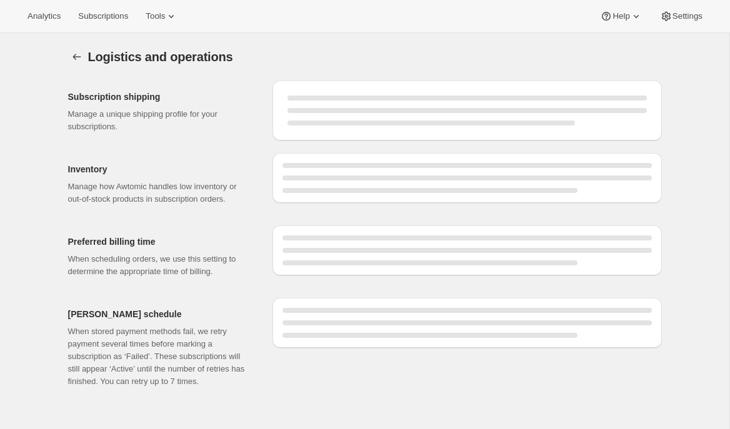
select select "DAY"
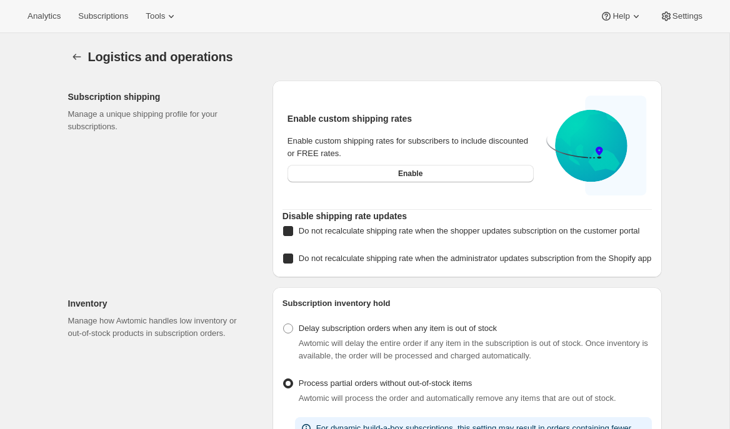
checkbox input "true"
select select "09:00"
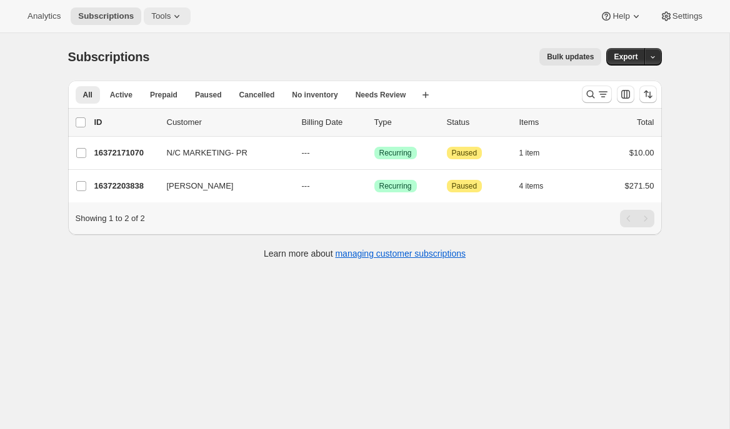
click at [183, 20] on icon at bounding box center [177, 16] width 13 height 13
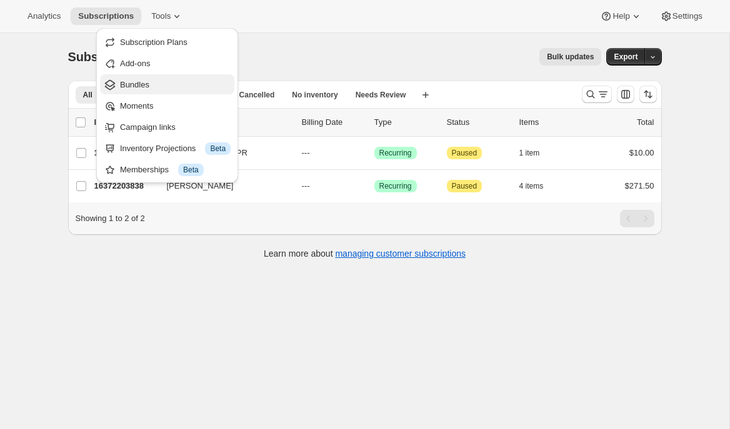
click at [159, 85] on span "Bundles" at bounding box center [175, 85] width 111 height 13
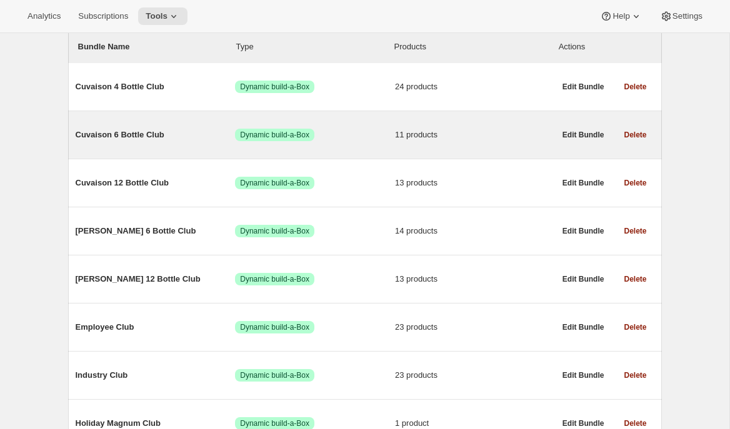
scroll to position [219, 0]
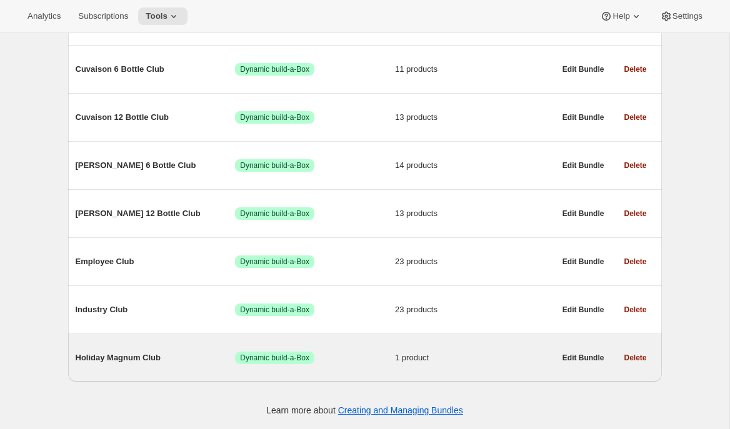
click at [117, 347] on div "Holiday Magnum Club Success Dynamic build-a-Box 1 product" at bounding box center [315, 358] width 479 height 33
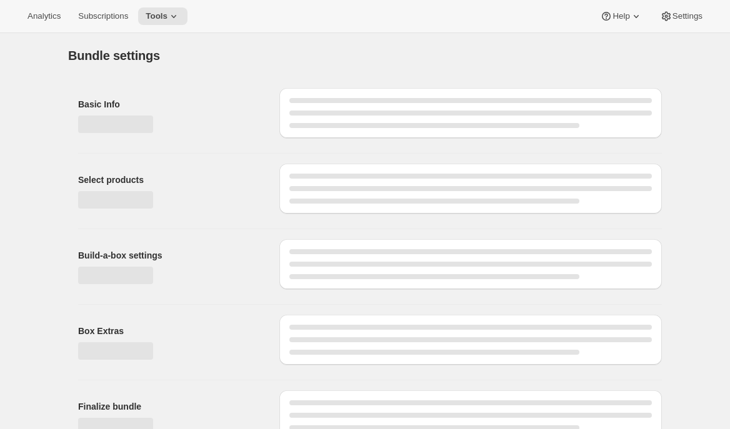
type input "Holiday Magnum Club"
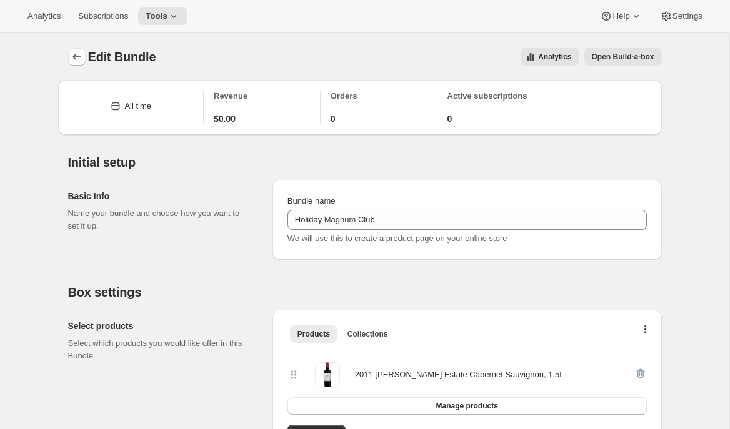
click at [83, 58] on button "Bundles" at bounding box center [77, 57] width 18 height 18
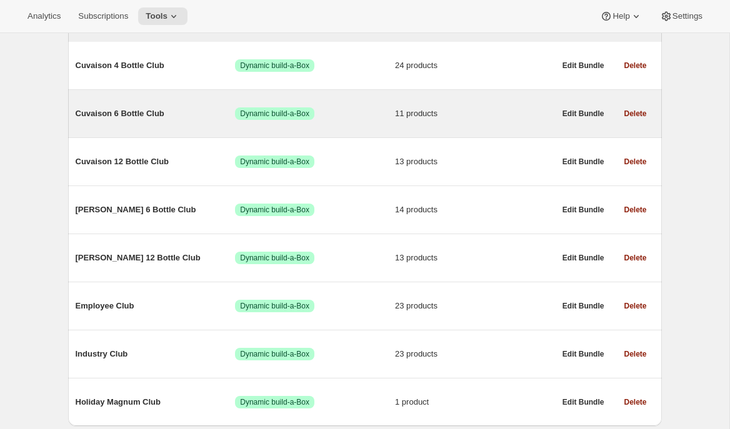
scroll to position [194, 0]
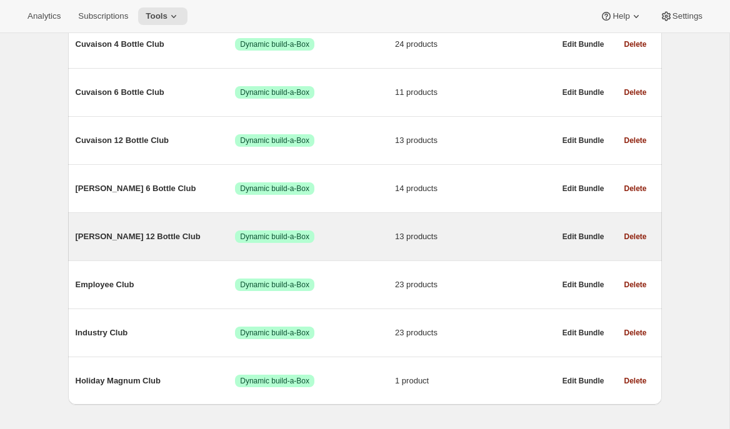
click at [148, 238] on span "Brandlin 12 Bottle Club" at bounding box center [156, 237] width 160 height 13
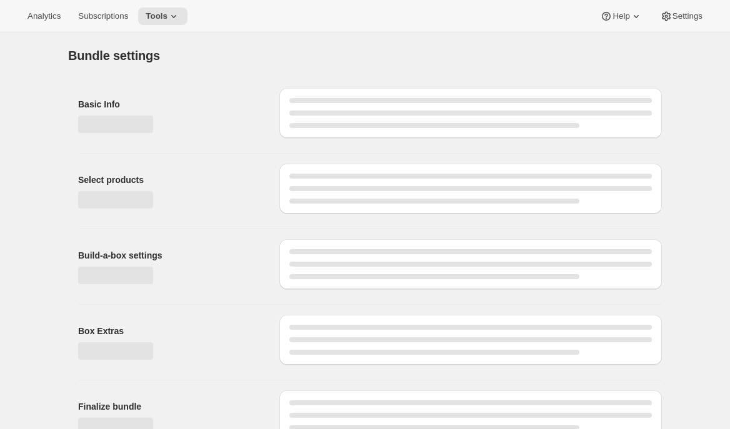
type input "Brandlin 12 Bottle Club"
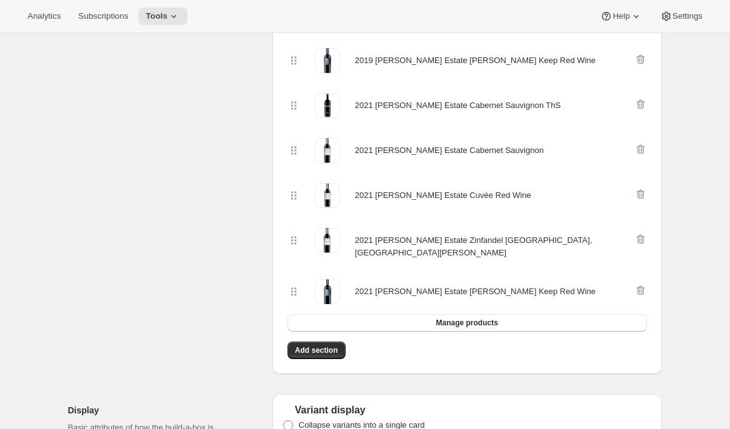
scroll to position [722, 0]
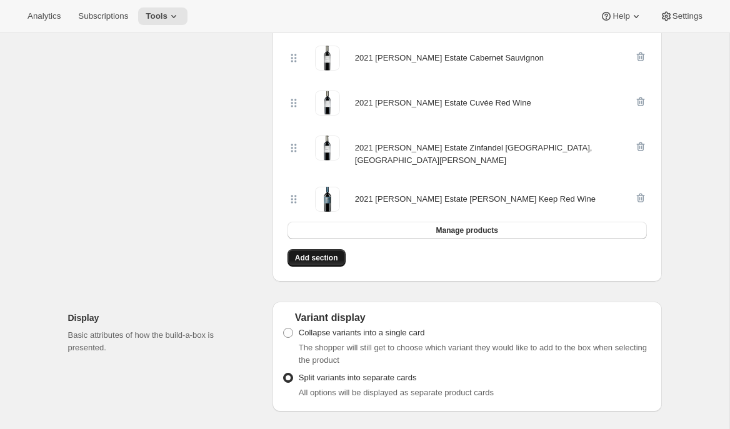
click at [325, 253] on span "Add section" at bounding box center [316, 258] width 43 height 10
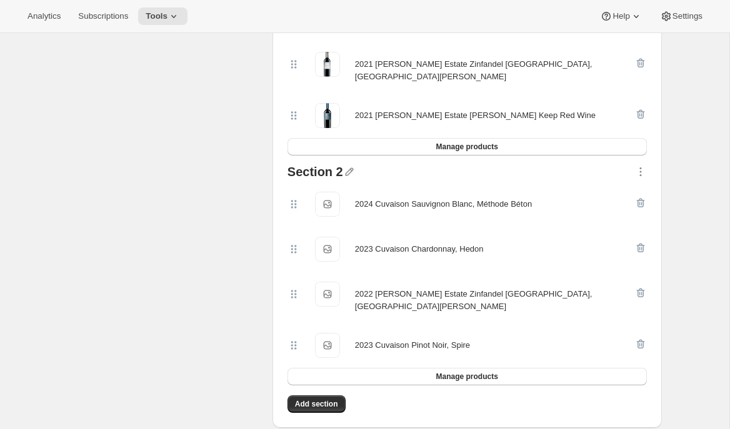
scroll to position [830, 0]
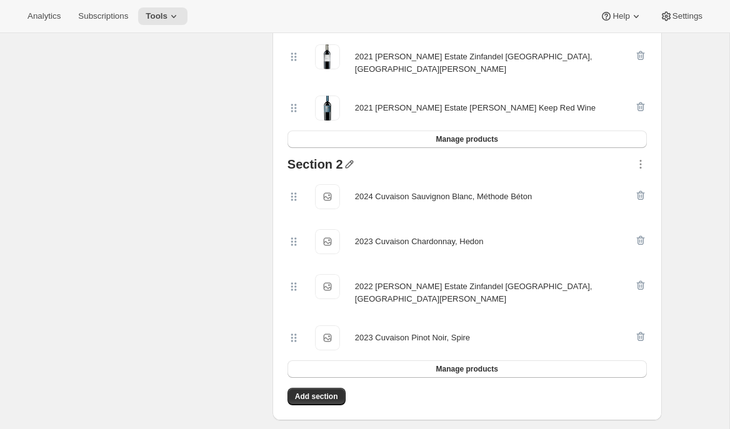
click at [346, 158] on icon "button" at bounding box center [349, 164] width 13 height 13
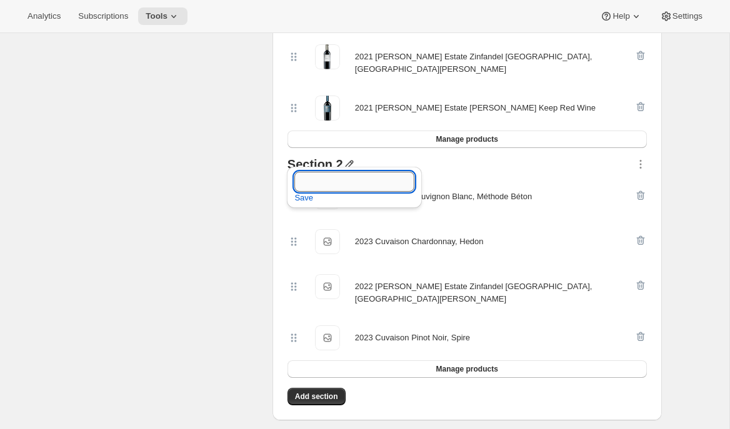
click at [323, 183] on input "text" at bounding box center [354, 182] width 120 height 20
type input "September Wine Club"
click at [299, 201] on span "Save" at bounding box center [303, 198] width 19 height 13
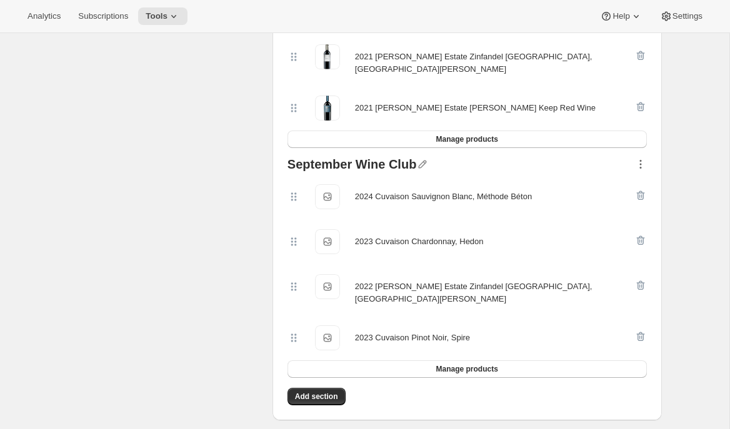
click at [634, 158] on icon "button" at bounding box center [640, 164] width 13 height 13
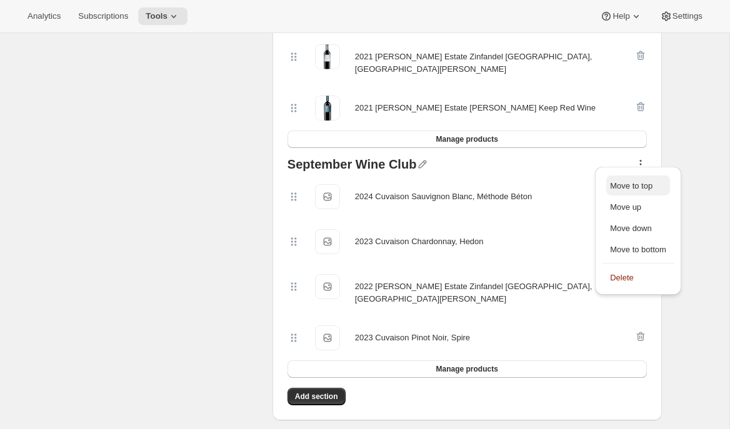
click at [631, 182] on span "Move to top" at bounding box center [631, 185] width 43 height 9
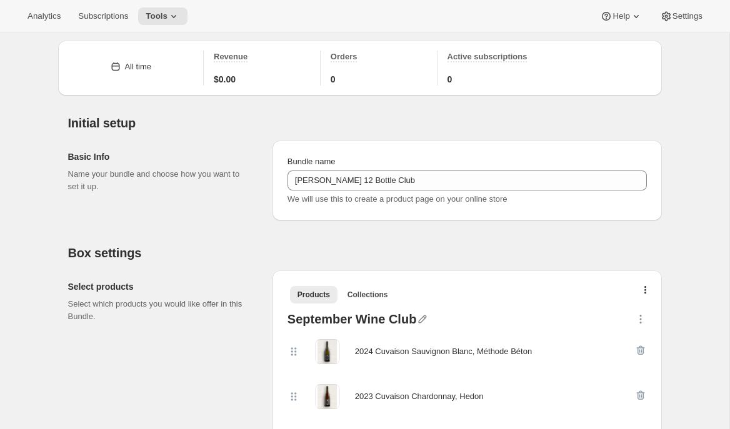
scroll to position [0, 0]
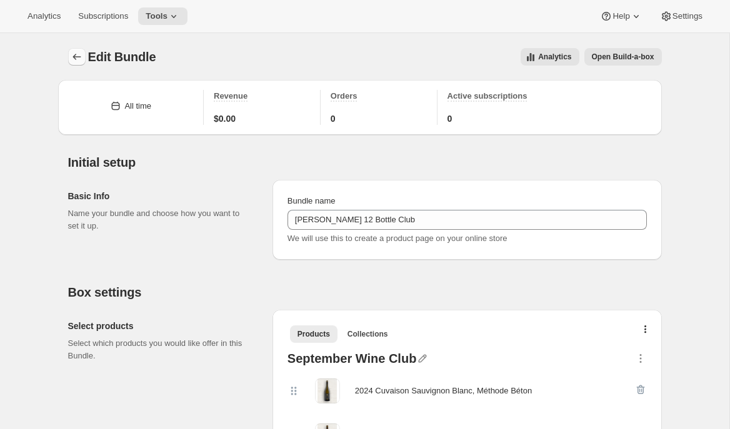
click at [73, 58] on icon "Bundles" at bounding box center [77, 57] width 8 height 6
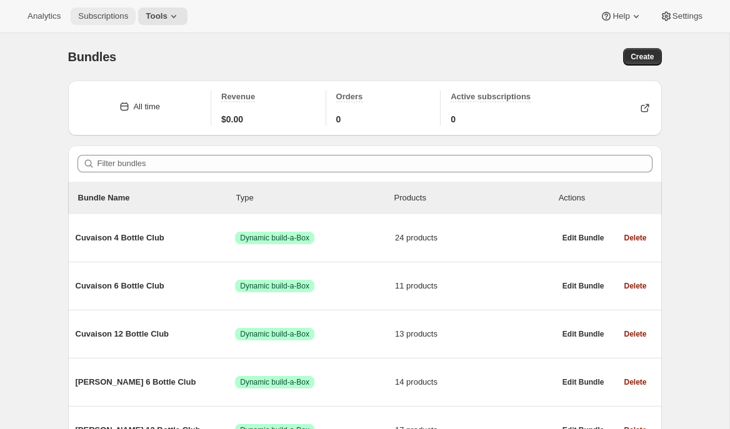
click at [101, 11] on span "Subscriptions" at bounding box center [103, 16] width 50 height 10
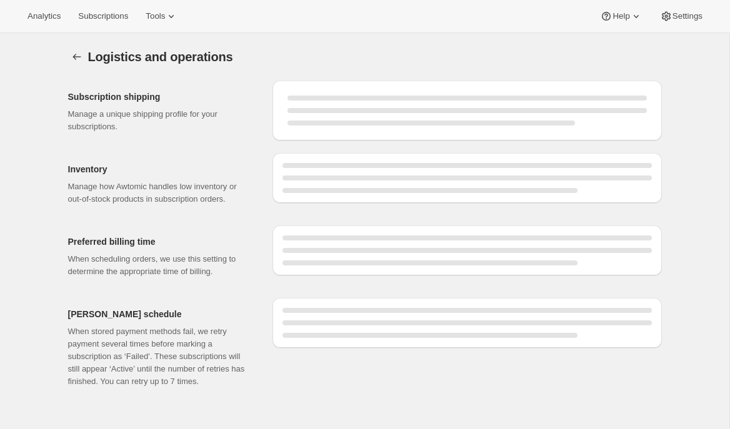
select select "09:00"
select select "DAY"
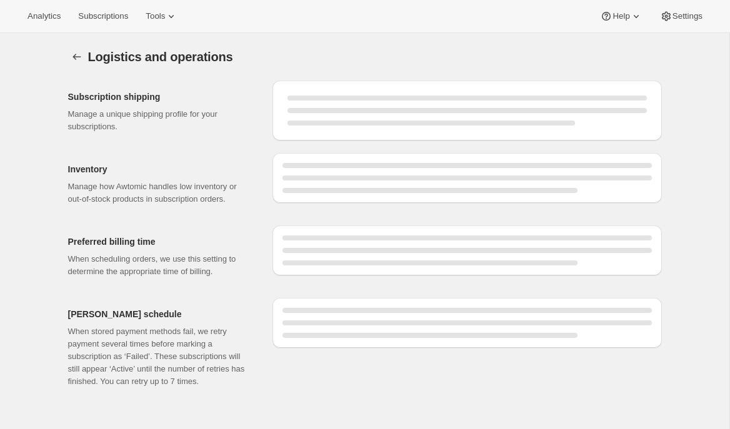
select select "DAY"
